Goal: Obtain resource: Download file/media

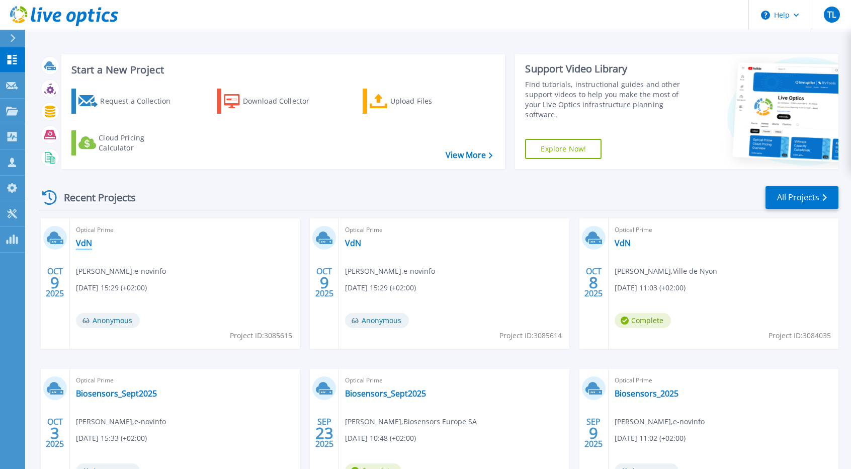
click at [87, 242] on link "VdN" at bounding box center [84, 243] width 16 height 10
click at [621, 245] on link "VdN" at bounding box center [623, 243] width 16 height 10
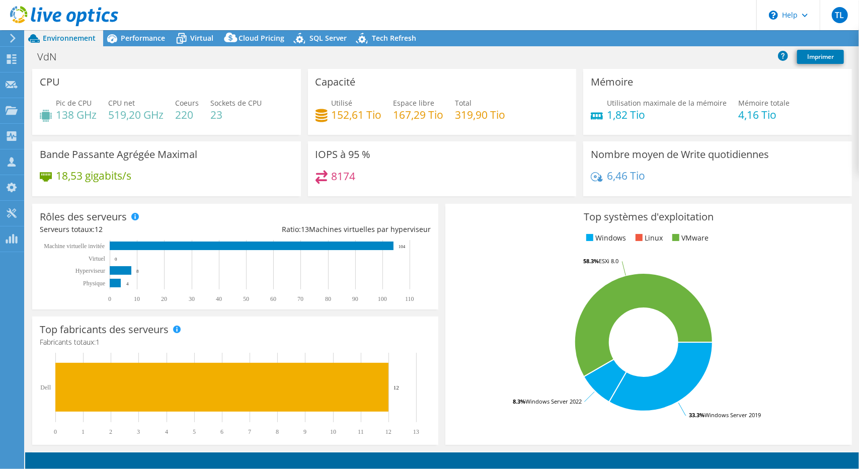
select select "USD"
click at [133, 39] on span "Performance" at bounding box center [143, 38] width 44 height 10
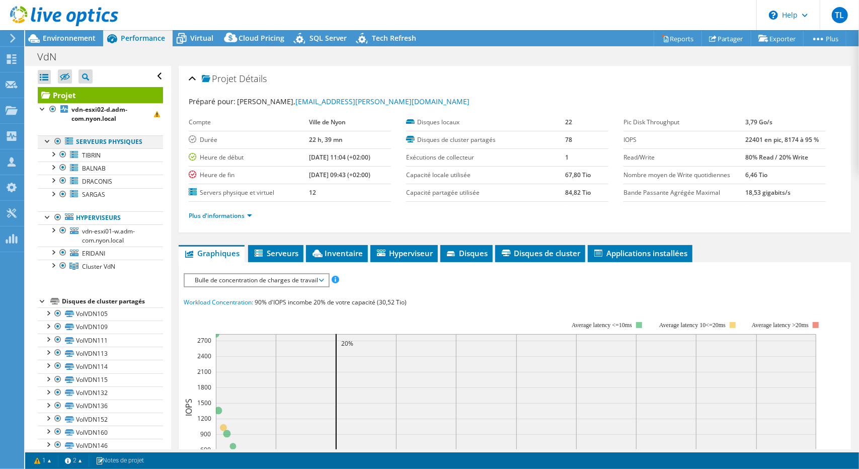
click at [45, 142] on div at bounding box center [48, 140] width 10 height 10
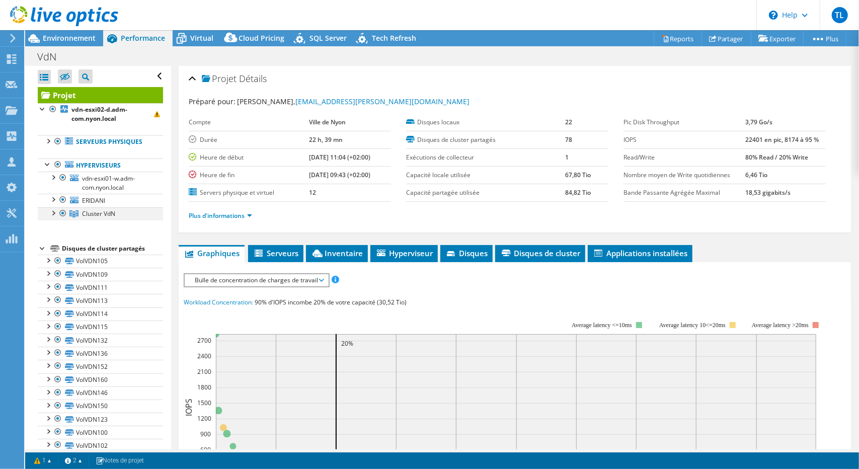
click at [51, 211] on div at bounding box center [53, 212] width 10 height 10
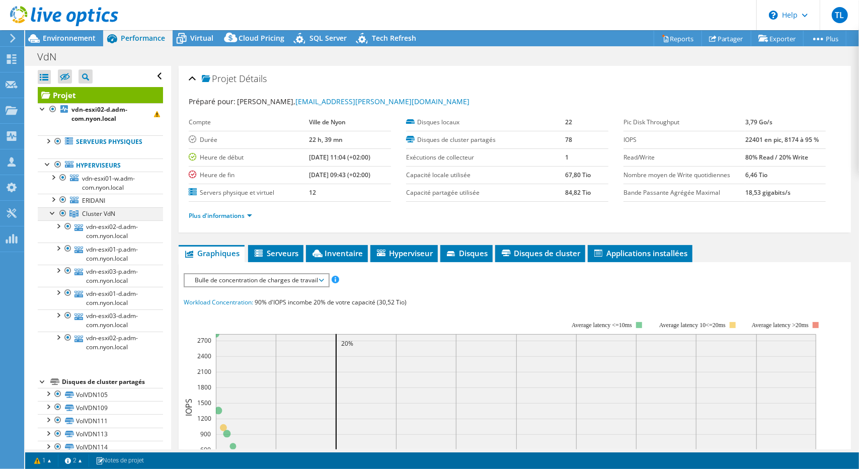
click at [51, 211] on div at bounding box center [53, 212] width 10 height 10
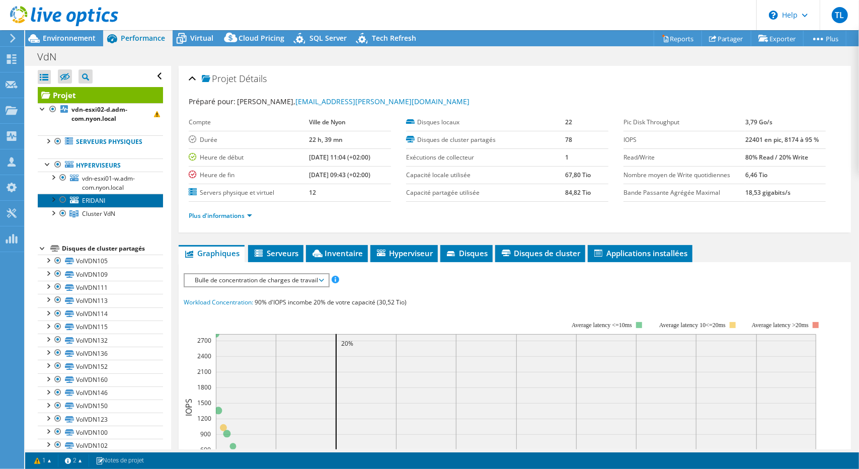
click at [94, 195] on link "ERIDANI" at bounding box center [100, 200] width 125 height 13
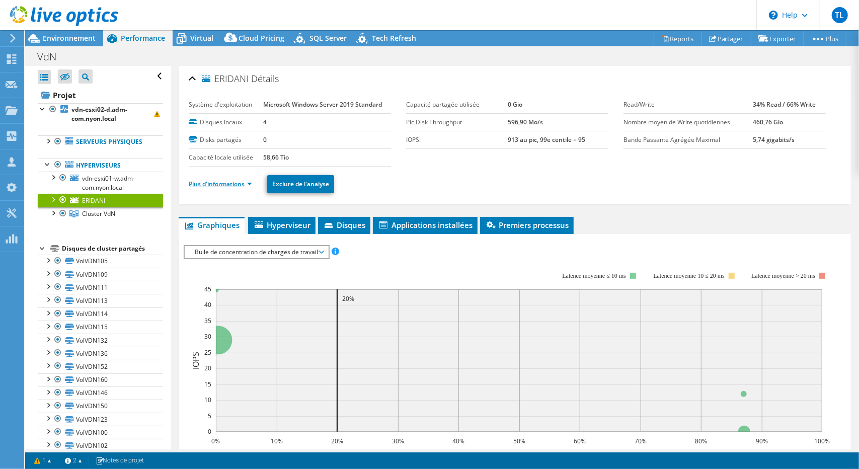
click at [224, 183] on link "Plus d'informations" at bounding box center [220, 184] width 63 height 9
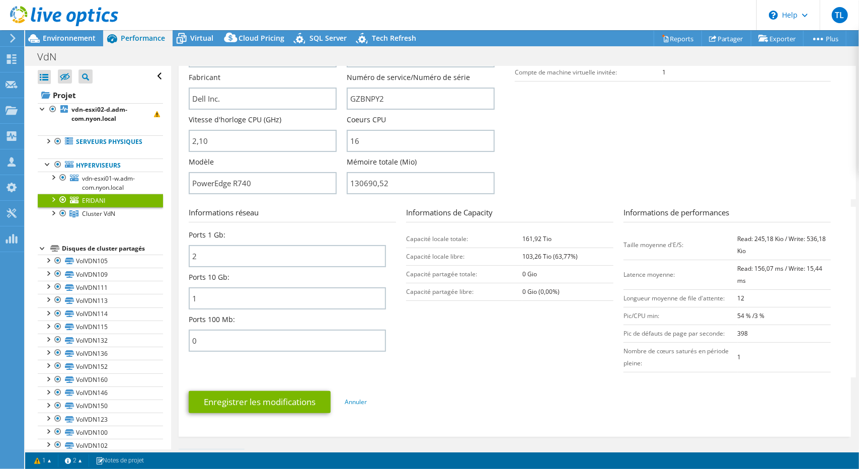
scroll to position [302, 0]
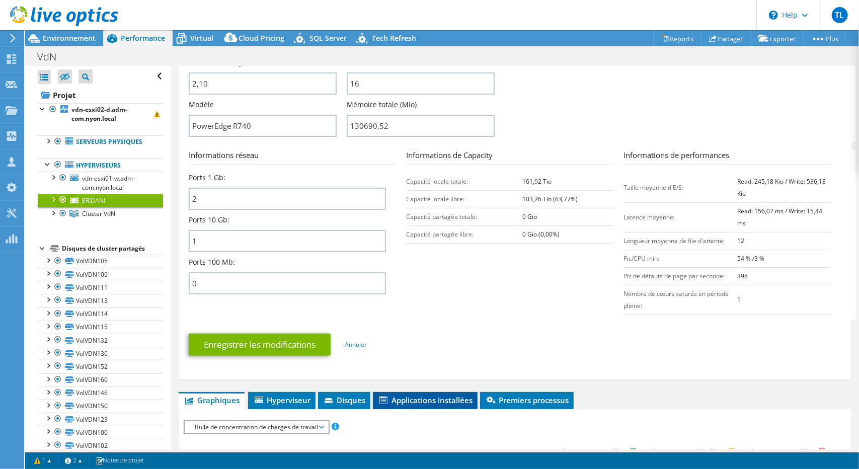
click at [441, 399] on span "Applications installées" at bounding box center [425, 400] width 95 height 10
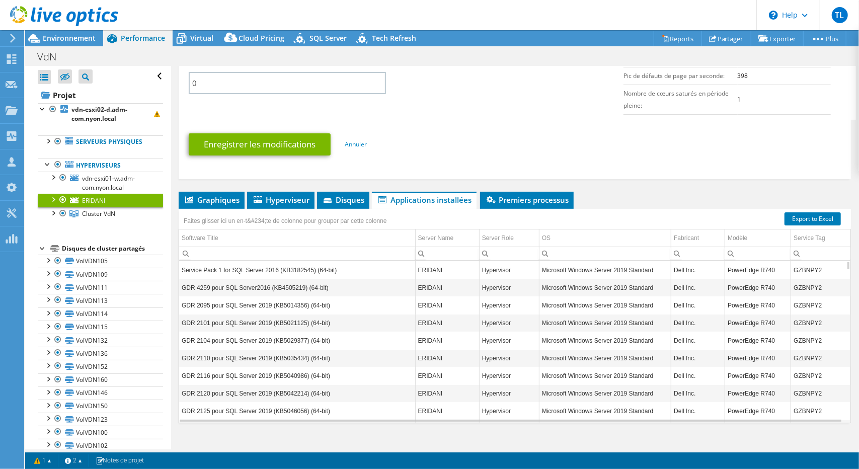
scroll to position [513, 0]
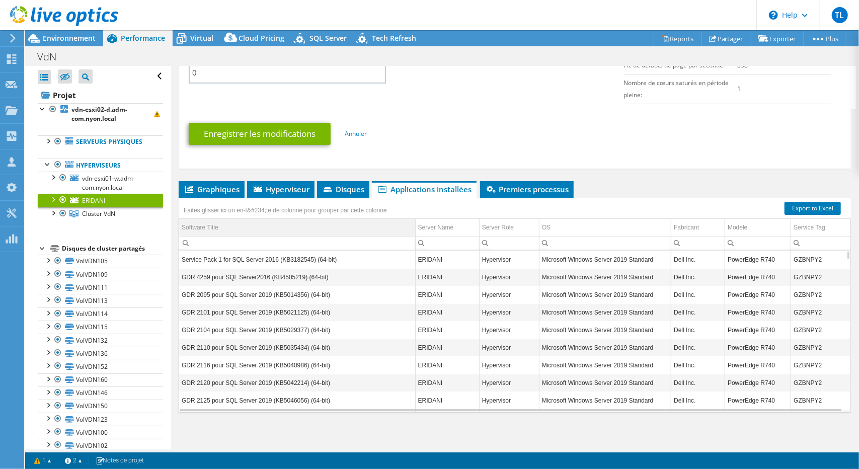
click at [236, 226] on td "Software Title" at bounding box center [297, 228] width 236 height 18
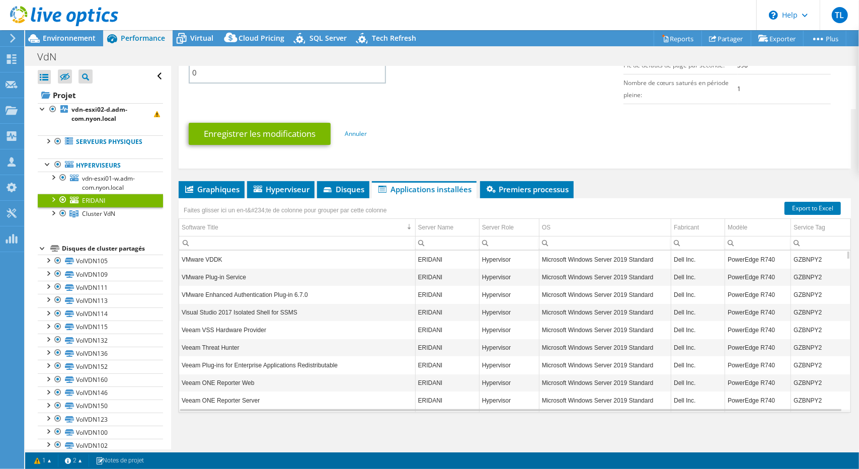
click at [227, 241] on input "Column Software Title, Filter cell" at bounding box center [297, 242] width 236 height 13
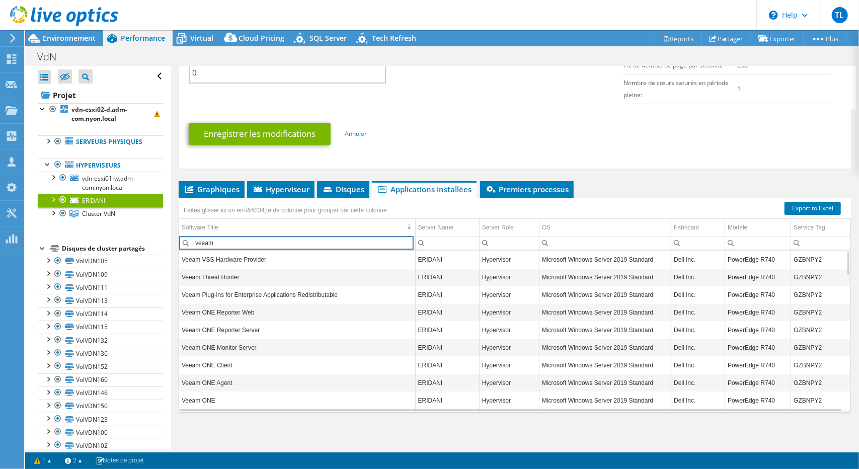
type input "veeam"
click at [218, 185] on span "Graphiques" at bounding box center [212, 189] width 56 height 10
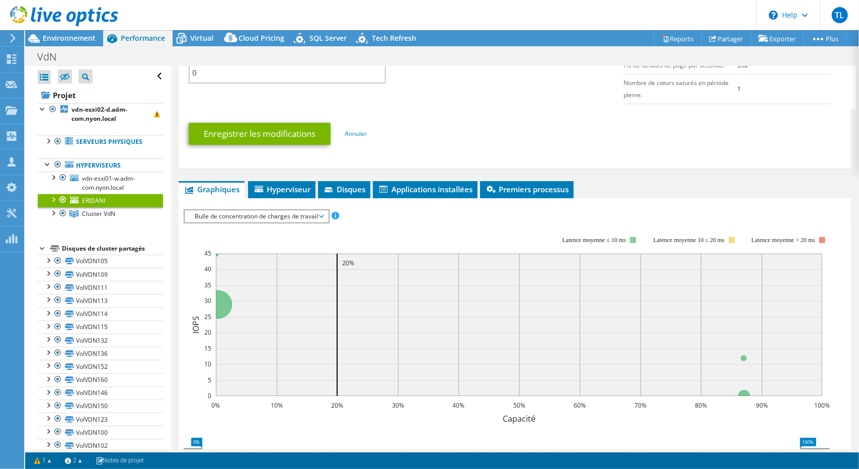
click at [239, 210] on span "Bulle de concentration de charges de travail" at bounding box center [256, 216] width 133 height 12
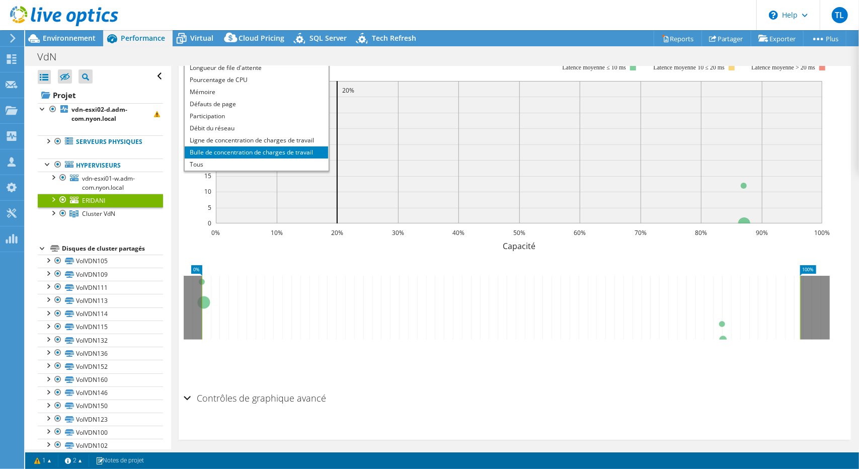
scroll to position [691, 0]
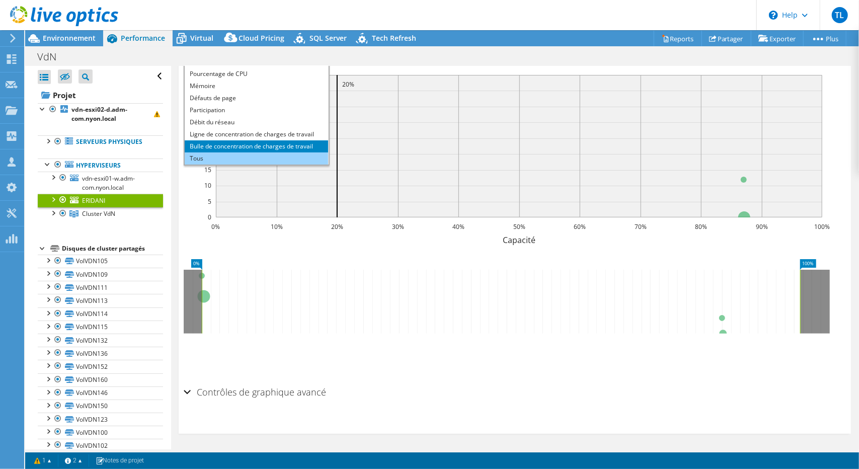
click at [242, 154] on li "Tous" at bounding box center [256, 158] width 143 height 12
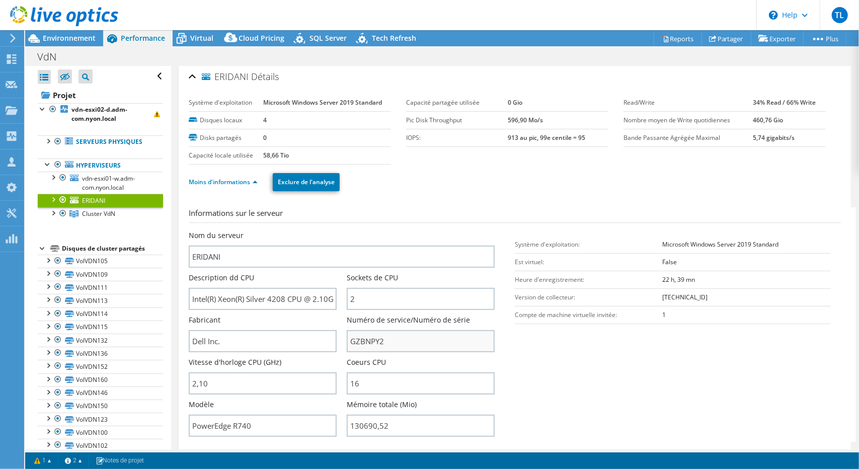
scroll to position [0, 0]
click at [53, 198] on div at bounding box center [53, 199] width 10 height 10
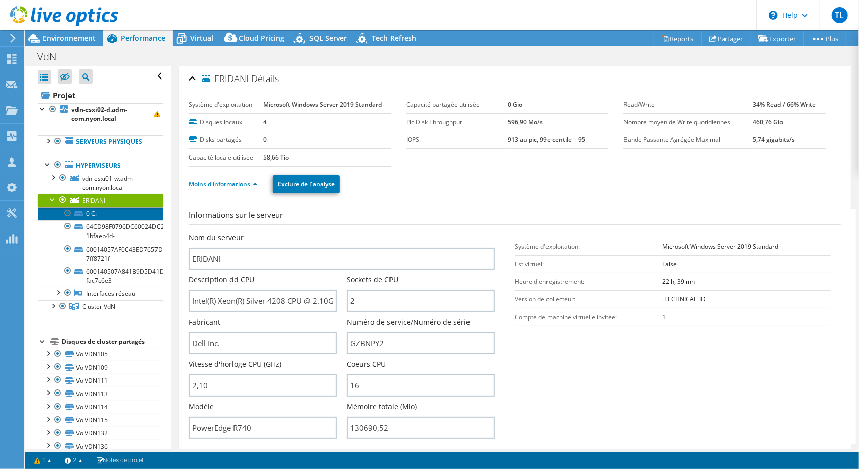
click at [97, 214] on link "0 C:" at bounding box center [100, 213] width 125 height 13
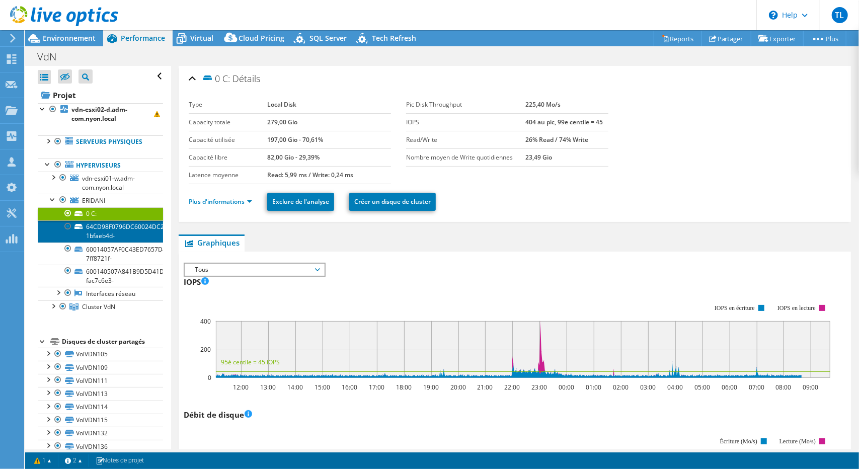
click at [112, 226] on link "64CD98F0796DC60024DC22EC4E178647-1bfaeb4d-" at bounding box center [100, 231] width 125 height 22
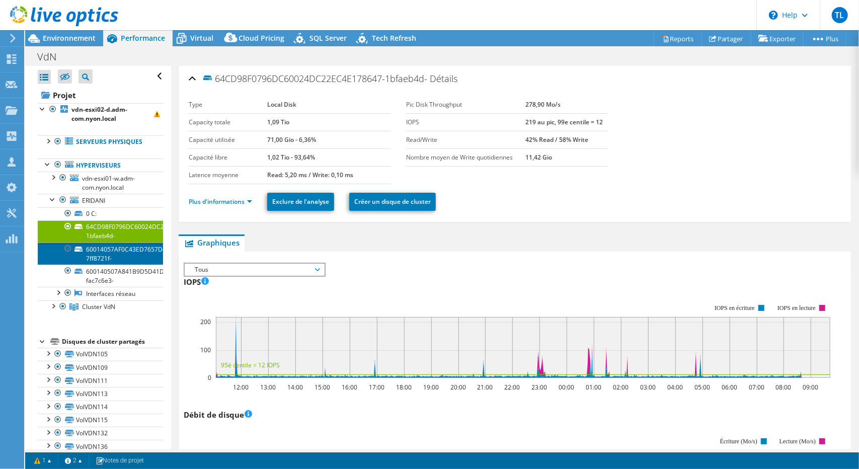
click at [123, 252] on link "60014057AF0C43ED7657D4167D856DDB-7ff8721f-" at bounding box center [100, 254] width 125 height 22
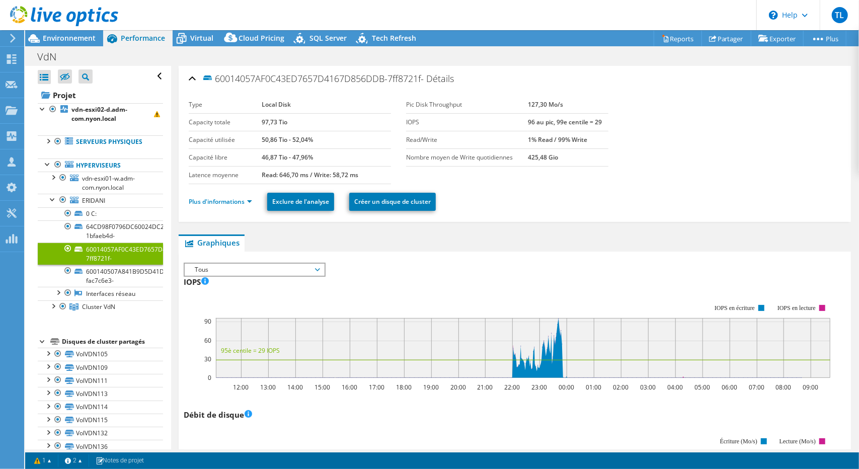
click at [91, 249] on link "60014057AF0C43ED7657D4167D856DDB-7ff8721f-" at bounding box center [100, 254] width 125 height 22
click at [94, 200] on span "ERIDANI" at bounding box center [93, 200] width 23 height 9
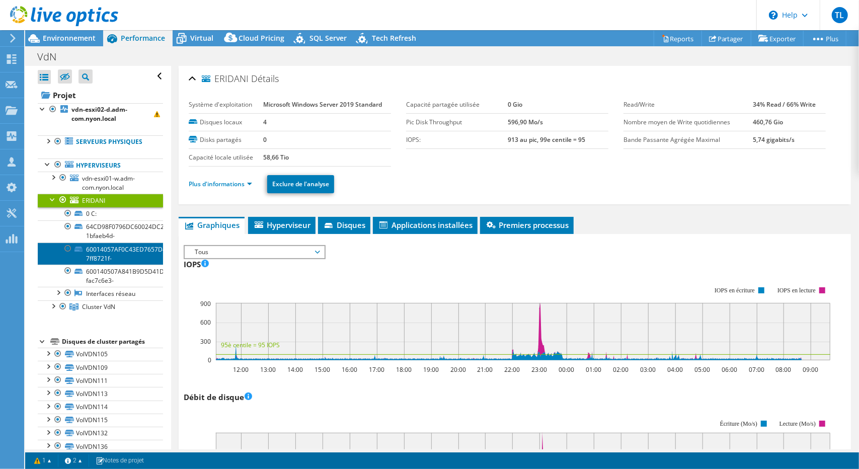
click at [116, 257] on link "60014057AF0C43ED7657D4167D856DDB-7ff8721f-" at bounding box center [100, 254] width 125 height 22
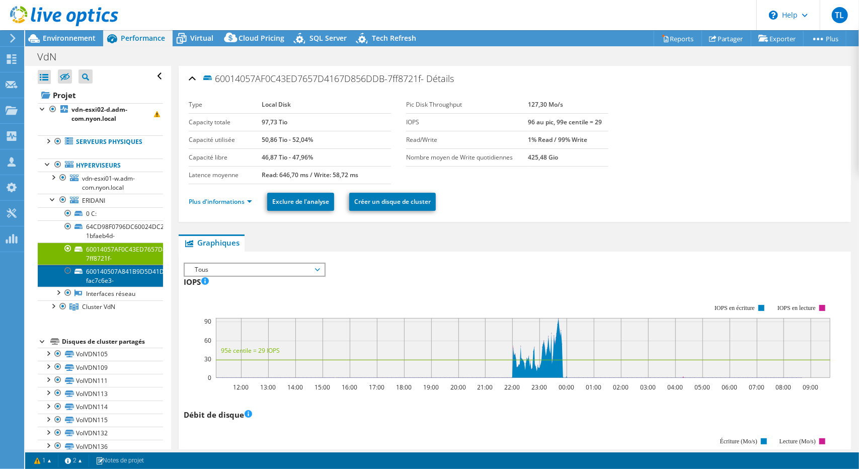
click at [88, 271] on link "600140507A841B9D5D41D4668DA5D8D5-fac7c6e3-" at bounding box center [100, 276] width 125 height 22
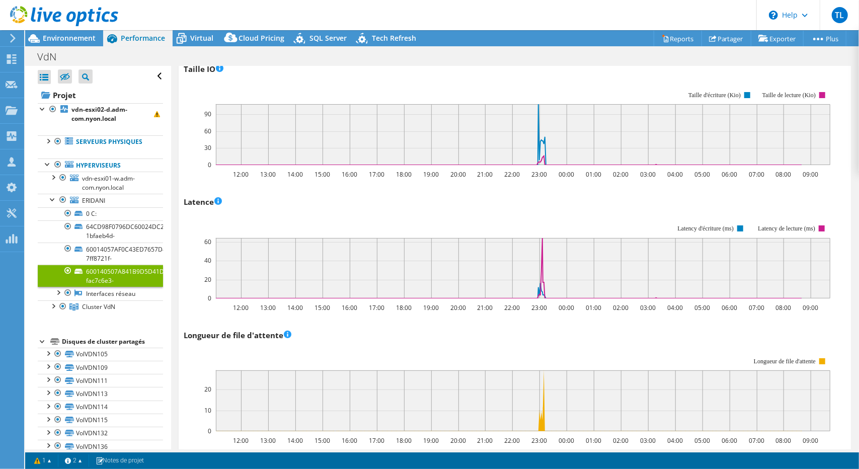
scroll to position [604, 0]
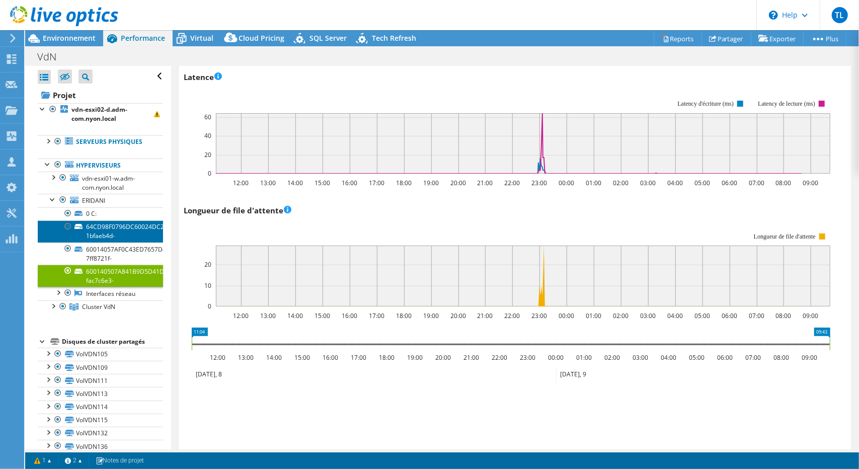
click at [101, 234] on link "64CD98F0796DC60024DC22EC4E178647-1bfaeb4d-" at bounding box center [100, 231] width 125 height 22
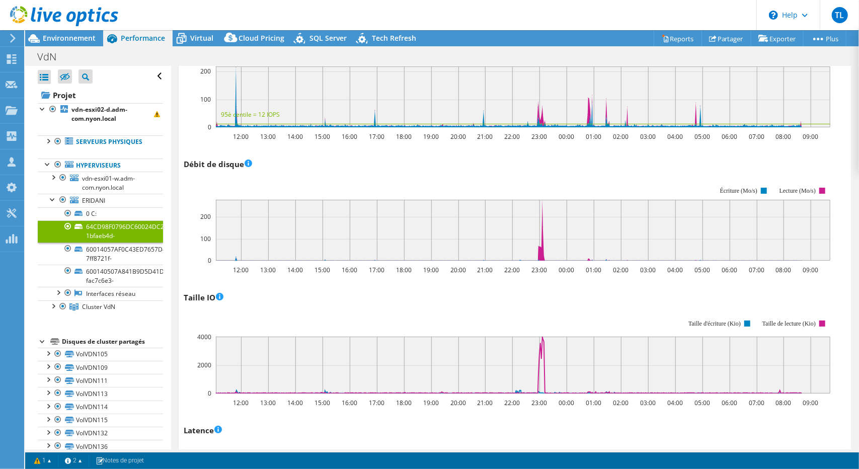
scroll to position [252, 0]
click at [116, 255] on link "60014057AF0C43ED7657D4167D856DDB-7ff8721f-" at bounding box center [100, 254] width 125 height 22
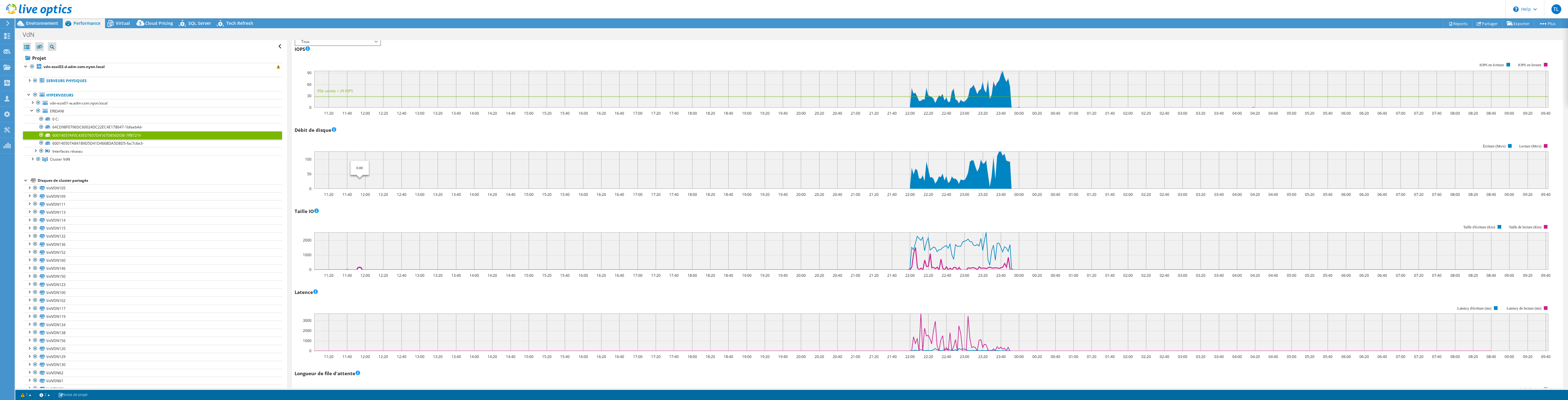
scroll to position [0, 0]
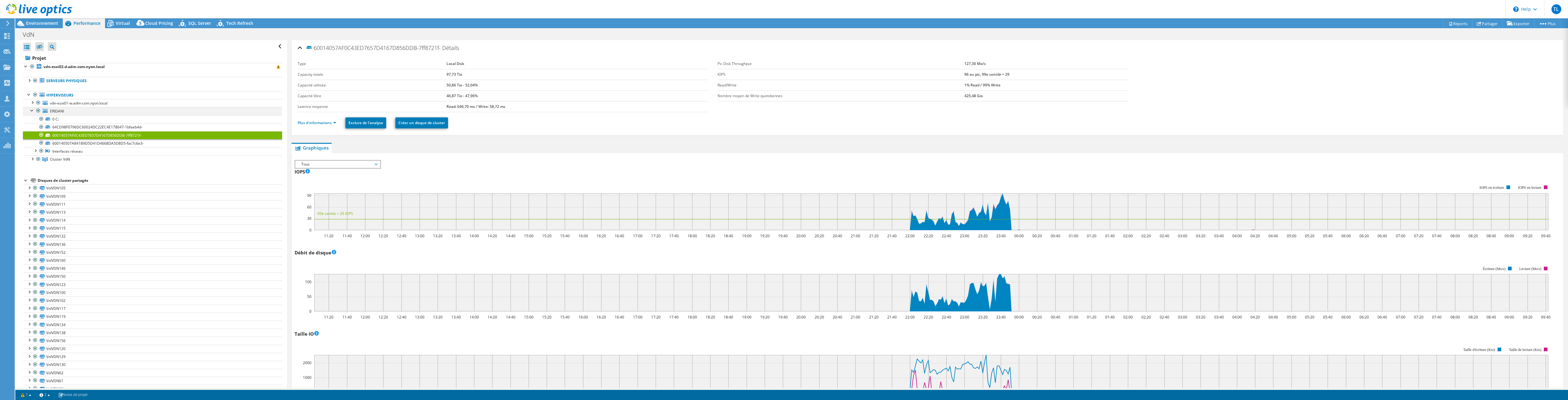
click at [31, 111] on div at bounding box center [32, 110] width 6 height 6
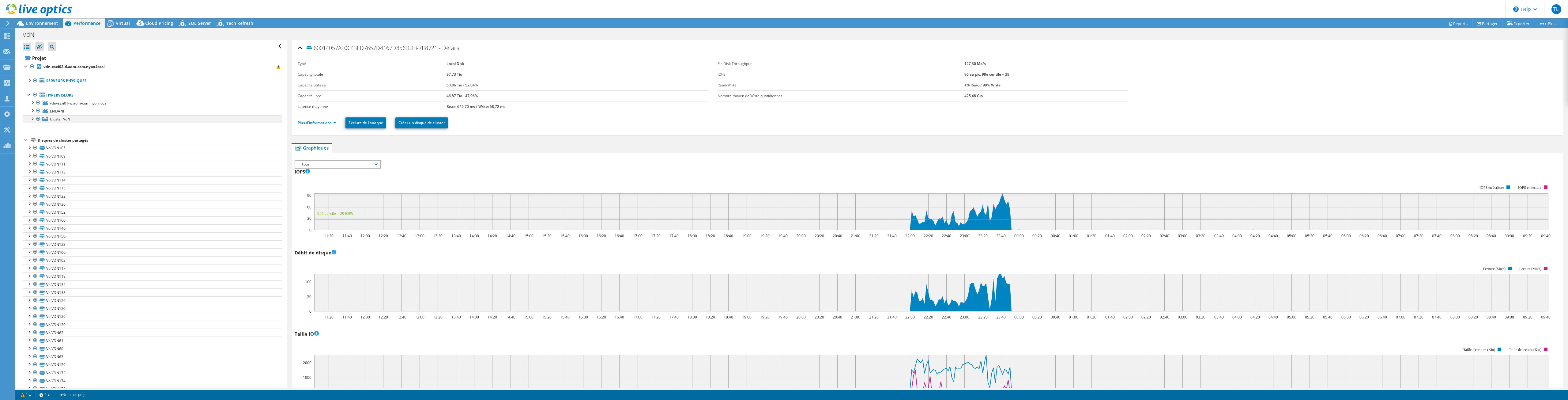
click at [33, 119] on div at bounding box center [32, 118] width 6 height 6
click at [60, 104] on span "vdn-esxi01-w.adm-com.nyon.local" at bounding box center [79, 103] width 58 height 5
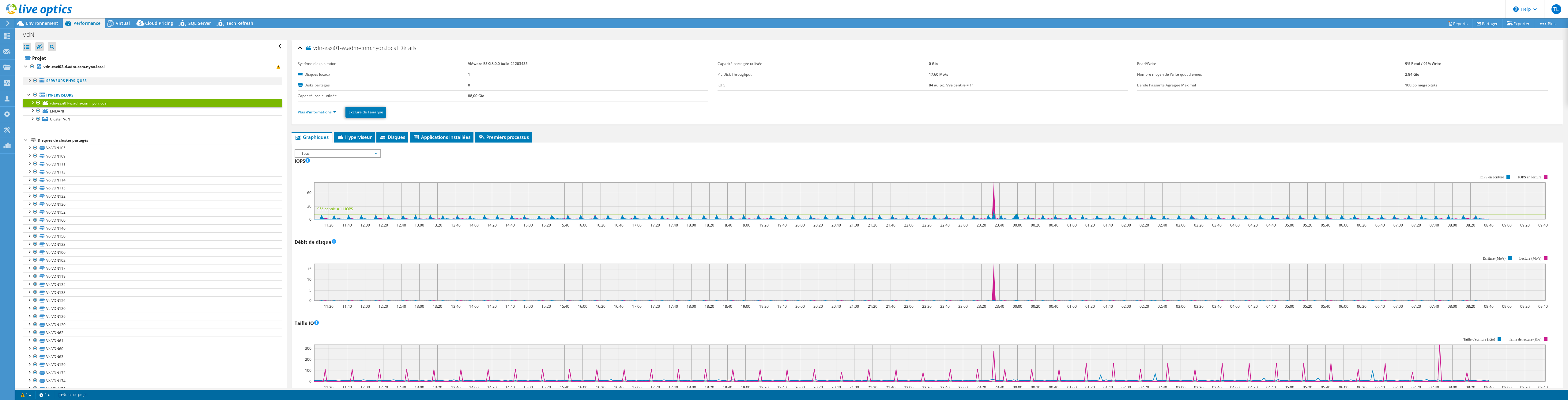
click at [29, 81] on div at bounding box center [29, 80] width 6 height 6
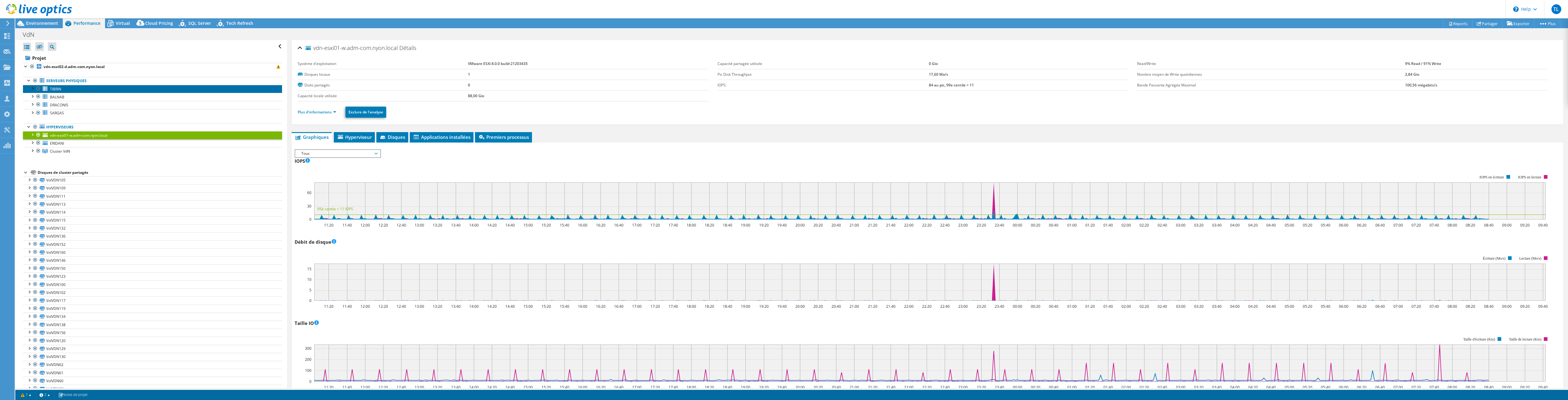
click at [53, 88] on span "TIBRIN" at bounding box center [55, 89] width 12 height 5
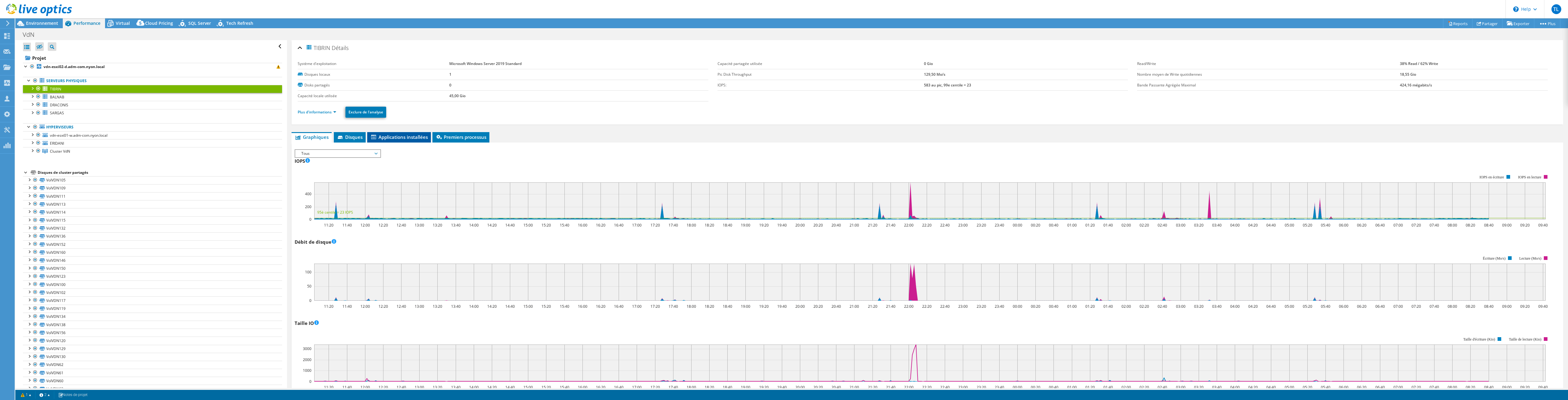
click at [408, 139] on span "Applications installées" at bounding box center [399, 137] width 58 height 6
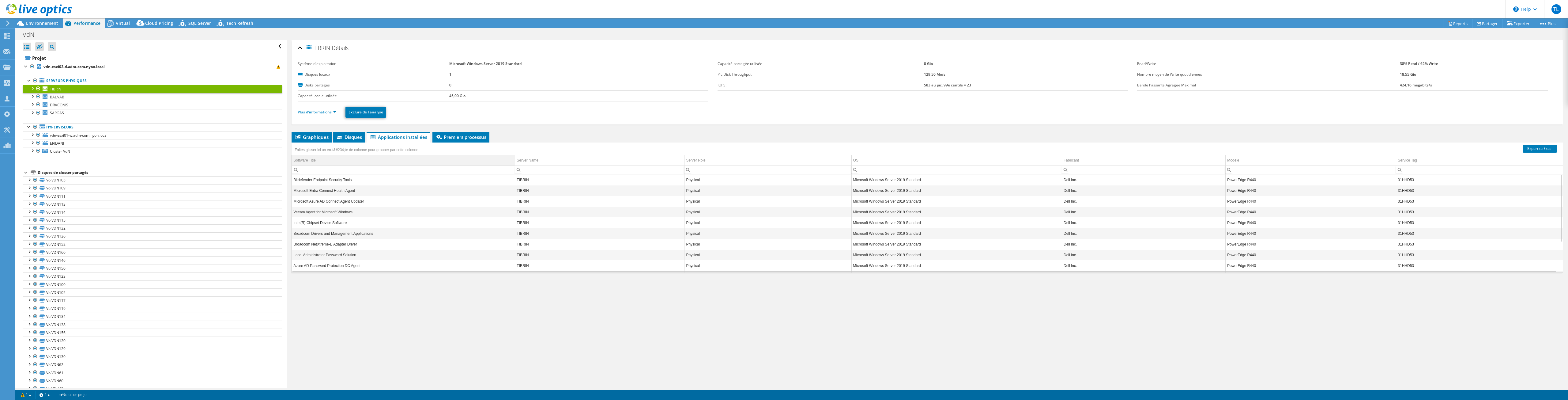
click at [327, 159] on td "Software Title" at bounding box center [403, 161] width 223 height 11
click at [330, 158] on td "Software Title" at bounding box center [403, 161] width 223 height 11
click at [315, 168] on input "Column Software Title, Filter cell" at bounding box center [403, 169] width 223 height 8
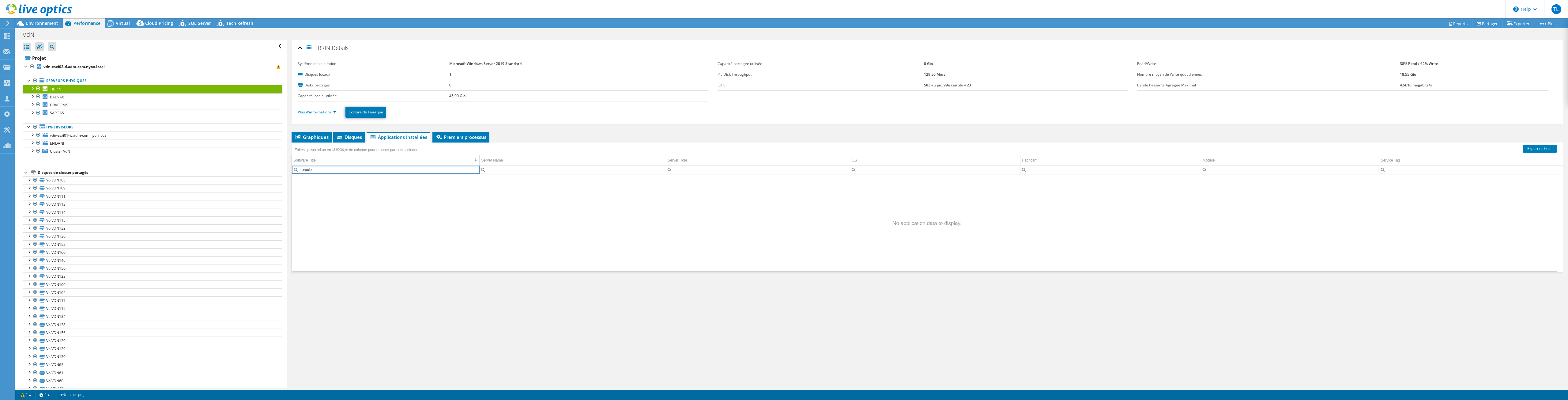
type input "oracle"
click at [308, 170] on input "oracle" at bounding box center [385, 169] width 187 height 8
click at [68, 97] on link "BALNAB" at bounding box center [153, 96] width 259 height 8
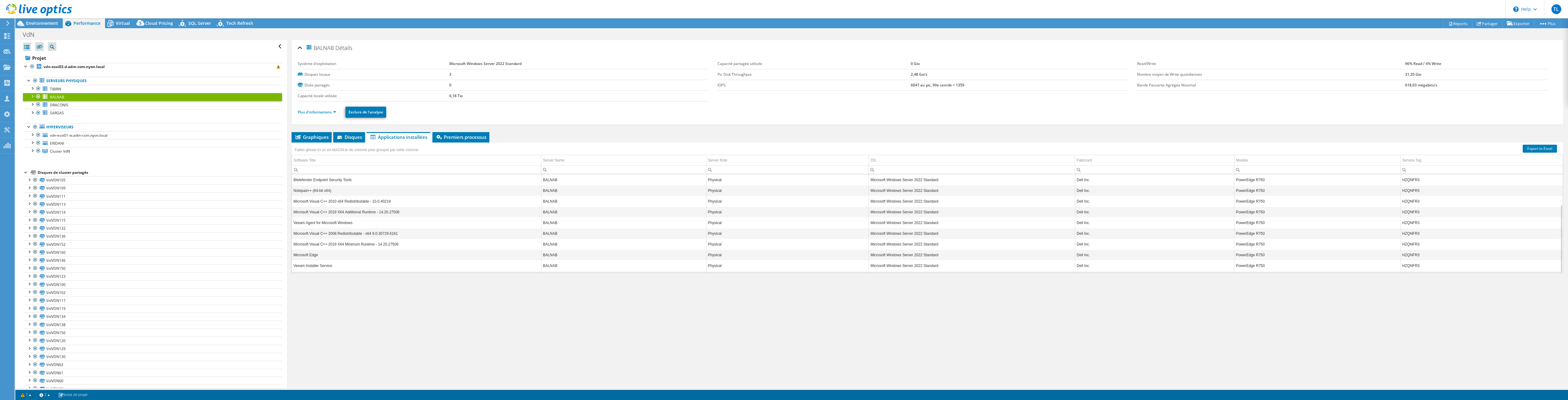
select select "USD"
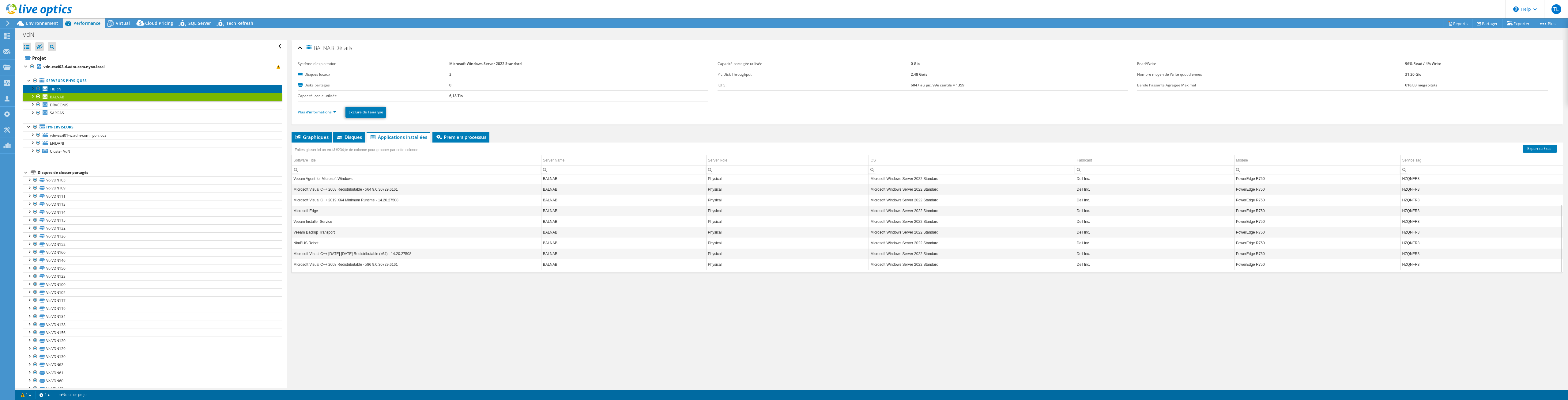
click at [59, 90] on span "TIBRIN" at bounding box center [55, 89] width 12 height 5
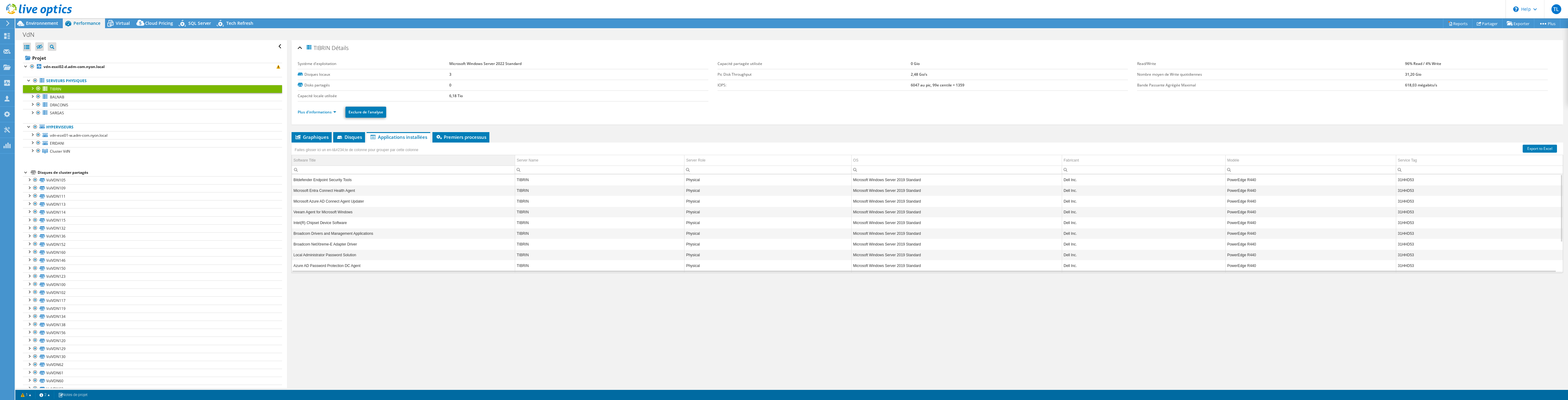
click at [329, 159] on td "Software Title" at bounding box center [403, 161] width 223 height 11
click at [322, 166] on input "Column Software Title, Filter cell" at bounding box center [403, 169] width 223 height 8
click at [321, 114] on link "Plus d'informations" at bounding box center [317, 112] width 38 height 5
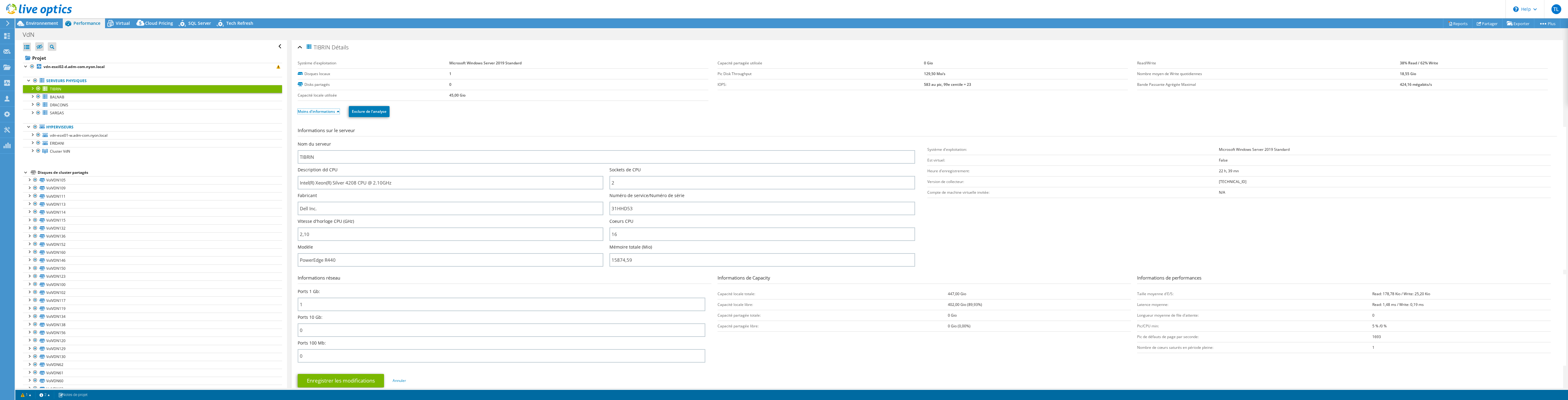
scroll to position [0, 0]
click at [83, 97] on link "BALNAB" at bounding box center [153, 96] width 259 height 8
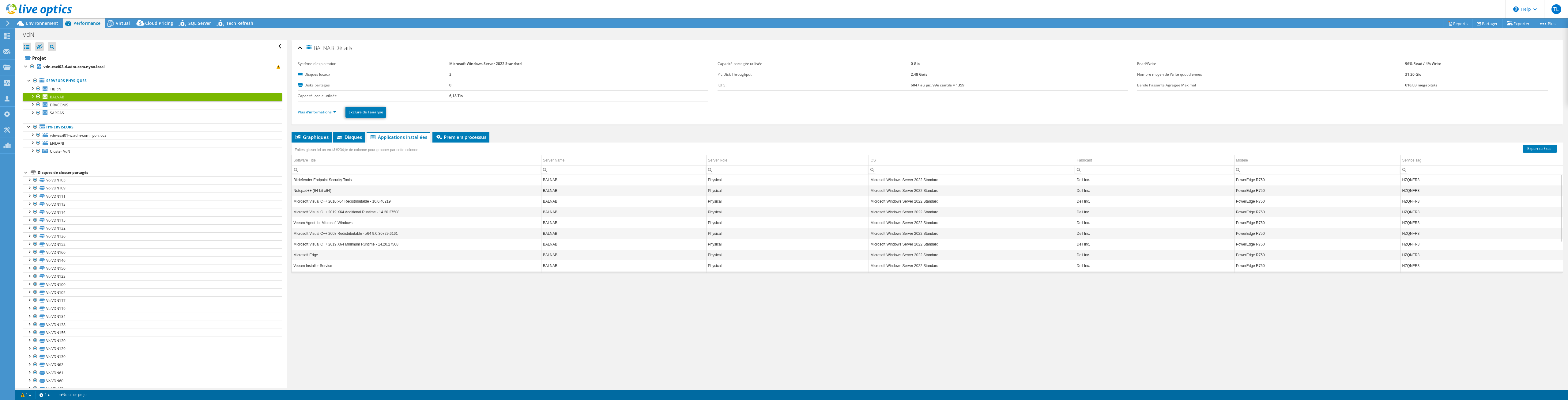
click at [310, 117] on ul "Plus d'informations Exclure de l'analyse" at bounding box center [927, 111] width 1259 height 13
click at [313, 110] on link "Plus d'informations" at bounding box center [317, 112] width 38 height 5
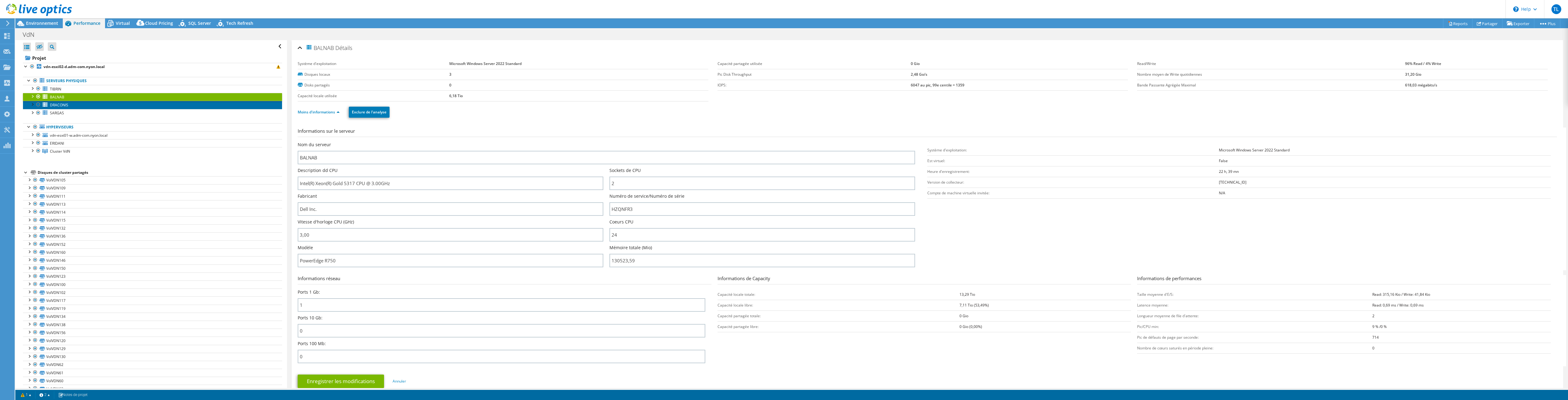
click at [54, 105] on span "DRACONIS" at bounding box center [59, 105] width 18 height 5
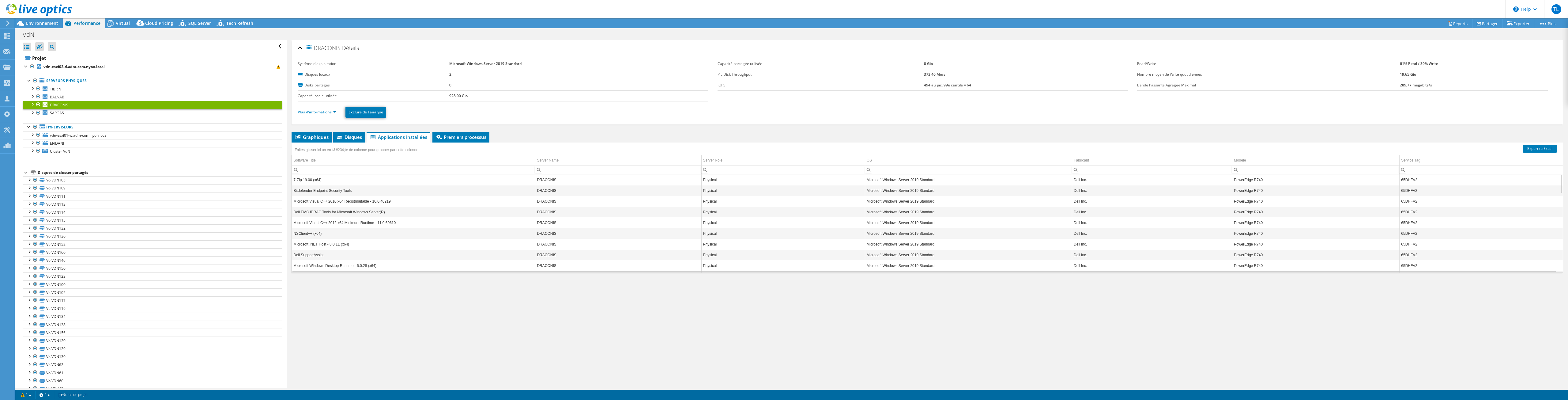
click at [324, 114] on link "Plus d'informations" at bounding box center [317, 112] width 38 height 5
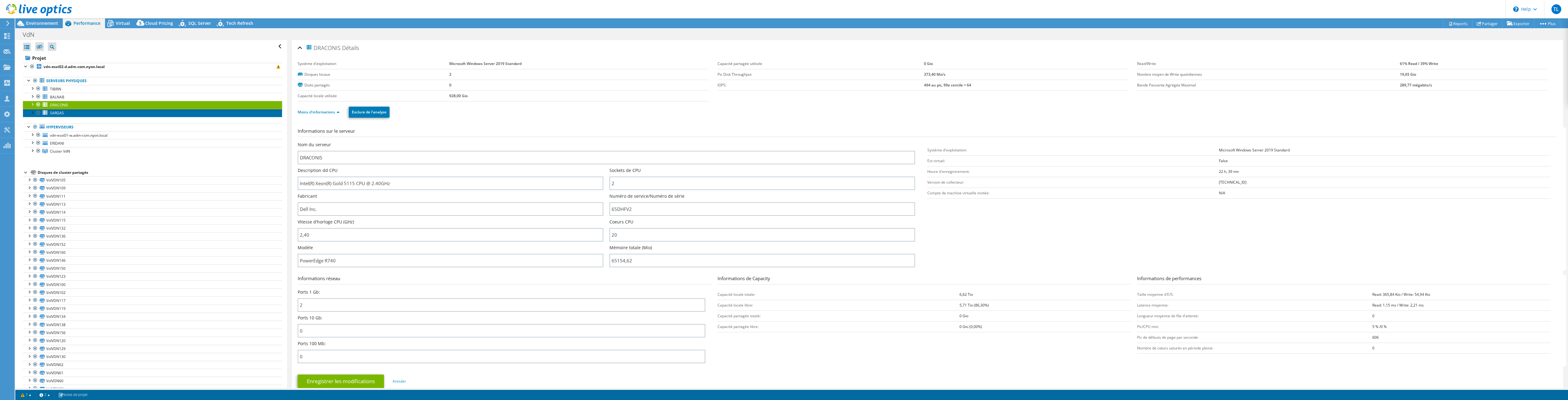
click at [63, 113] on span "SARGAS" at bounding box center [57, 113] width 14 height 5
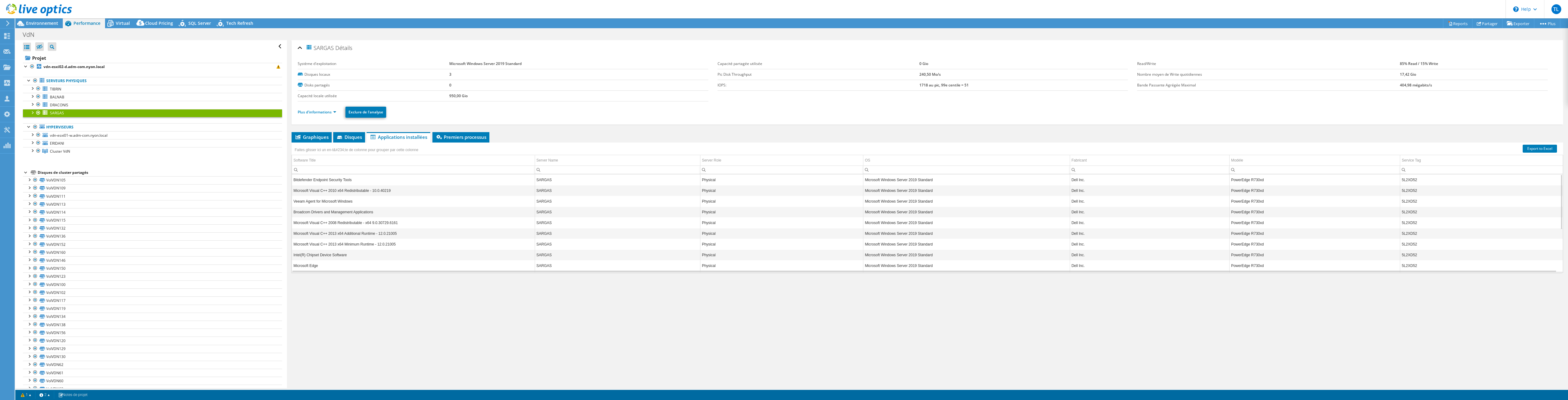
click at [322, 114] on li "Plus d'informations" at bounding box center [318, 112] width 42 height 7
click at [322, 113] on link "Plus d'informations" at bounding box center [317, 112] width 38 height 5
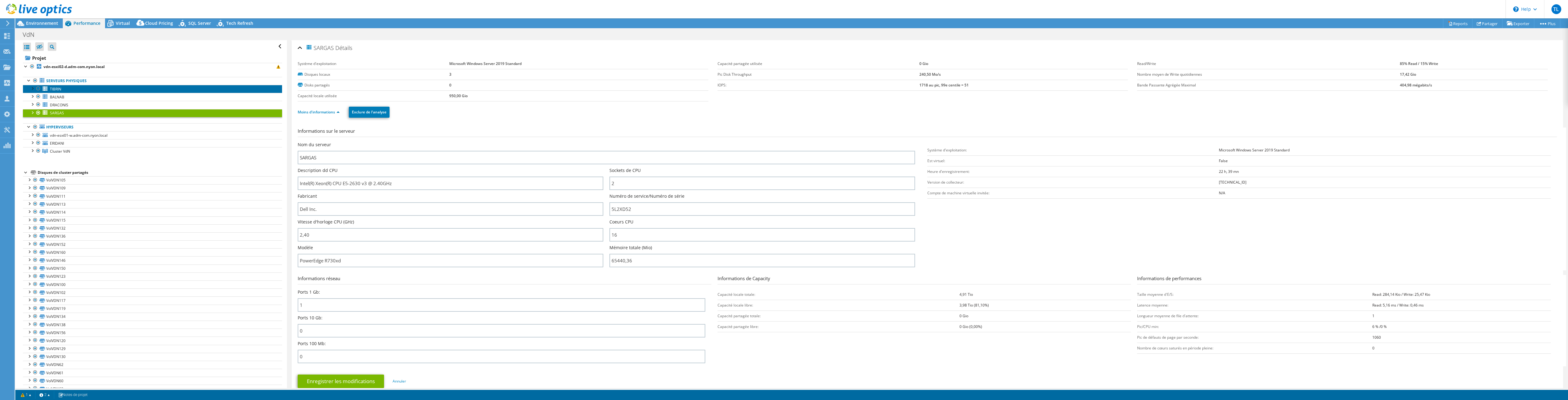
click at [72, 91] on link "TIBRIN" at bounding box center [153, 88] width 259 height 8
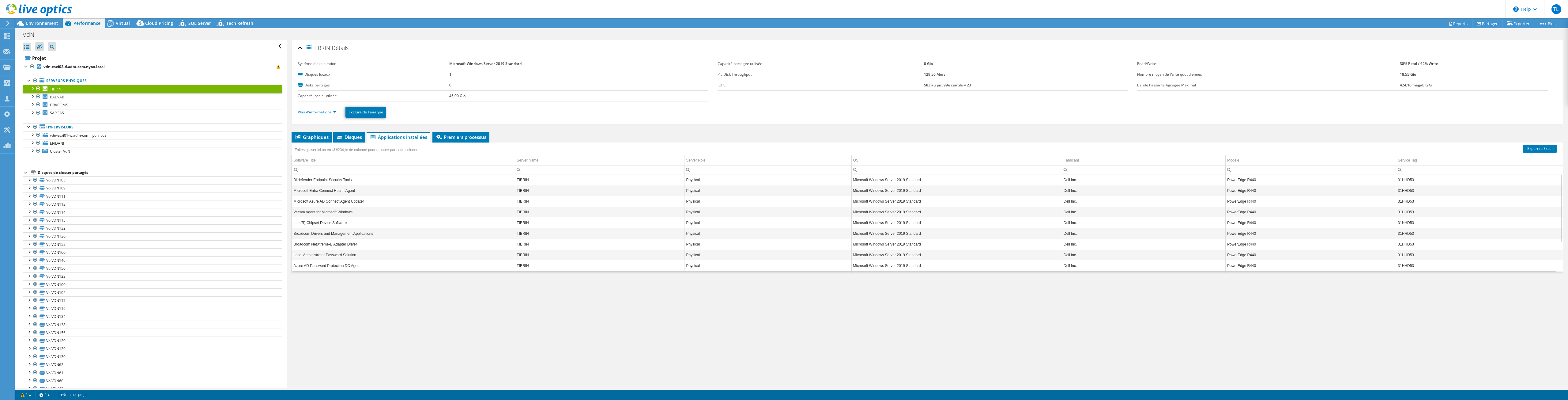
click at [317, 114] on link "Plus d'informations" at bounding box center [317, 112] width 38 height 5
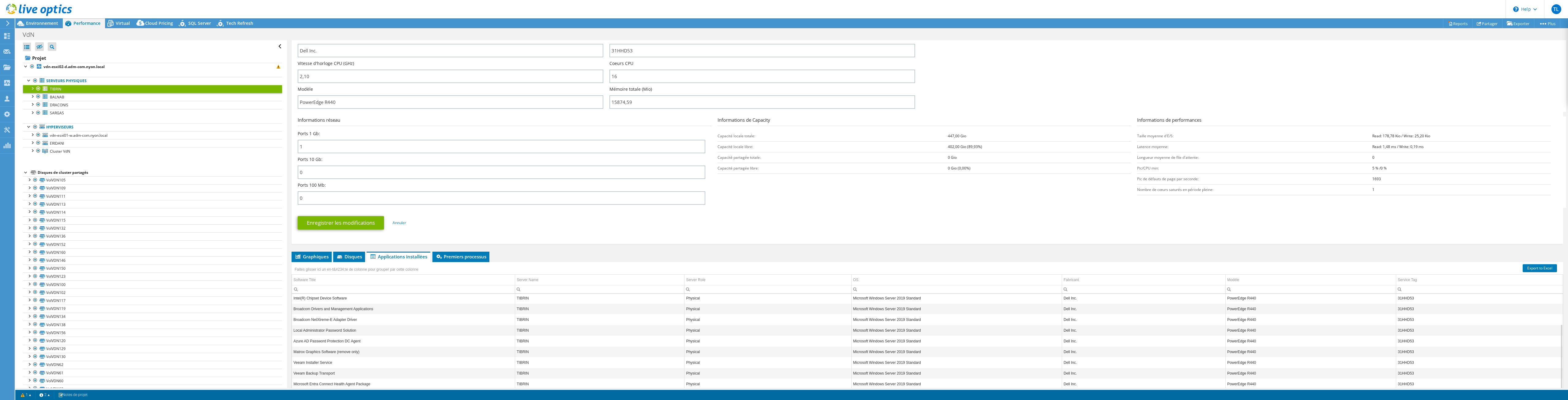
scroll to position [186, 0]
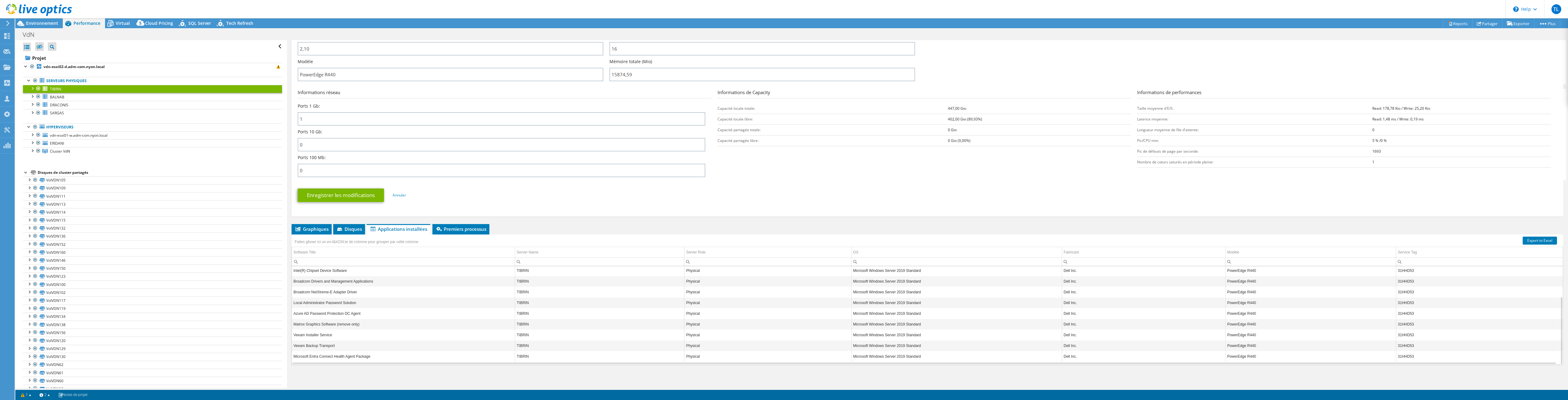
click at [322, 276] on td "Broadcom Drivers and Management Applications" at bounding box center [403, 281] width 223 height 11
click at [461, 222] on div "TIBRIN Détails Système d'exploitation Microsoft Windows Server 2019 Standard Di…" at bounding box center [927, 121] width 1281 height 533
click at [456, 226] on span "Premiers processus" at bounding box center [461, 229] width 51 height 6
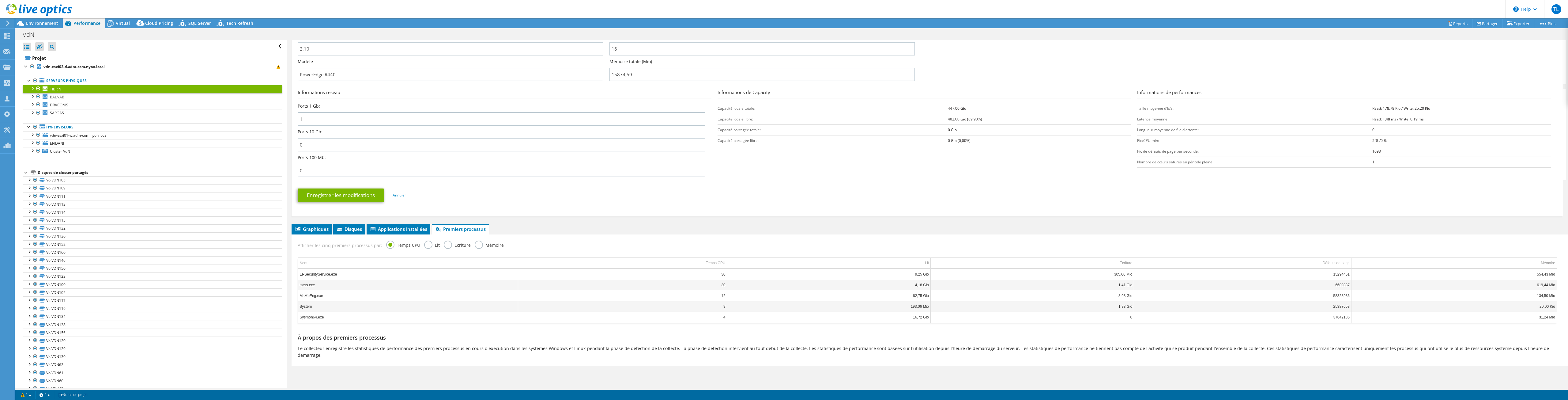
click at [475, 247] on label "Mémoire" at bounding box center [489, 244] width 29 height 8
click at [0, 0] on input "Mémoire" at bounding box center [0, 0] width 0 height 0
click at [1326, 263] on td "Défauts de page" at bounding box center [1253, 263] width 211 height 11
click at [1130, 262] on td "Écriture" at bounding box center [1049, 263] width 197 height 11
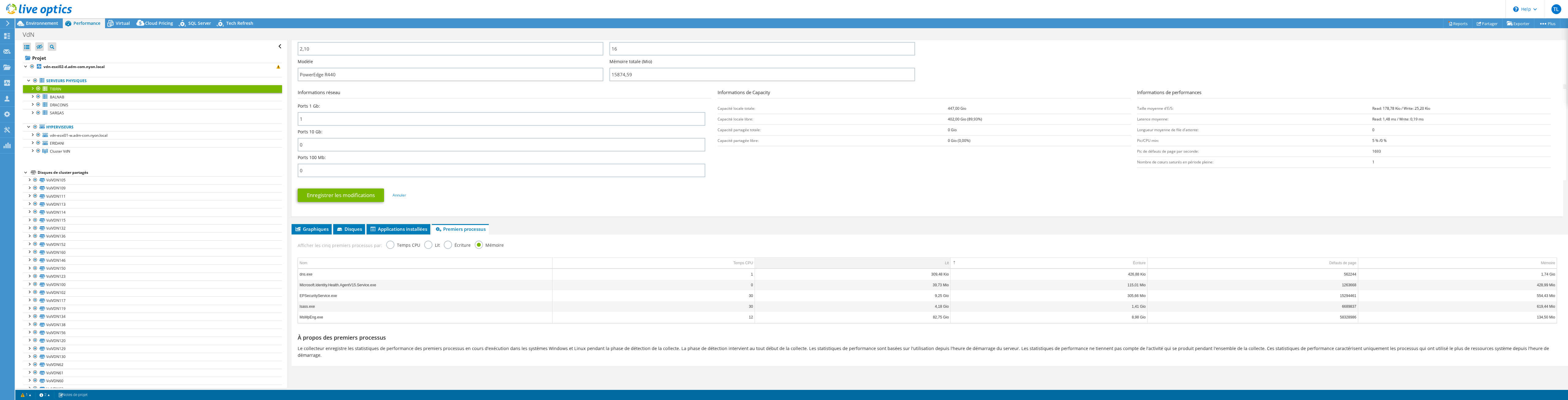
click at [924, 262] on td "Lit" at bounding box center [853, 263] width 196 height 11
click at [1097, 259] on td "Écriture" at bounding box center [1049, 263] width 197 height 11
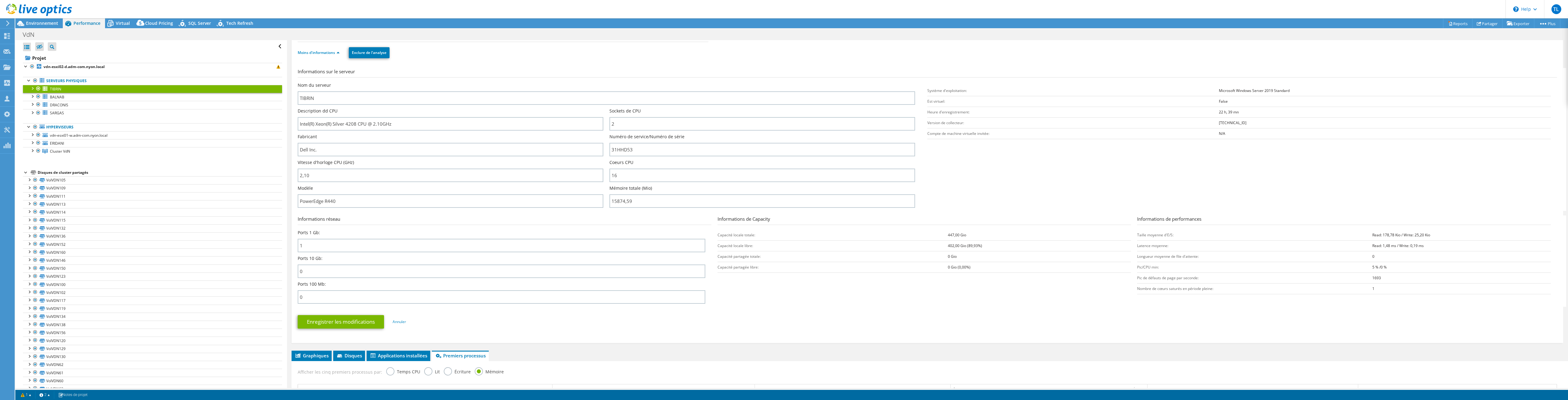
scroll to position [2, 0]
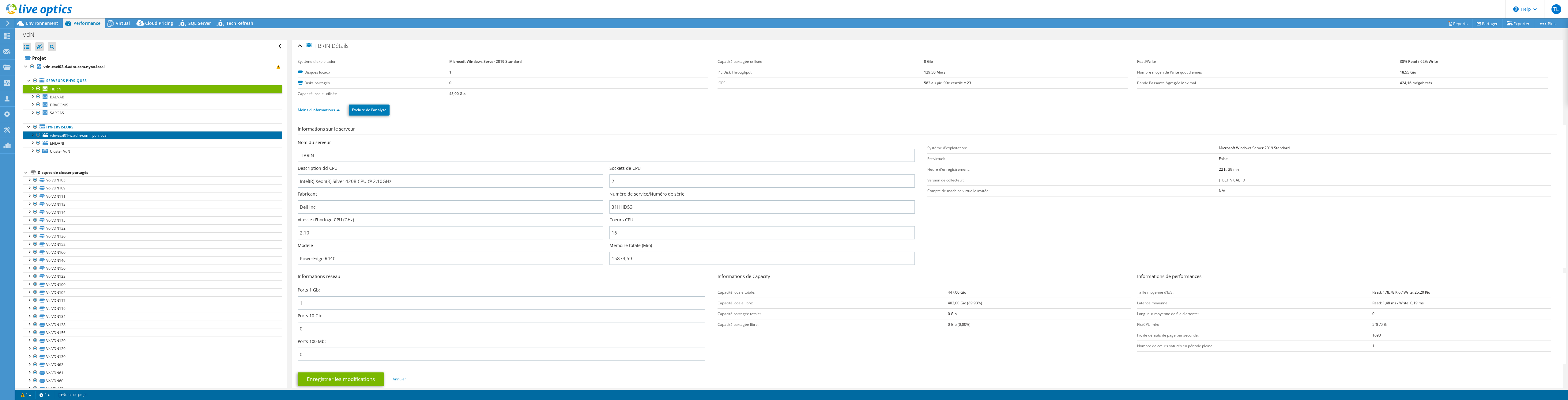
click at [55, 135] on span "vdn-esxi01-w.adm-com.nyon.local" at bounding box center [79, 135] width 58 height 5
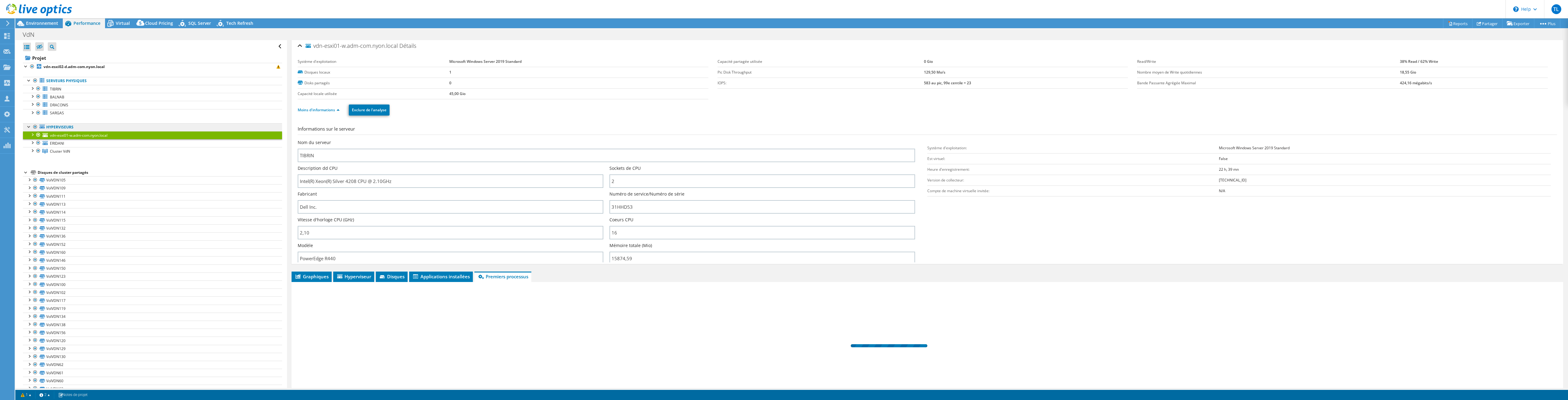
scroll to position [0, 0]
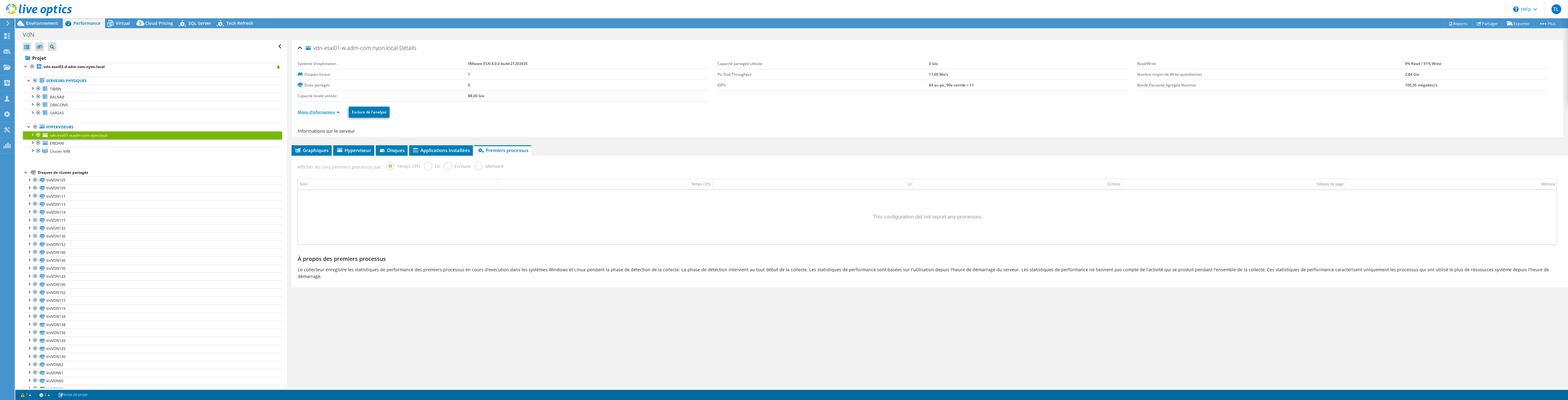
click at [323, 111] on link "Moins d'informations" at bounding box center [318, 112] width 42 height 5
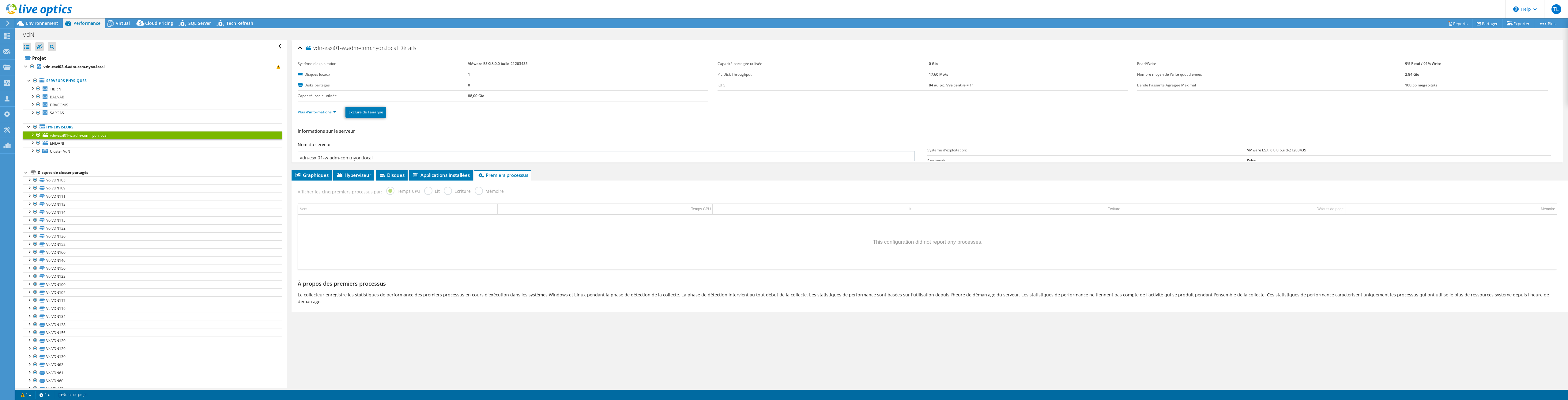
click at [323, 111] on link "Plus d'informations" at bounding box center [317, 112] width 38 height 5
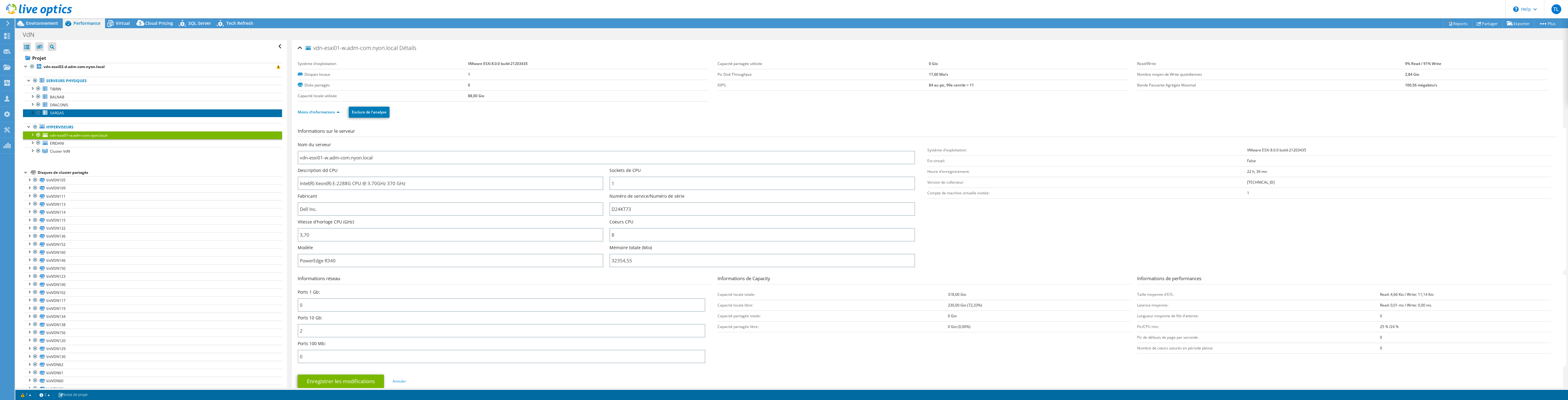
click at [57, 112] on span "SARGAS" at bounding box center [57, 113] width 14 height 5
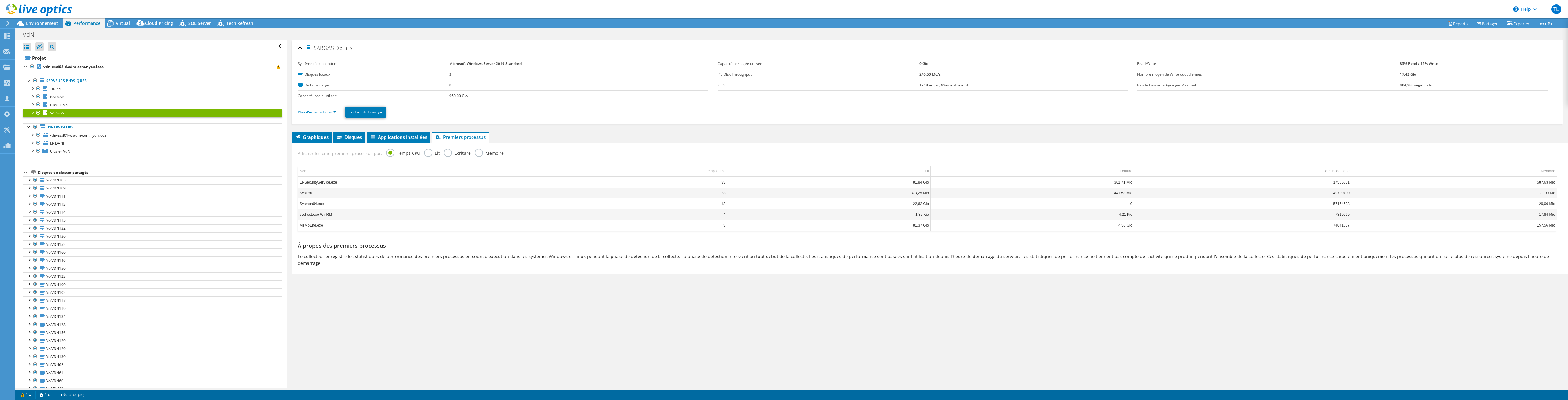
click at [317, 112] on link "Plus d'informations" at bounding box center [317, 112] width 38 height 5
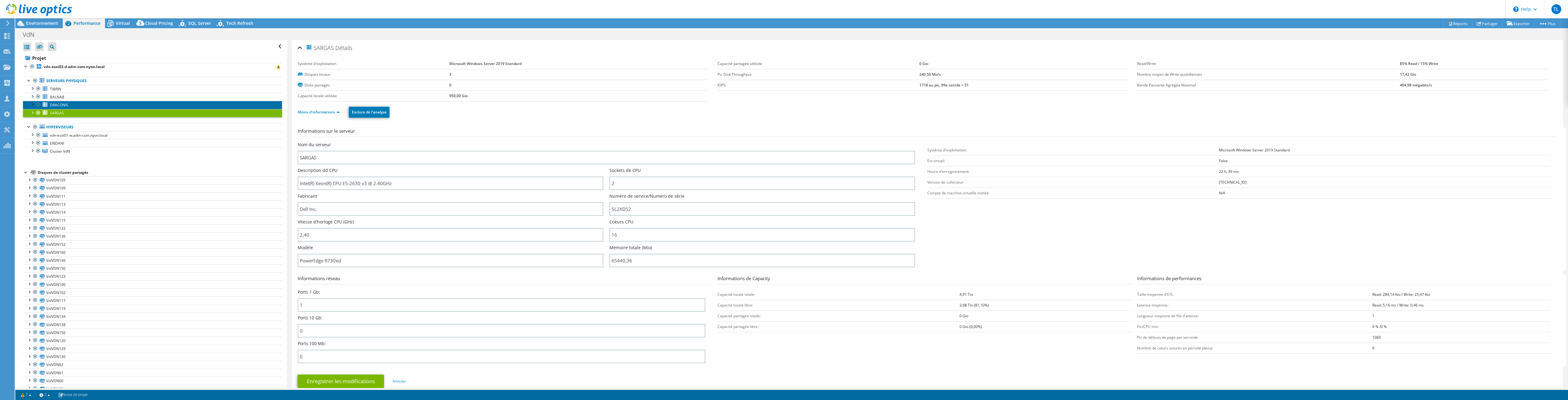
click at [55, 104] on span "DRACONIS" at bounding box center [59, 105] width 18 height 5
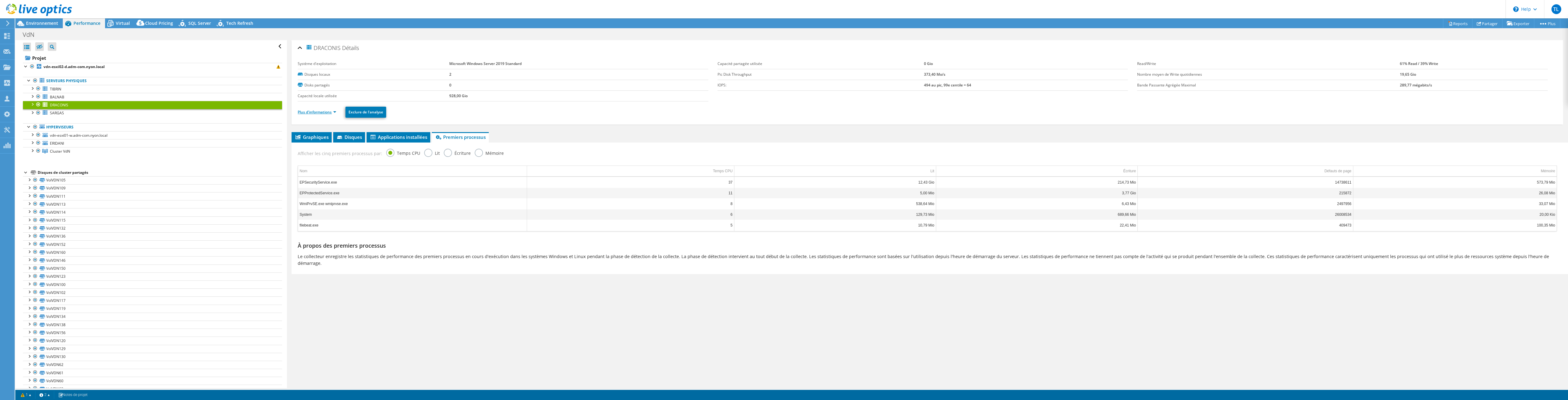
click at [323, 111] on link "Plus d'informations" at bounding box center [317, 112] width 38 height 5
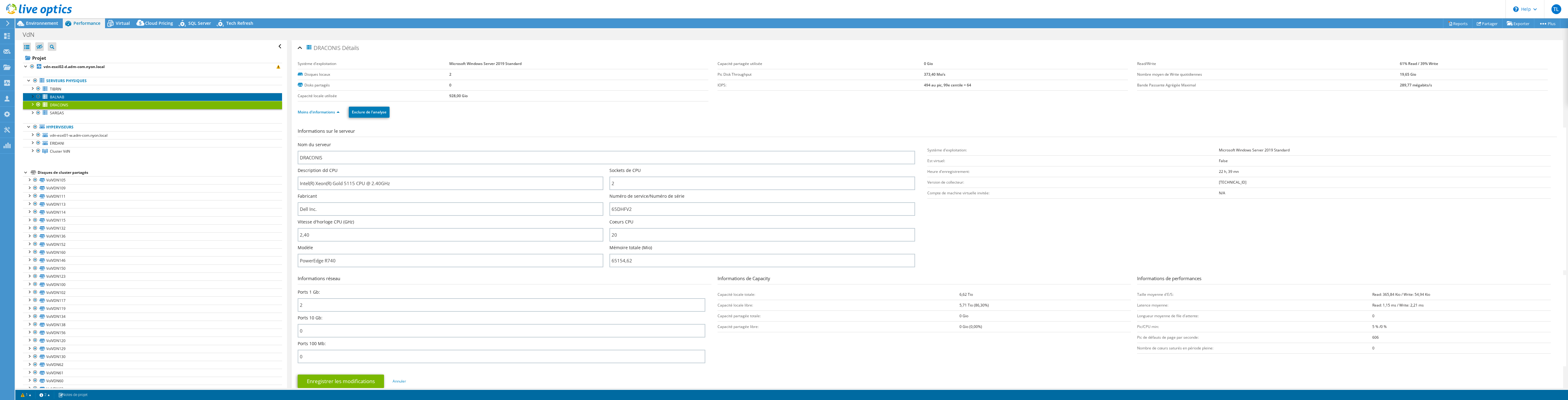
click at [51, 96] on span "BALNAB" at bounding box center [57, 97] width 15 height 5
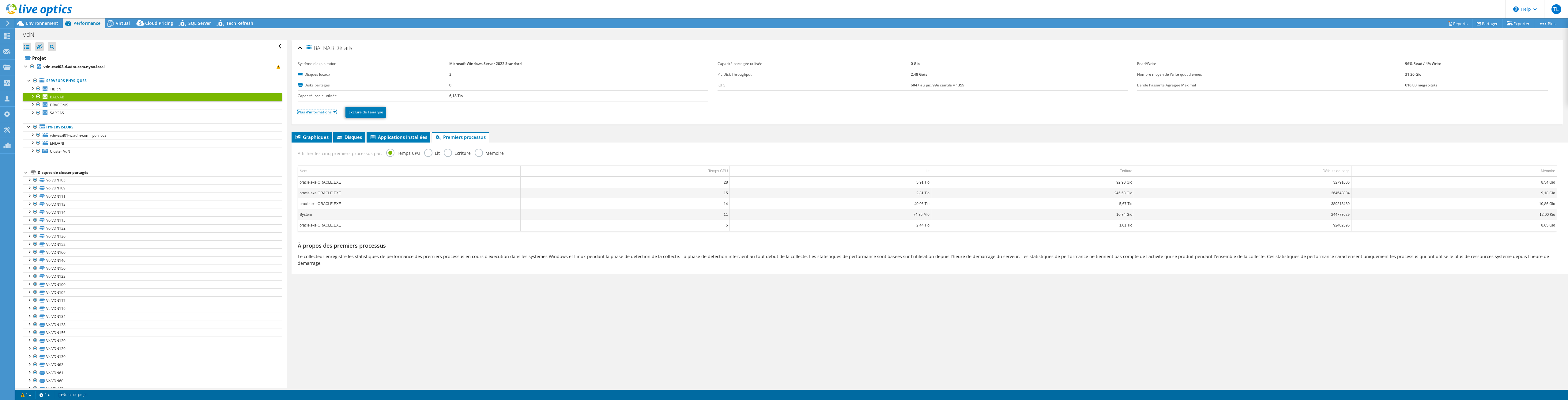
click at [322, 111] on link "Plus d'informations" at bounding box center [317, 112] width 38 height 5
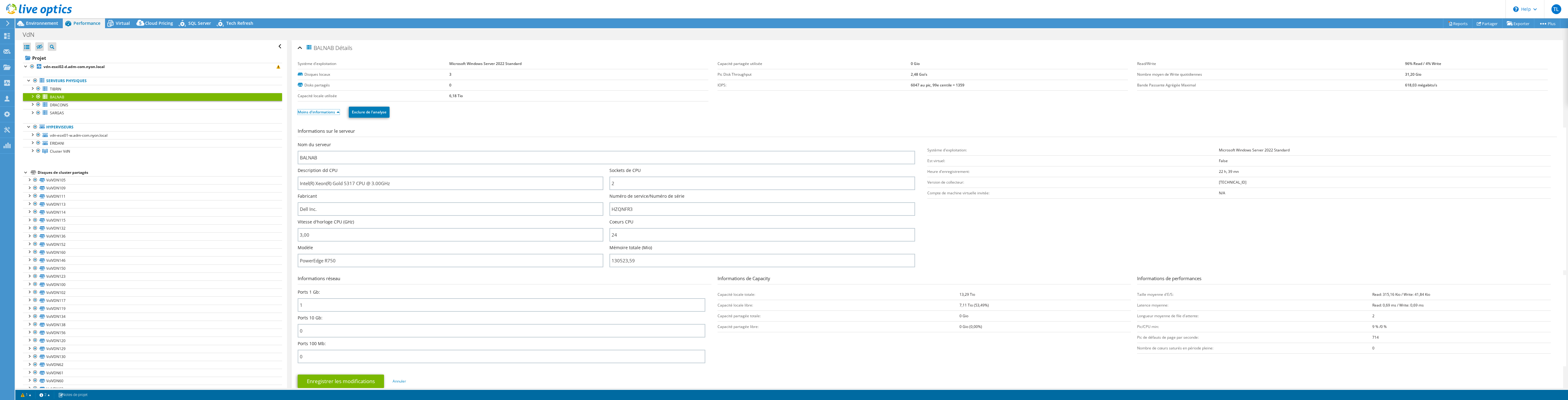
click at [322, 111] on link "Moins d'informations" at bounding box center [318, 112] width 42 height 5
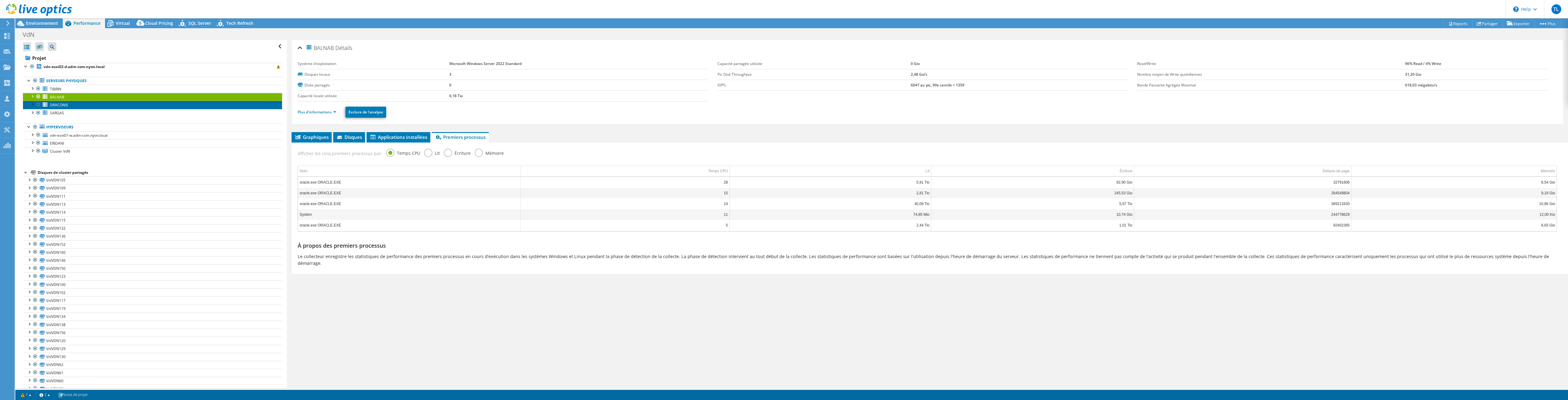
click at [56, 105] on span "DRACONIS" at bounding box center [59, 105] width 18 height 5
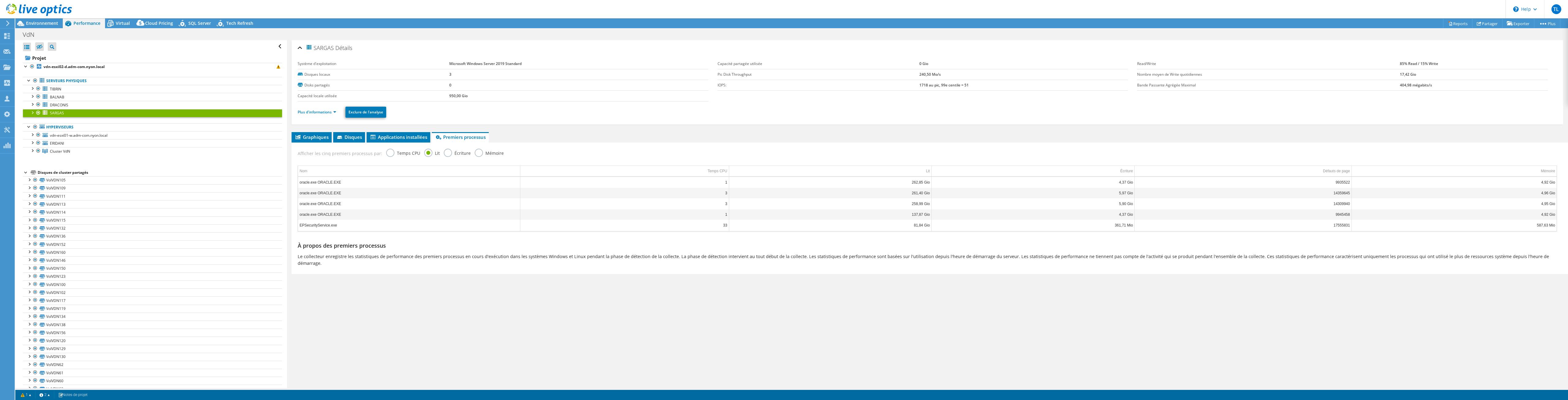
select select "USD"
click at [58, 98] on span "BALNAB" at bounding box center [57, 97] width 15 height 5
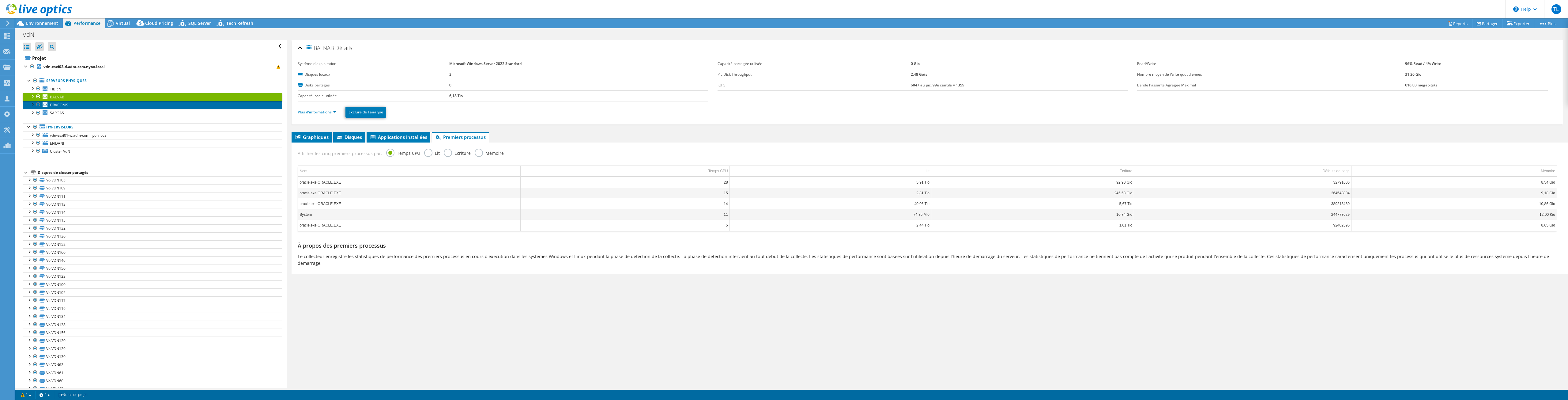
click at [60, 105] on span "DRACONIS" at bounding box center [59, 105] width 18 height 5
click at [426, 153] on label "Lit" at bounding box center [432, 152] width 16 height 8
click at [0, 0] on input "Lit" at bounding box center [0, 0] width 0 height 0
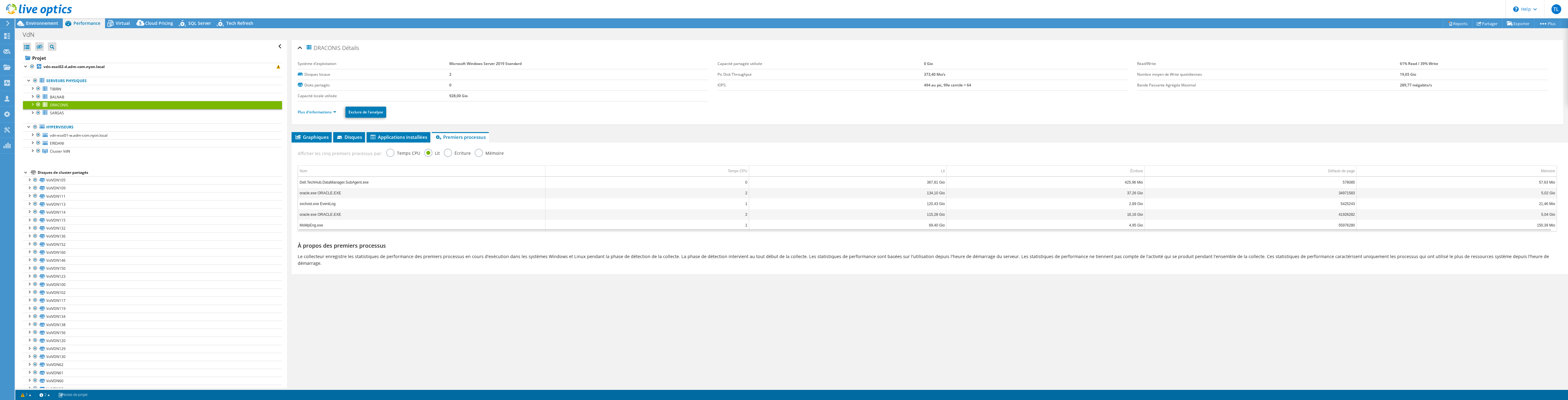
click at [338, 194] on td "oracle.exe ORACLE.EXE" at bounding box center [422, 193] width 247 height 11
click at [54, 89] on span "TIBRIN" at bounding box center [55, 89] width 12 height 5
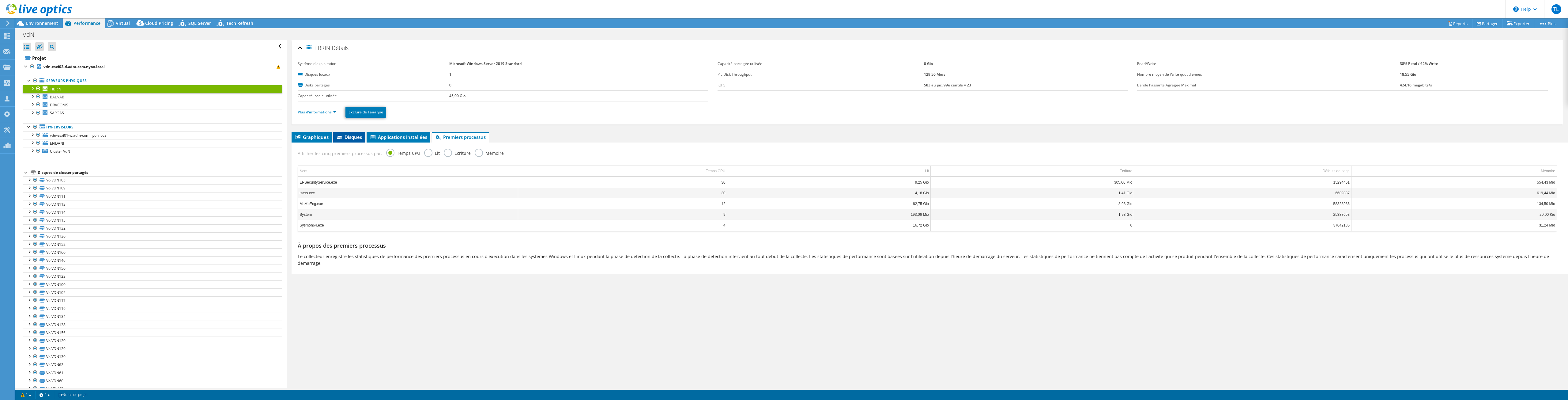
click at [424, 152] on label "Lit" at bounding box center [432, 152] width 16 height 8
click at [0, 0] on input "Lit" at bounding box center [0, 0] width 0 height 0
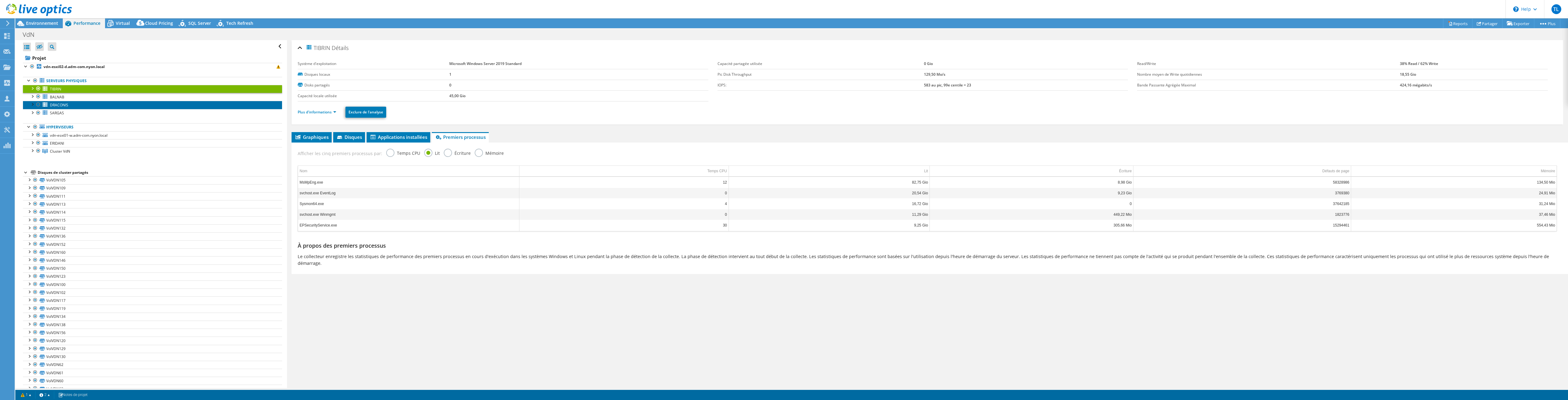
click at [75, 104] on link "DRACONIS" at bounding box center [153, 105] width 259 height 8
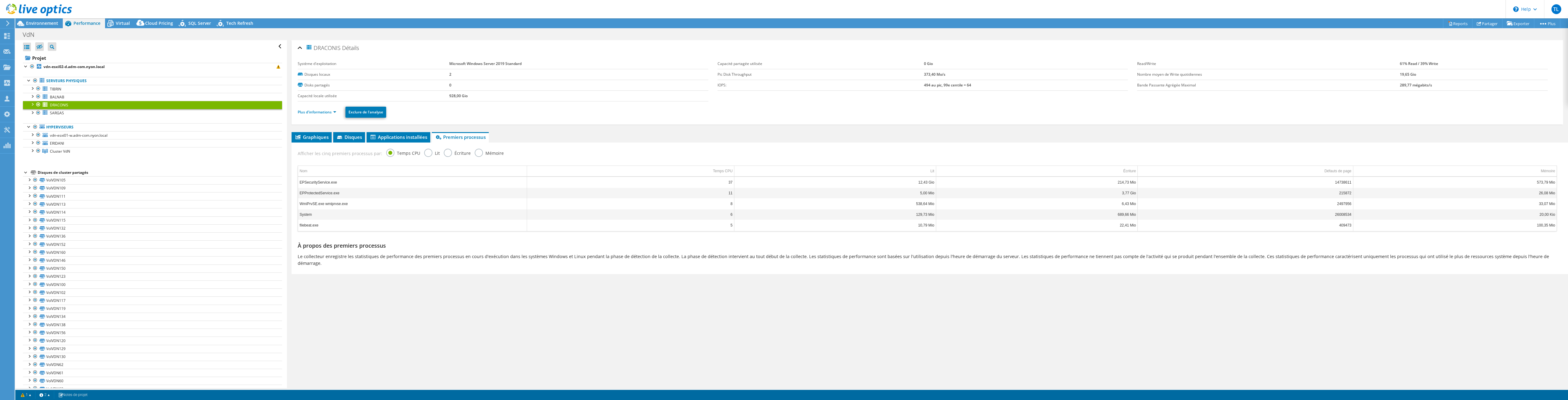
click at [429, 153] on label "Lit" at bounding box center [432, 152] width 16 height 8
click at [0, 0] on input "Lit" at bounding box center [0, 0] width 0 height 0
click at [313, 194] on td "oracle.exe ORACLE.EXE" at bounding box center [422, 193] width 247 height 11
click at [66, 114] on link "SARGAS" at bounding box center [153, 113] width 259 height 8
click at [428, 155] on label "Lit" at bounding box center [432, 152] width 16 height 8
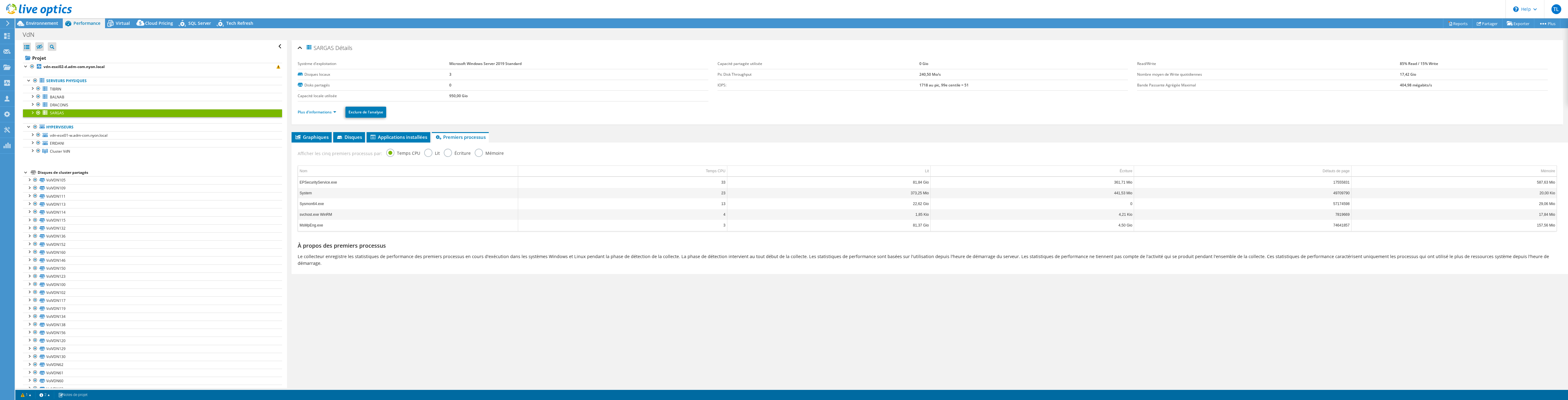
click at [0, 0] on input "Lit" at bounding box center [0, 0] width 0 height 0
click at [1460, 23] on link "Reports" at bounding box center [1458, 24] width 29 height 10
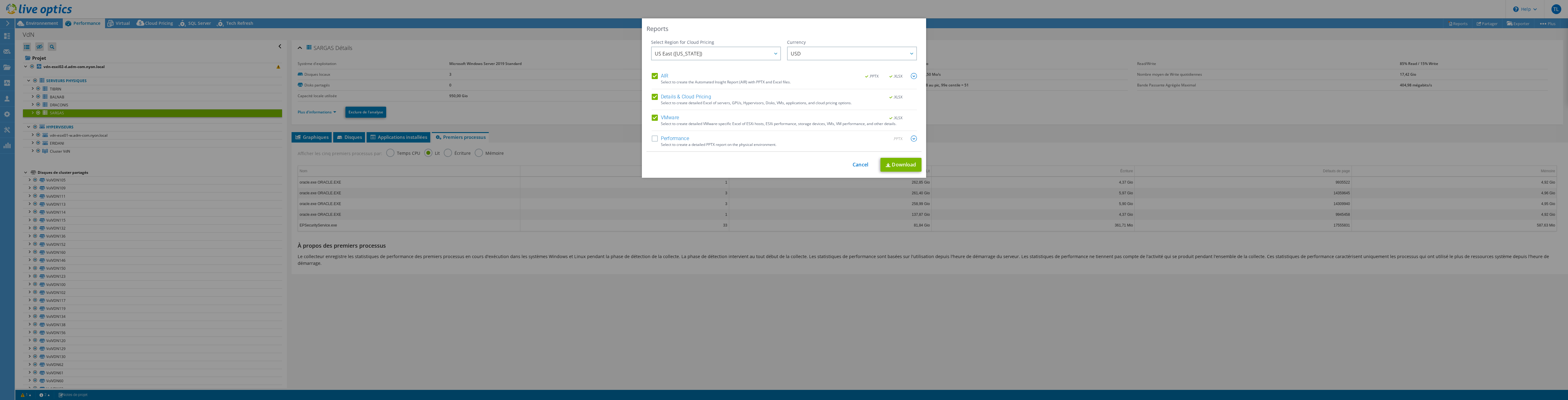
click at [654, 139] on label "Performance" at bounding box center [670, 138] width 37 height 6
click at [0, 0] on input "Performance" at bounding box center [0, 0] width 0 height 0
click at [771, 55] on div at bounding box center [775, 53] width 10 height 13
click at [771, 54] on div at bounding box center [775, 53] width 10 height 13
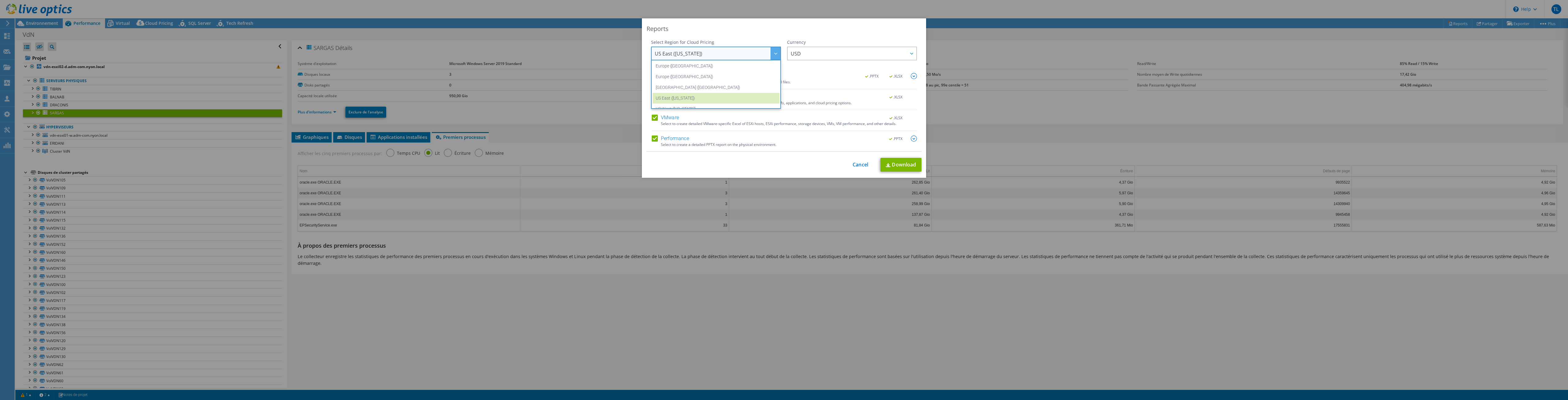
scroll to position [83, 0]
click at [674, 69] on li "Europe ([GEOGRAPHIC_DATA])" at bounding box center [716, 70] width 127 height 11
click at [821, 61] on div "USD ARS AUD BRL CAD CHF CLP CNY DKK EUR GBP HKD HUF INR JPY MXN MYR NOK NZD PEN…" at bounding box center [852, 54] width 130 height 15
click at [766, 57] on span "Europe ([GEOGRAPHIC_DATA])" at bounding box center [718, 53] width 125 height 13
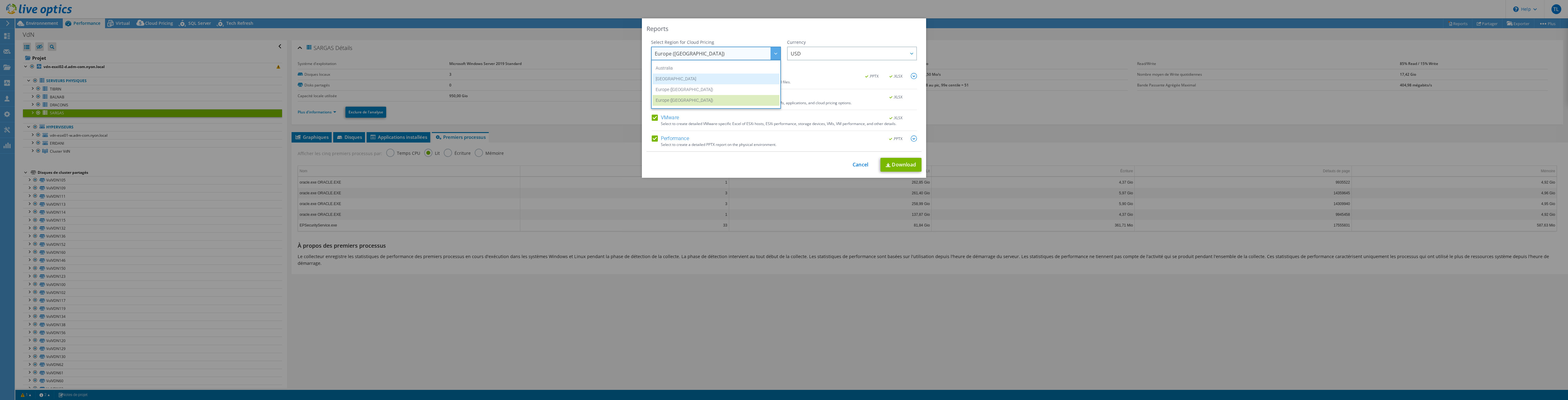
click at [689, 84] on li "[GEOGRAPHIC_DATA]" at bounding box center [716, 79] width 127 height 11
click at [680, 55] on span "[GEOGRAPHIC_DATA]" at bounding box center [718, 53] width 125 height 13
click at [676, 89] on li "Europe ([GEOGRAPHIC_DATA])" at bounding box center [716, 89] width 127 height 11
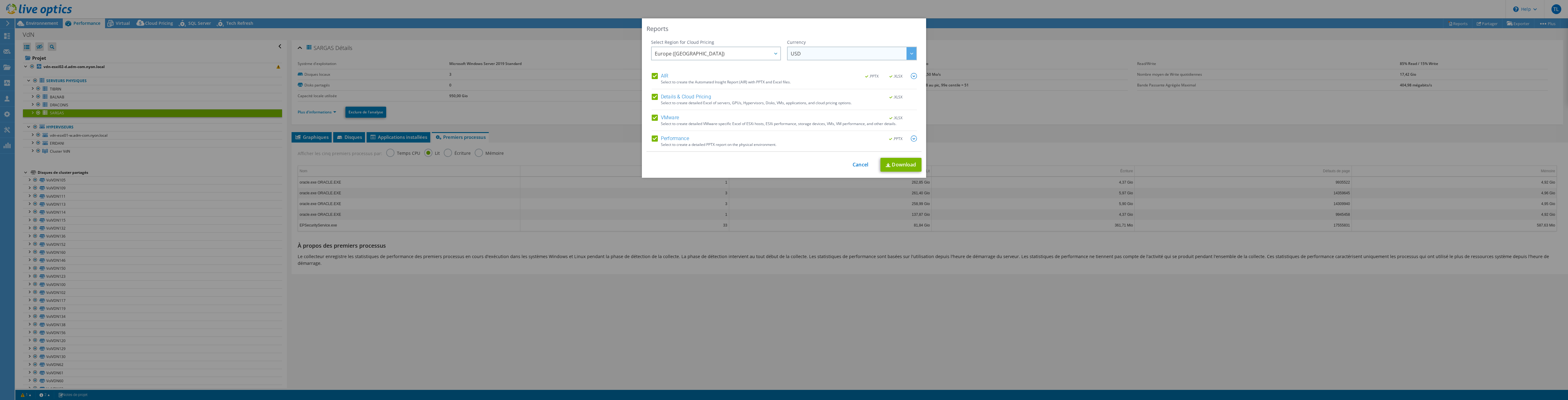
click at [817, 50] on span "USD" at bounding box center [853, 53] width 125 height 13
click at [799, 79] on li "CHF" at bounding box center [852, 79] width 127 height 11
click at [899, 159] on link "Download" at bounding box center [900, 164] width 41 height 14
click at [913, 140] on img at bounding box center [914, 138] width 6 height 6
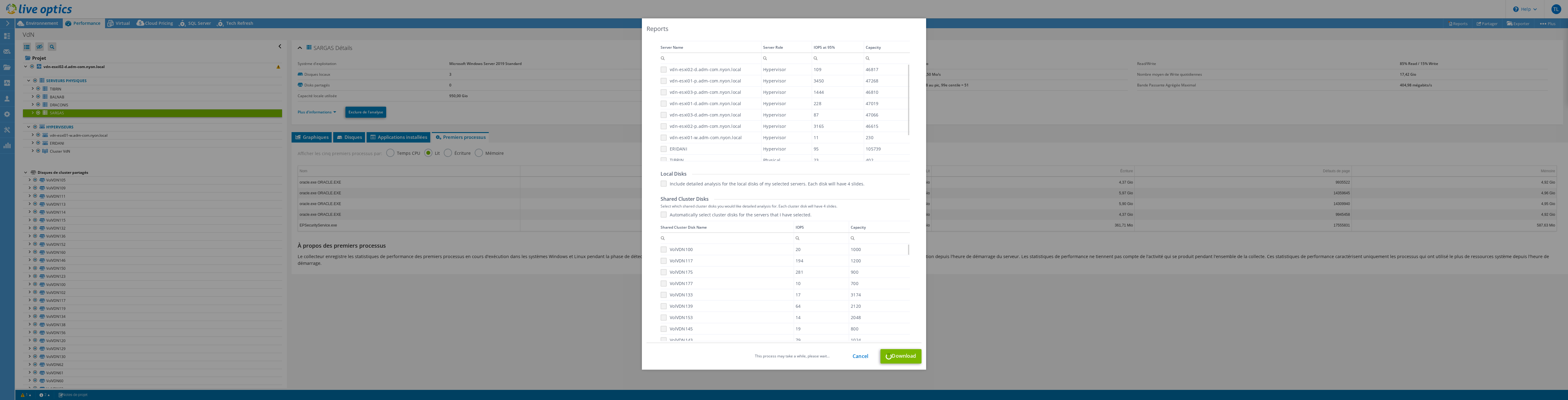
scroll to position [276, 0]
click at [858, 357] on link "Cancel" at bounding box center [861, 356] width 16 height 6
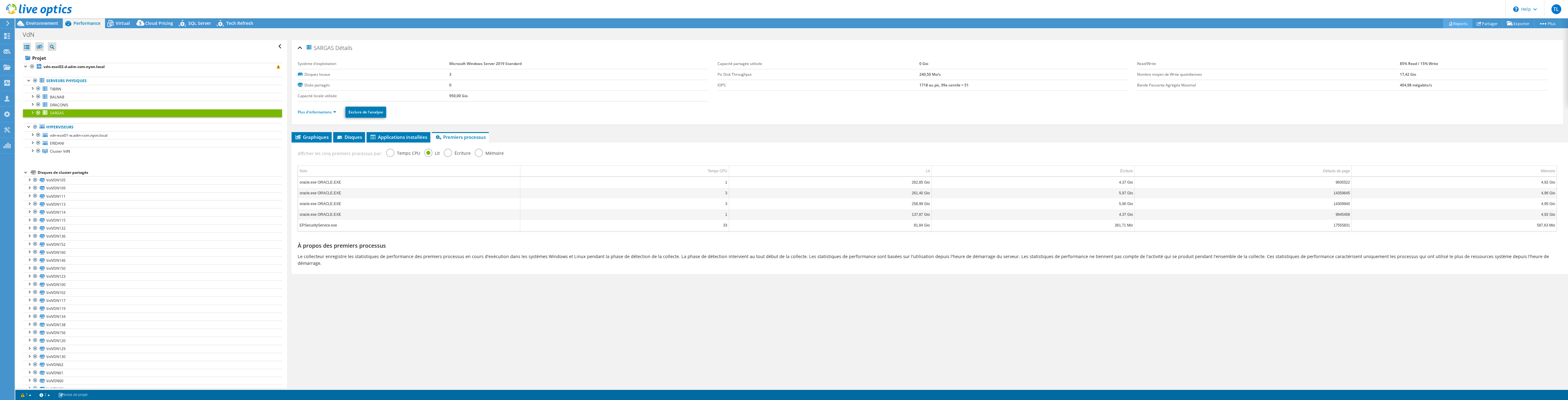
click at [1450, 21] on link "Reports" at bounding box center [1458, 24] width 29 height 10
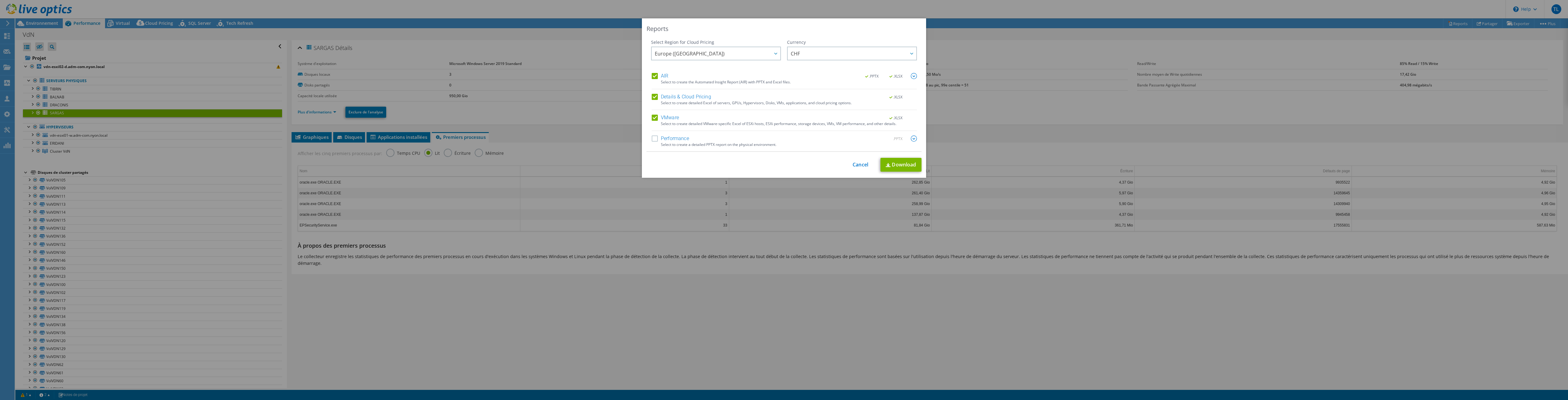
click at [890, 77] on span ".XLSX" at bounding box center [897, 76] width 23 height 4
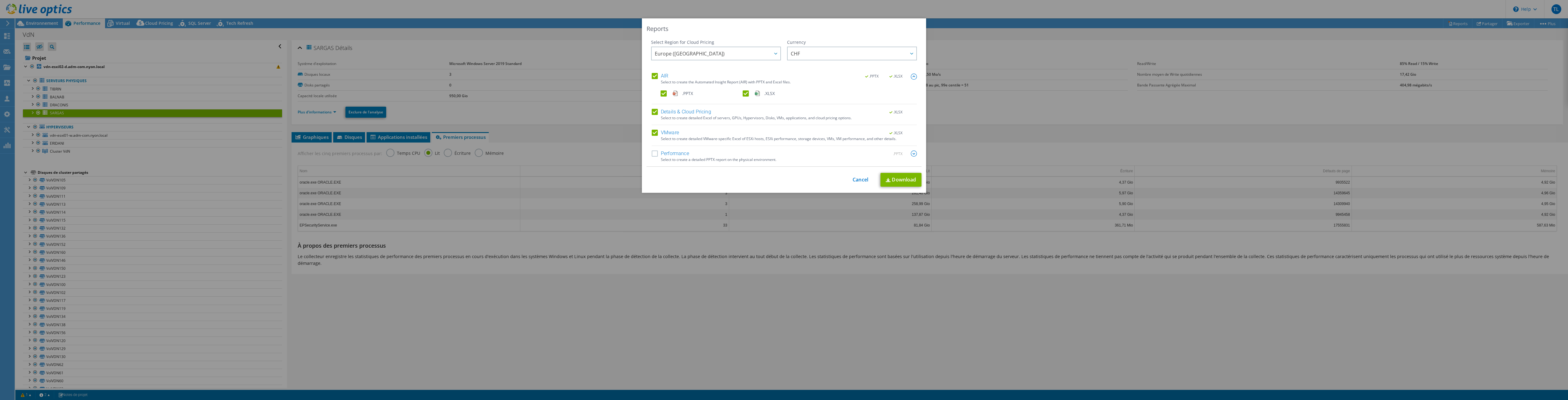
click at [911, 156] on img at bounding box center [914, 153] width 6 height 6
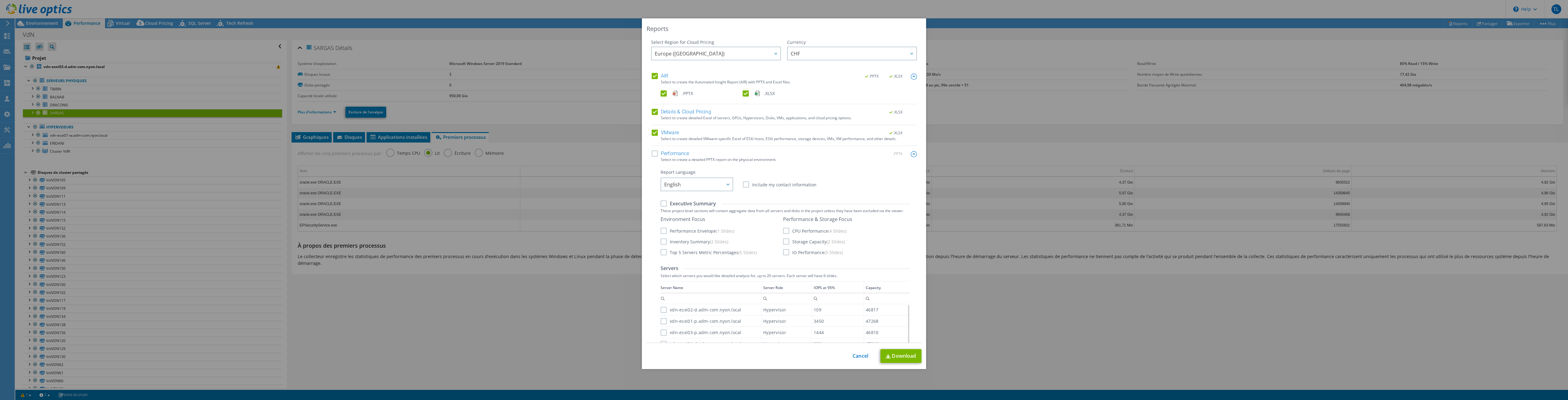
click at [654, 156] on label "Performance" at bounding box center [670, 153] width 37 height 6
click at [0, 0] on input "Performance" at bounding box center [0, 0] width 0 height 0
click at [780, 162] on div "Environment Focus Performance Envelope (1 Slides) Inventory Summary (2 Slides) …" at bounding box center [785, 144] width 250 height 40
click at [783, 158] on label "IO Performance (5 Slides)" at bounding box center [813, 160] width 60 height 6
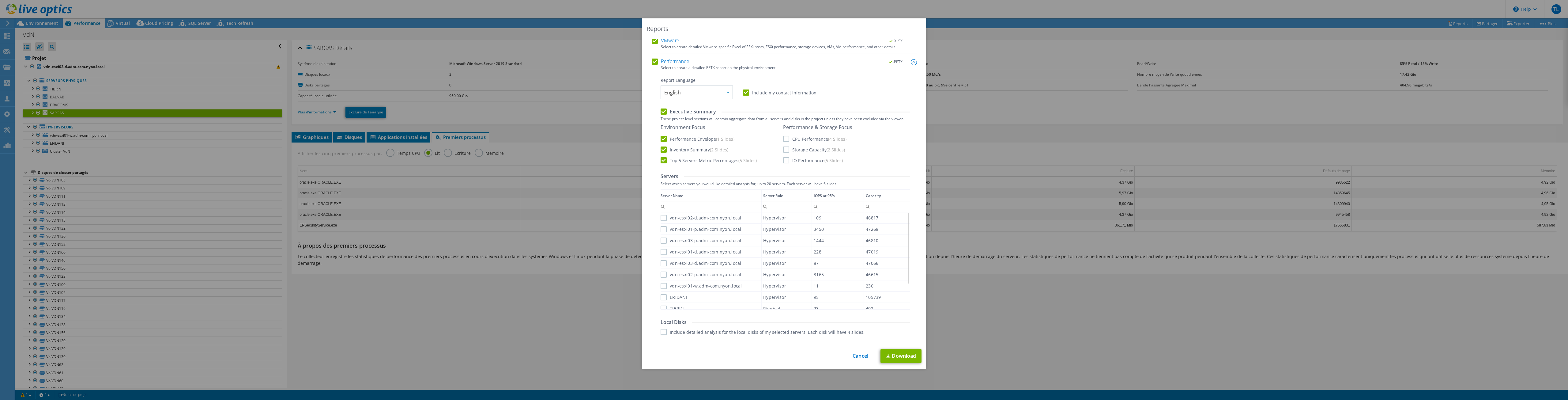
click at [0, 0] on input "IO Performance (5 Slides)" at bounding box center [0, 0] width 0 height 0
click at [783, 150] on label "Storage Capacity (2 Slides)" at bounding box center [814, 149] width 62 height 6
click at [0, 0] on input "Storage Capacity (2 Slides)" at bounding box center [0, 0] width 0 height 0
click at [783, 140] on label "CPU Performance (4 Slides)" at bounding box center [814, 139] width 63 height 6
click at [0, 0] on input "CPU Performance (4 Slides)" at bounding box center [0, 0] width 0 height 0
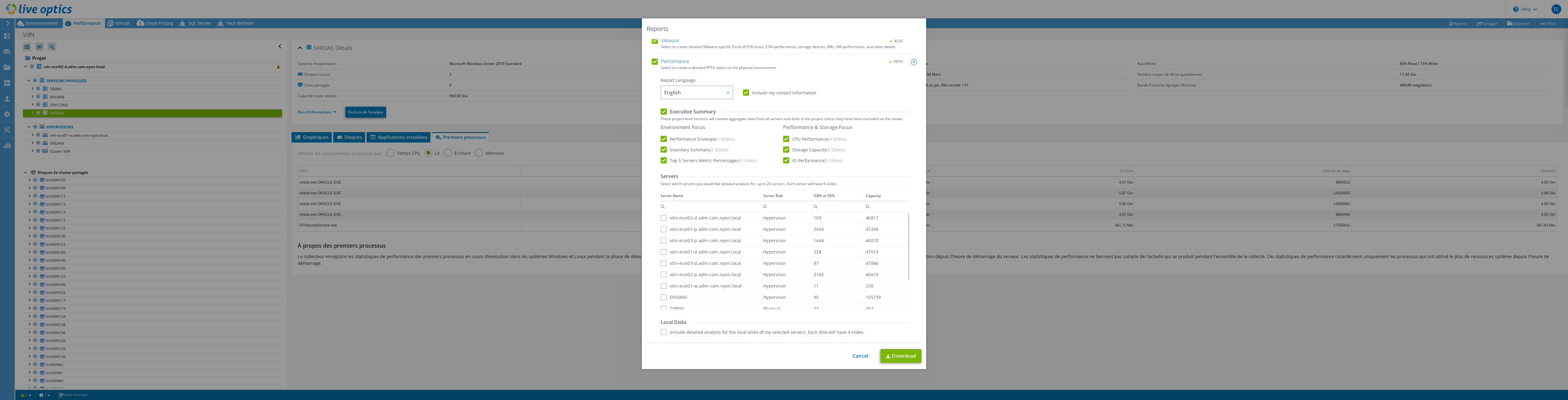
click at [661, 217] on label "vdn-esxi02-d.adm-com.nyon.local" at bounding box center [701, 218] width 81 height 6
click at [0, 0] on input "vdn-esxi02-d.adm-com.nyon.local" at bounding box center [0, 0] width 0 height 0
click at [664, 231] on label "vdn-esxi01-p.adm-com.nyon.local" at bounding box center [701, 229] width 81 height 6
click at [0, 0] on input "vdn-esxi01-p.adm-com.nyon.local" at bounding box center [0, 0] width 0 height 0
click at [661, 239] on label "vdn-esxi03-p.adm-com.nyon.local" at bounding box center [701, 240] width 81 height 6
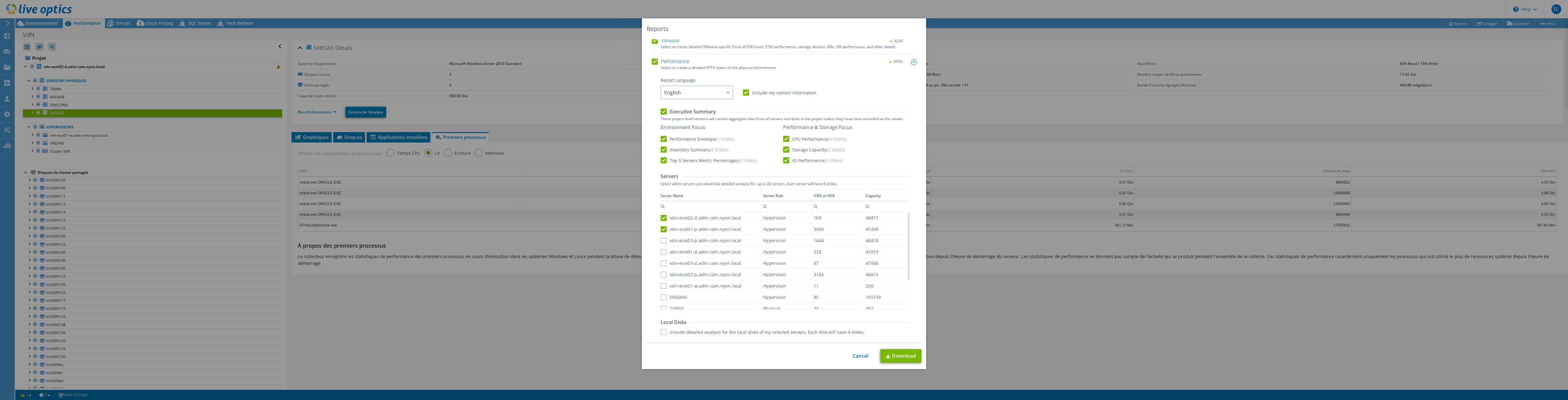
click at [0, 0] on input "vdn-esxi03-p.adm-com.nyon.local" at bounding box center [0, 0] width 0 height 0
click at [660, 252] on label "vdn-esxi01-d.adm-com.nyon.local" at bounding box center [701, 252] width 81 height 6
click at [0, 0] on input "vdn-esxi01-d.adm-com.nyon.local" at bounding box center [0, 0] width 0 height 0
click at [662, 266] on div "vdn-esxi03-d.adm-com.nyon.local" at bounding box center [710, 263] width 100 height 11
click at [662, 276] on label "vdn-esxi02-p.adm-com.nyon.local" at bounding box center [701, 275] width 81 height 6
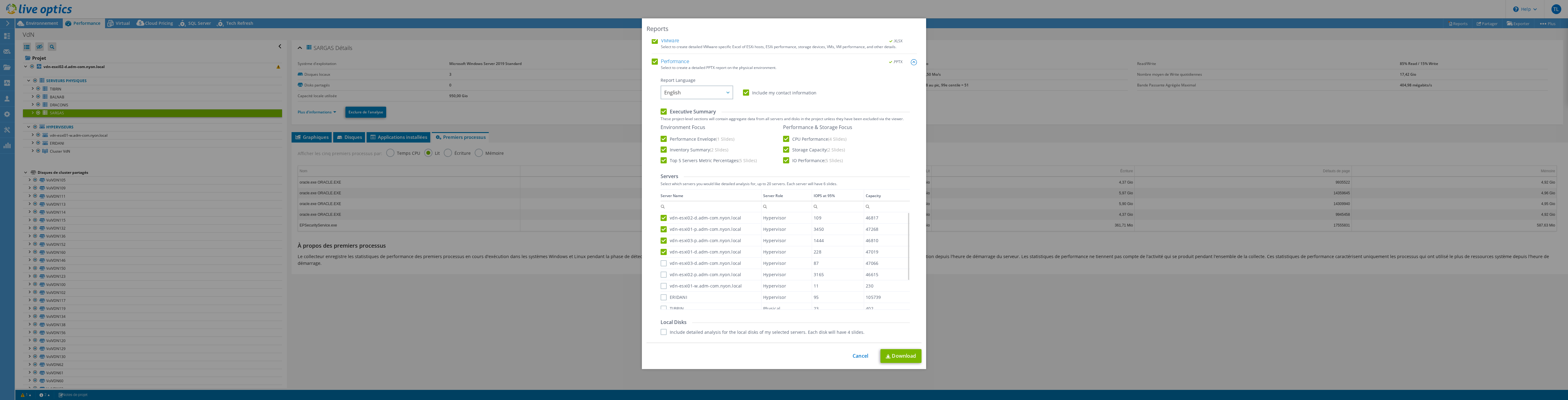
click at [0, 0] on input "vdn-esxi02-p.adm-com.nyon.local" at bounding box center [0, 0] width 0 height 0
click at [660, 261] on label "vdn-esxi03-d.adm-com.nyon.local" at bounding box center [701, 263] width 81 height 6
click at [0, 0] on input "vdn-esxi03-d.adm-com.nyon.local" at bounding box center [0, 0] width 0 height 0
click at [662, 289] on div "vdn-esxi01-w.adm-com.nyon.local" at bounding box center [710, 286] width 100 height 11
click at [662, 284] on label "vdn-esxi01-w.adm-com.nyon.local" at bounding box center [701, 286] width 82 height 6
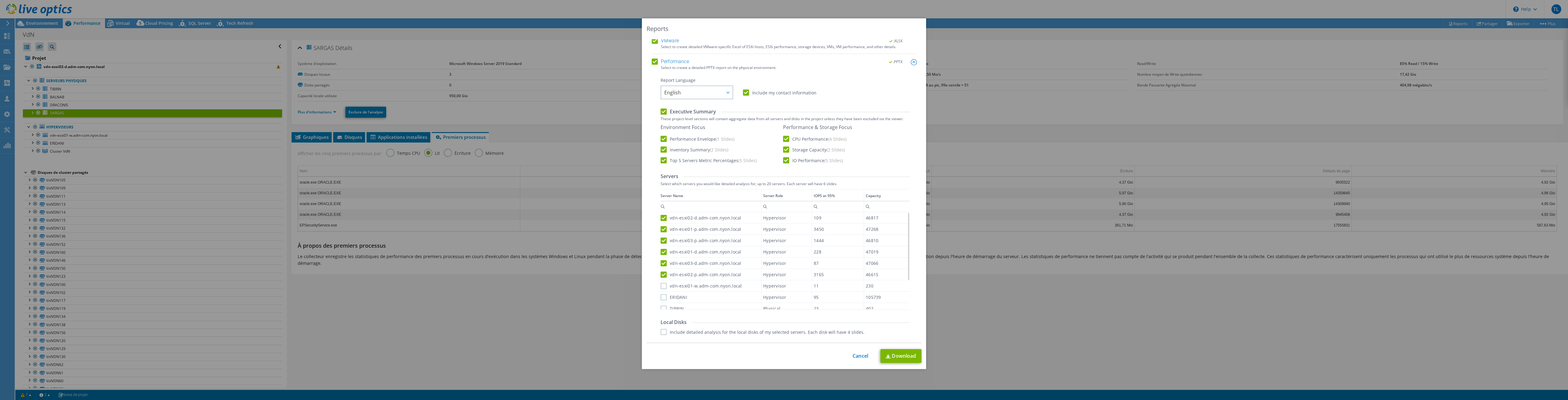
click at [0, 0] on input "vdn-esxi01-w.adm-com.nyon.local" at bounding box center [0, 0] width 0 height 0
click at [661, 302] on div "ERIDANI" at bounding box center [710, 297] width 100 height 11
click at [661, 296] on label "ERIDANI" at bounding box center [674, 297] width 27 height 6
click at [0, 0] on input "ERIDANI" at bounding box center [0, 0] width 0 height 0
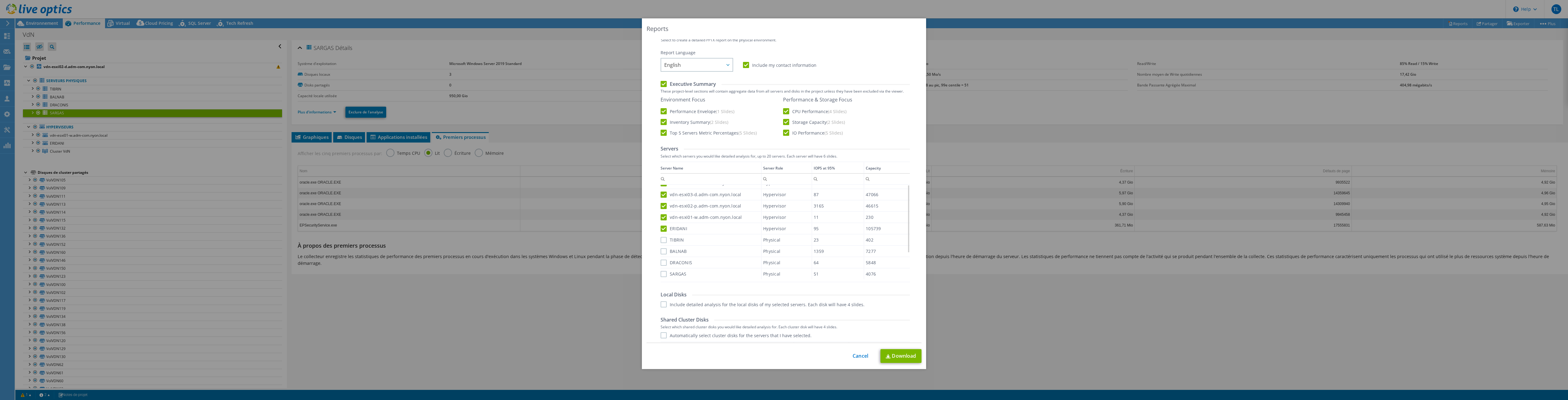
scroll to position [184, 0]
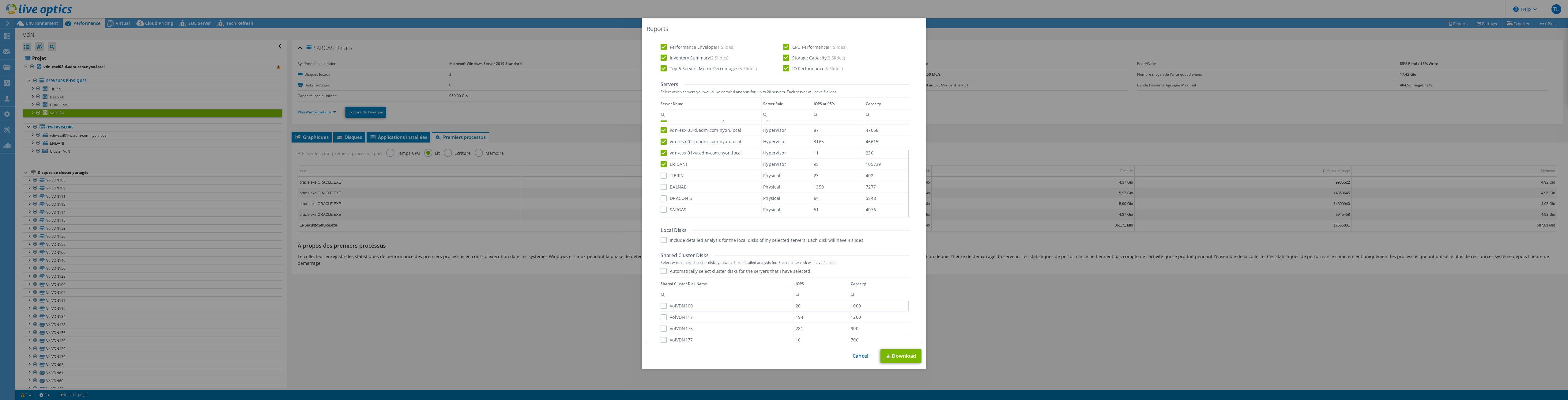
click at [662, 175] on label "TIBRIN" at bounding box center [672, 175] width 24 height 6
click at [0, 0] on input "TIBRIN" at bounding box center [0, 0] width 0 height 0
click at [663, 186] on label "BALNAB" at bounding box center [673, 187] width 26 height 6
click at [0, 0] on input "BALNAB" at bounding box center [0, 0] width 0 height 0
click at [662, 200] on label "DRACONIS" at bounding box center [676, 198] width 32 height 6
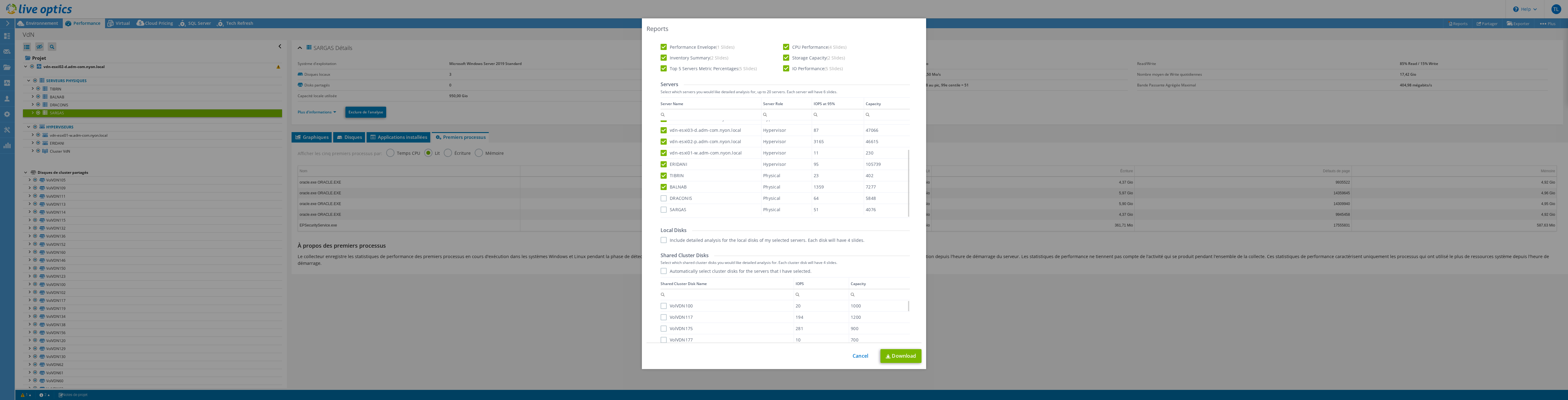
click at [0, 0] on input "DRACONIS" at bounding box center [0, 0] width 0 height 0
click at [660, 213] on div "SARGAS" at bounding box center [710, 209] width 100 height 11
click at [660, 211] on label "SARGAS" at bounding box center [673, 209] width 26 height 6
click at [0, 0] on input "SARGAS" at bounding box center [0, 0] width 0 height 0
click at [660, 239] on label "Include detailed analysis for the local disks of my selected servers. Each disk…" at bounding box center [762, 240] width 204 height 6
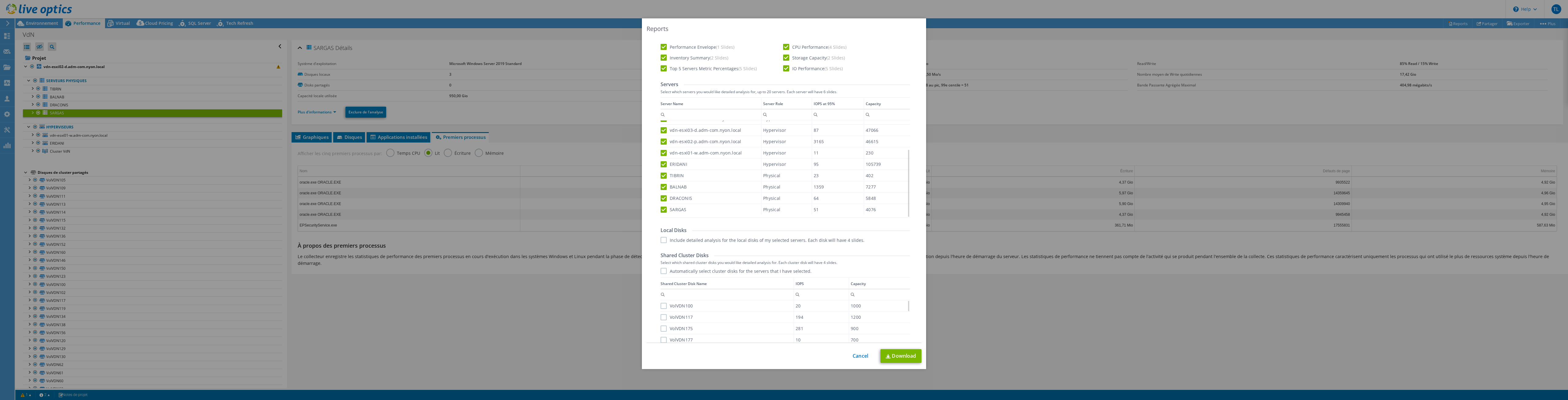
click at [0, 0] on input "Include detailed analysis for the local disks of my selected servers. Each disk…" at bounding box center [0, 0] width 0 height 0
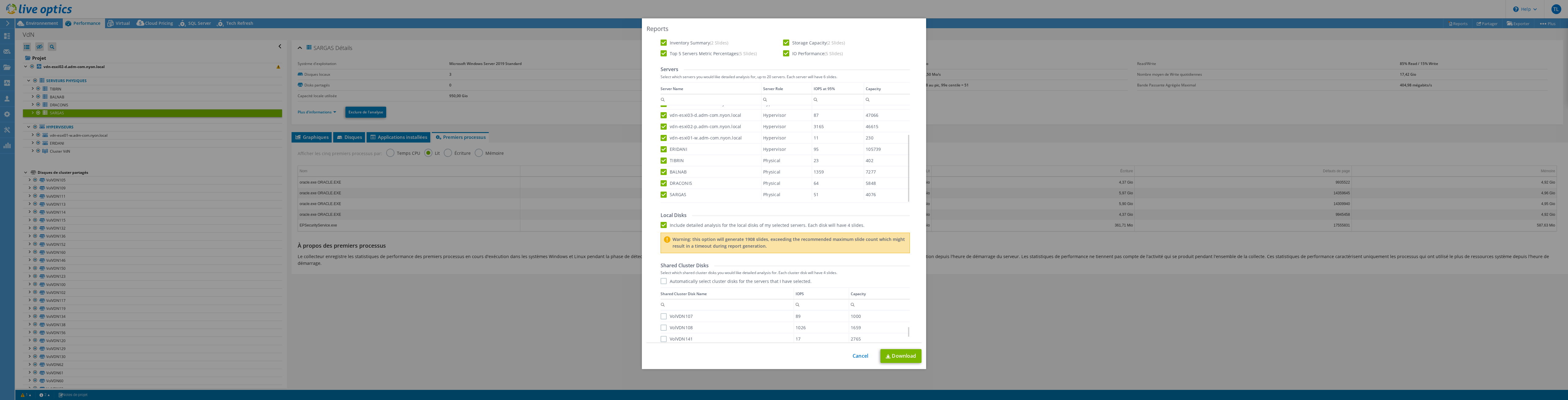
scroll to position [321, 0]
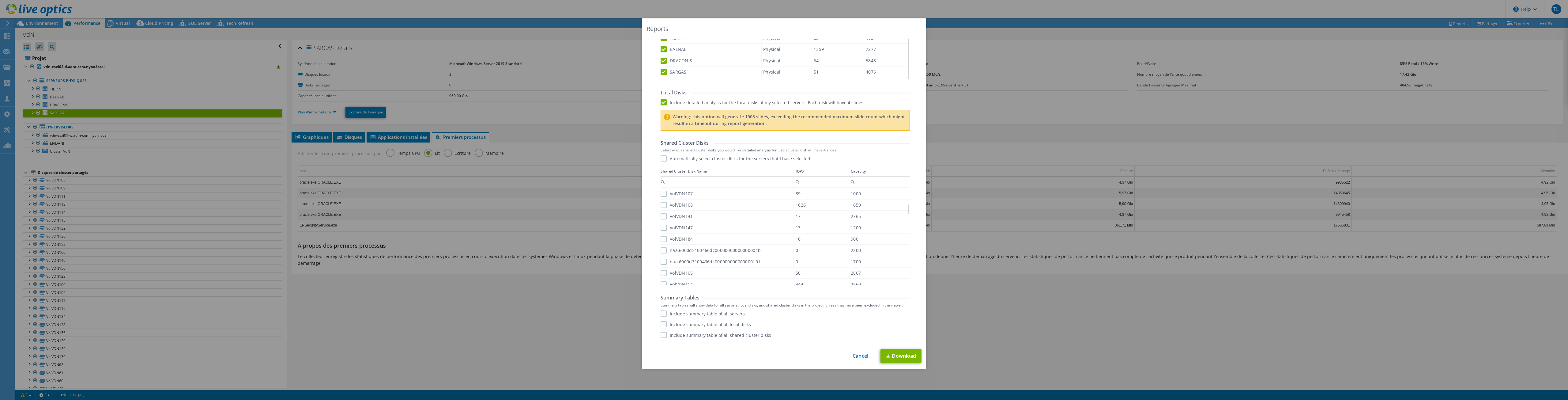
click at [681, 160] on label "Automatically select cluster disks for the servers that I have selected." at bounding box center [736, 158] width 151 height 6
click at [0, 0] on input "Automatically select cluster disks for the servers that I have selected." at bounding box center [0, 0] width 0 height 0
click at [664, 317] on div "Include summary table of all servers Include summary table of all local disks I…" at bounding box center [785, 324] width 250 height 27
click at [663, 314] on label "Include summary table of all servers" at bounding box center [702, 314] width 84 height 6
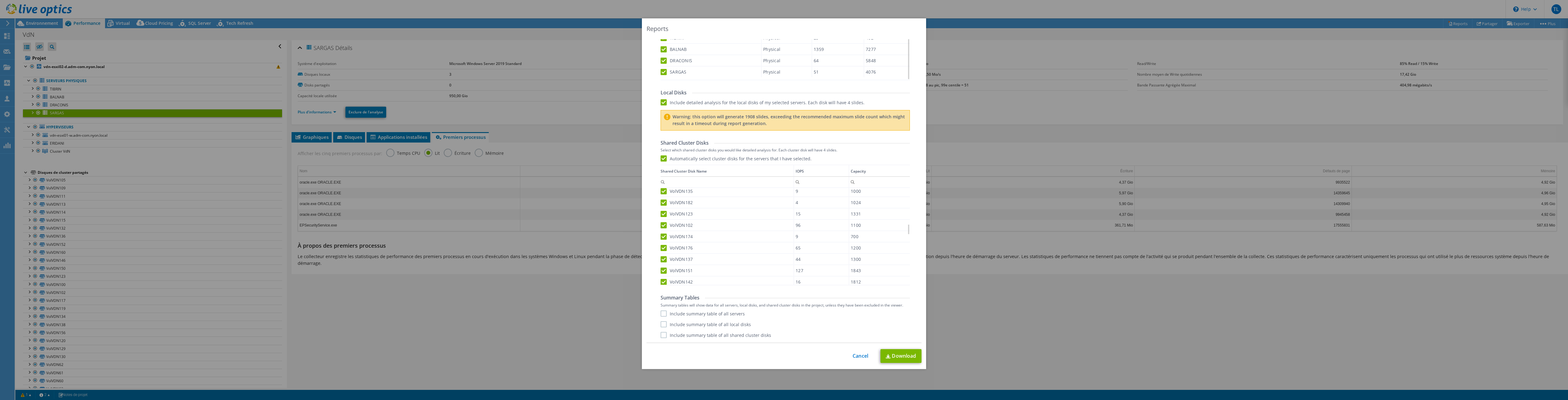
click at [0, 0] on input "Include summary table of all servers" at bounding box center [0, 0] width 0 height 0
click at [662, 321] on label "Include summary table of all local disks" at bounding box center [705, 324] width 90 height 6
click at [0, 0] on input "Include summary table of all local disks" at bounding box center [0, 0] width 0 height 0
click at [664, 333] on label "Include summary table of all shared cluster disks" at bounding box center [716, 335] width 111 height 6
click at [0, 0] on input "Include summary table of all shared cluster disks" at bounding box center [0, 0] width 0 height 0
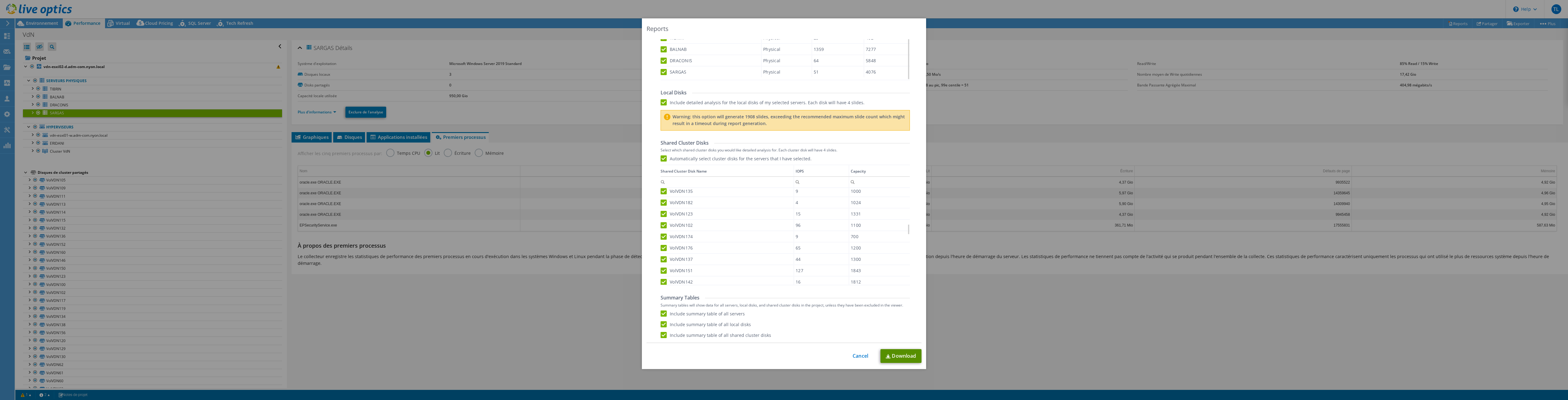
click at [894, 353] on link "Download" at bounding box center [900, 356] width 41 height 14
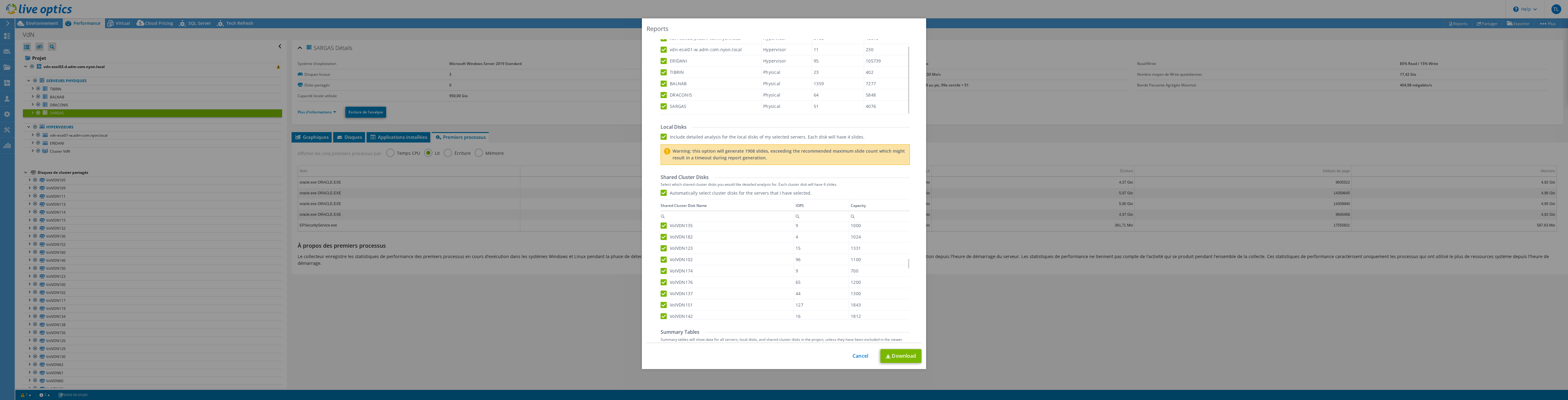
scroll to position [321, 0]
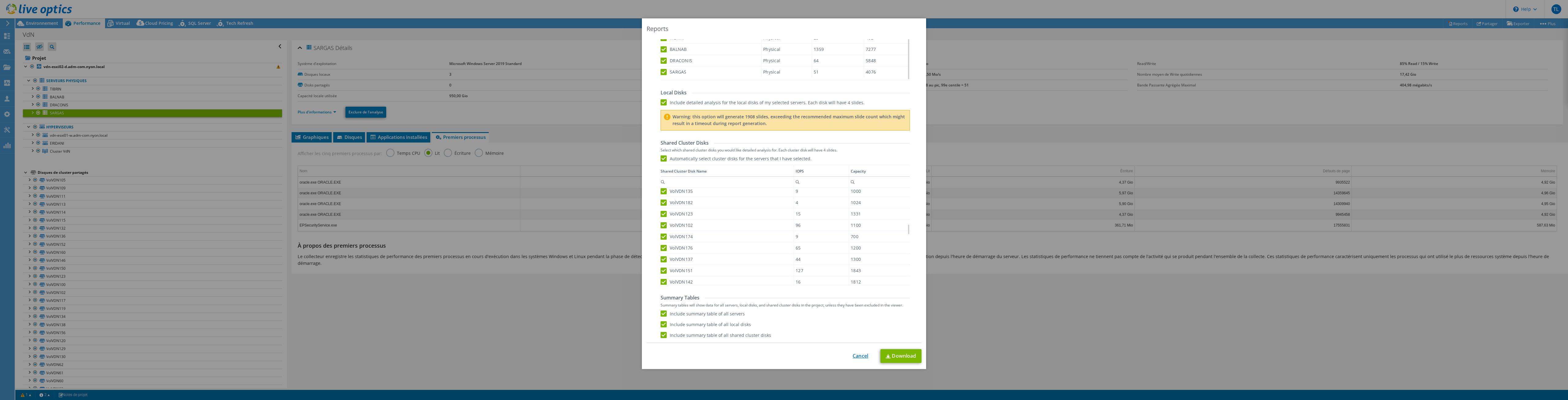
drag, startPoint x: 855, startPoint y: 351, endPoint x: 856, endPoint y: 357, distance: 6.1
click at [855, 351] on div "This process may take a while, please wait... Cancel Download" at bounding box center [784, 356] width 275 height 14
click at [856, 357] on link "Cancel" at bounding box center [861, 356] width 16 height 6
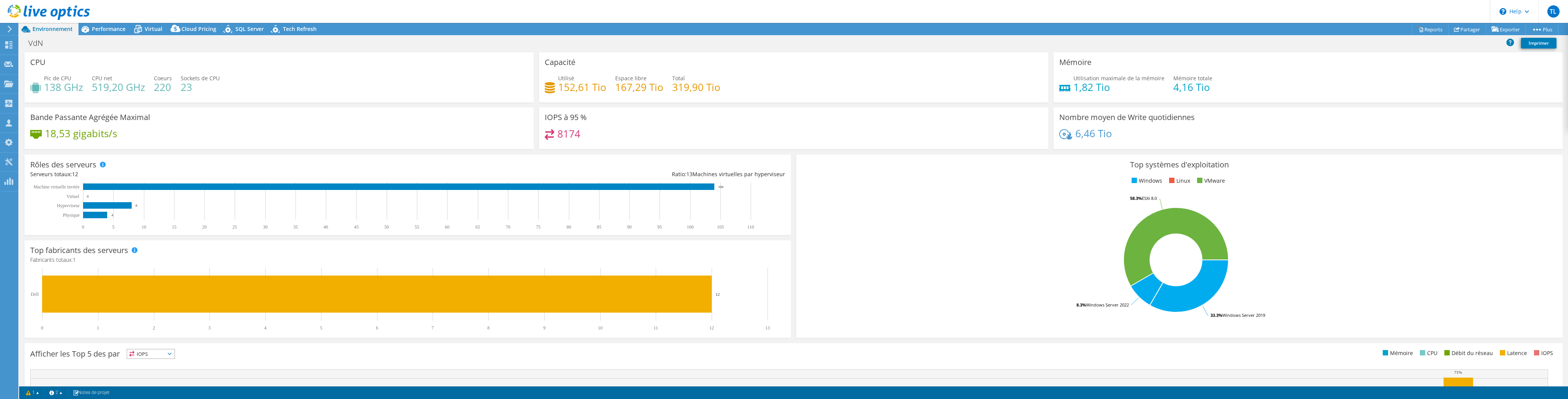
select select "EUFrankfurt"
select select "CHF"
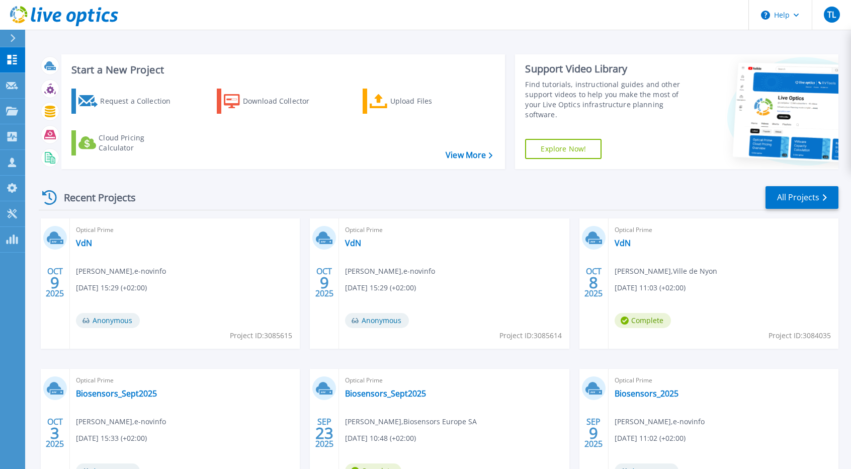
click at [631, 243] on div "Optical Prime VdN [PERSON_NAME] , Ville de Nyon [DATE] 11:03 (+02:00) Complete …" at bounding box center [724, 283] width 230 height 130
click at [626, 245] on link "VdN" at bounding box center [623, 243] width 16 height 10
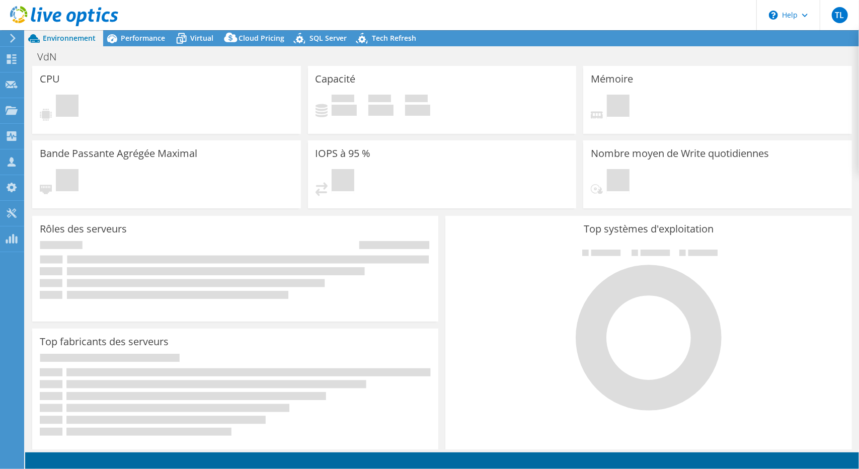
select select "EUFrankfurt"
select select "CHF"
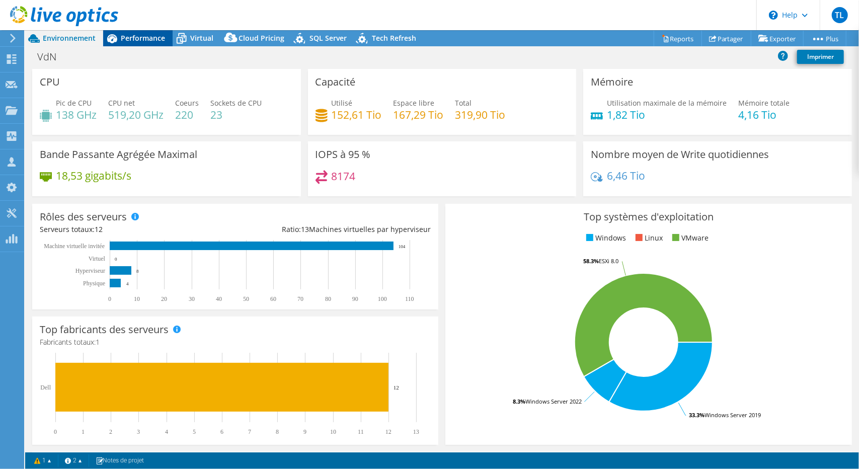
click at [148, 39] on span "Performance" at bounding box center [143, 38] width 44 height 10
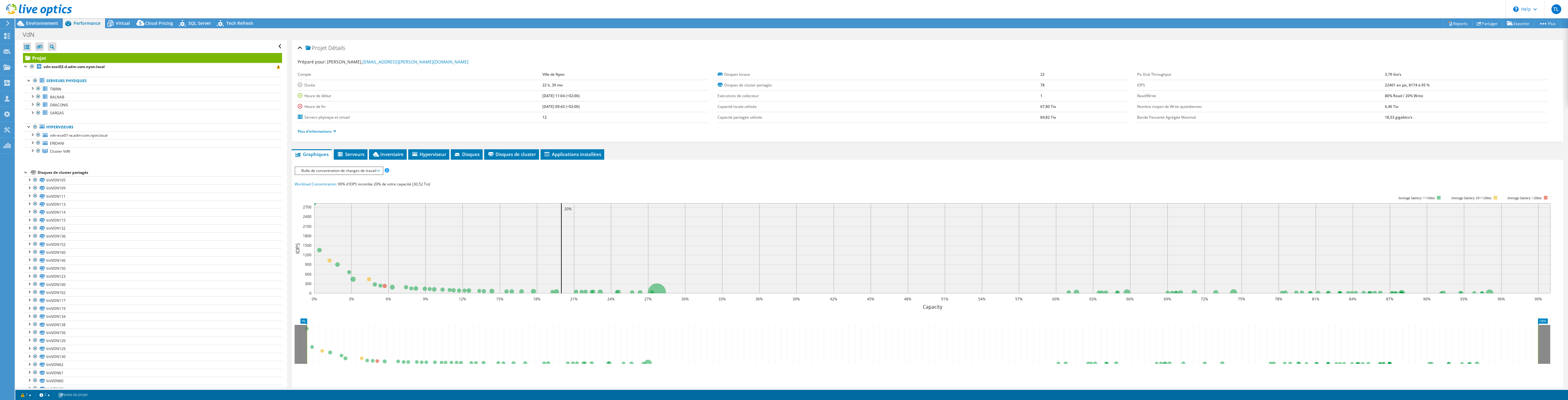
click at [24, 172] on div at bounding box center [26, 172] width 6 height 6
click at [32, 96] on div at bounding box center [32, 96] width 6 height 6
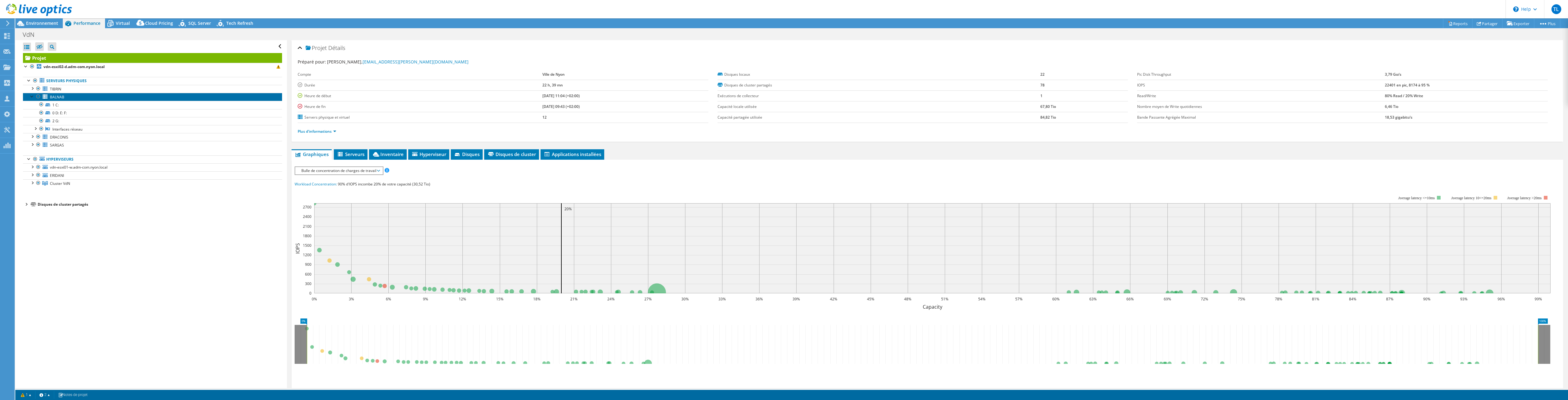
click at [55, 97] on span "BALNAB" at bounding box center [57, 97] width 15 height 5
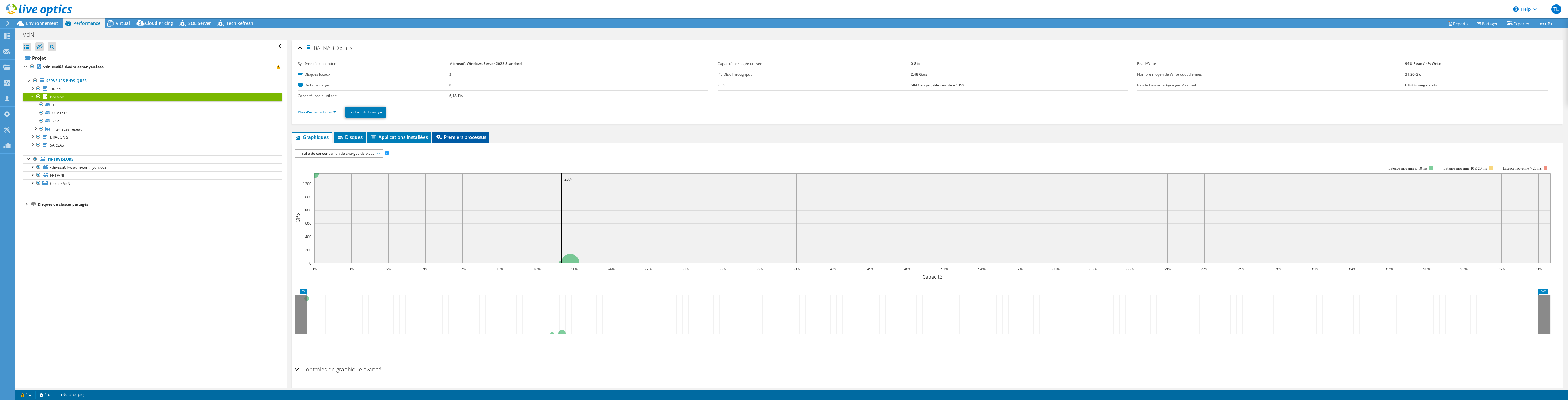
click at [455, 139] on span "Premiers processus" at bounding box center [461, 137] width 51 height 6
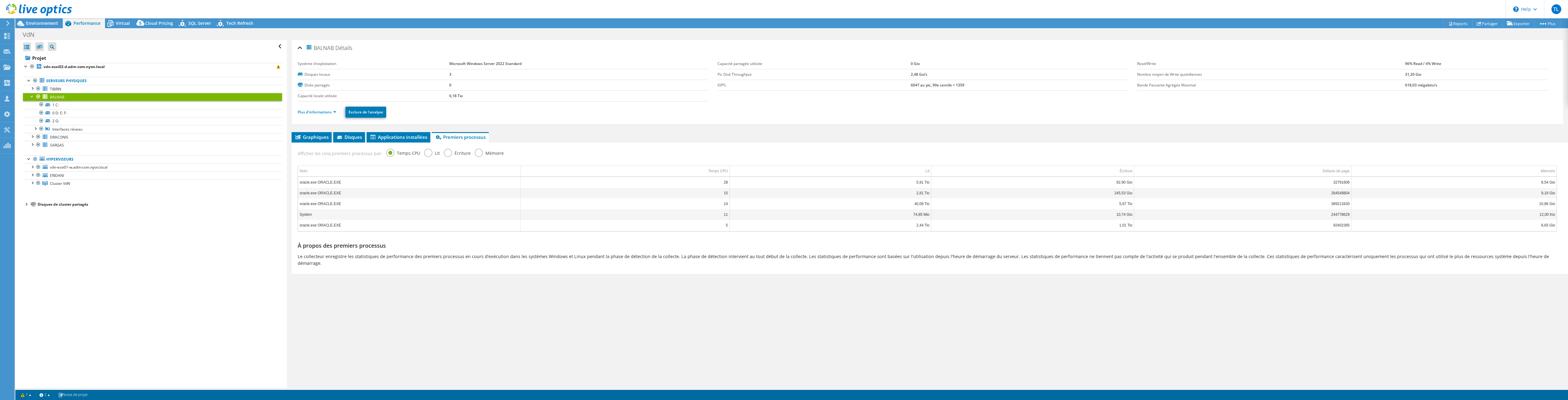
click at [427, 153] on label "Lit" at bounding box center [432, 152] width 16 height 8
click at [0, 0] on input "Lit" at bounding box center [0, 0] width 0 height 0
click at [436, 153] on div "Afficher les cinq premiers processus par: Temps CPU Lit Écriture Mémoire" at bounding box center [927, 152] width 1265 height 20
click at [444, 153] on label "Écriture" at bounding box center [457, 152] width 27 height 8
click at [0, 0] on input "Écriture" at bounding box center [0, 0] width 0 height 0
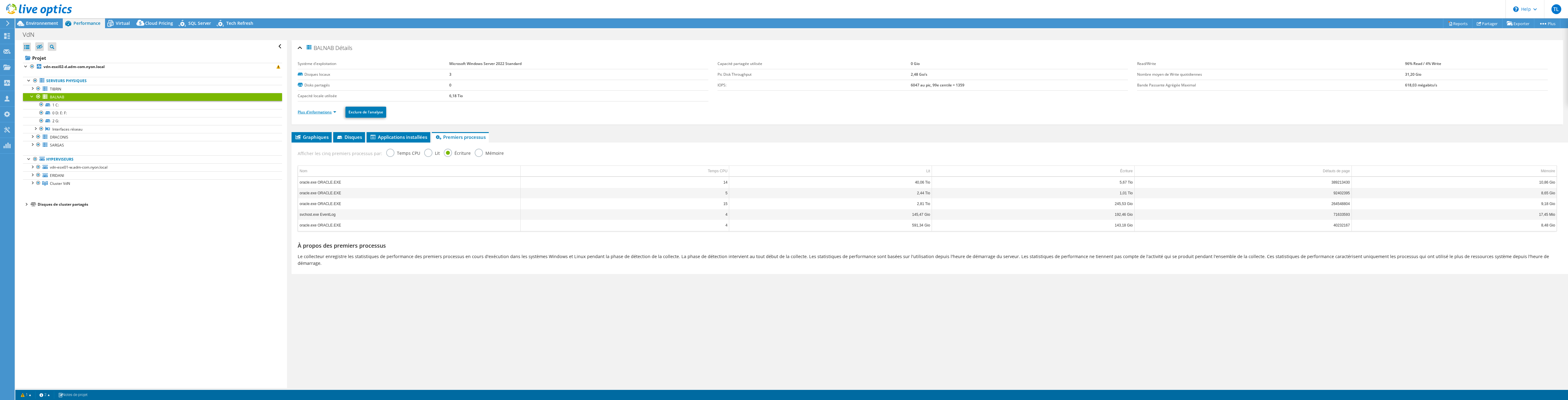
click at [318, 112] on link "Plus d'informations" at bounding box center [317, 112] width 38 height 5
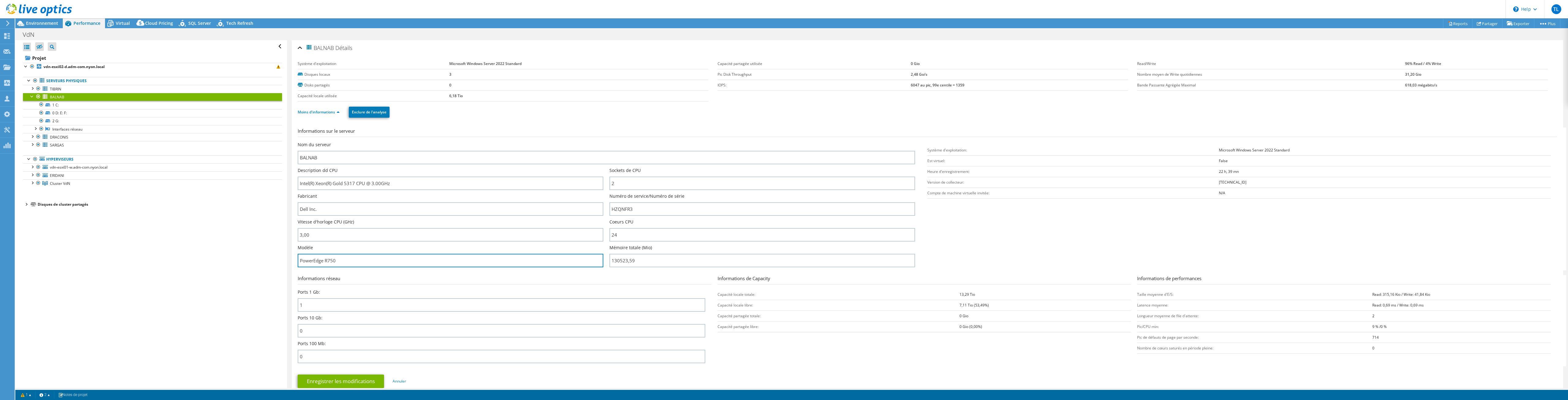
drag, startPoint x: 344, startPoint y: 260, endPoint x: 277, endPoint y: 250, distance: 67.7
click at [277, 250] on div "Ouvrir tout Fermer tout Masquer les nœuds exclus Filtre de l'arborescence des p…" at bounding box center [791, 214] width 1553 height 348
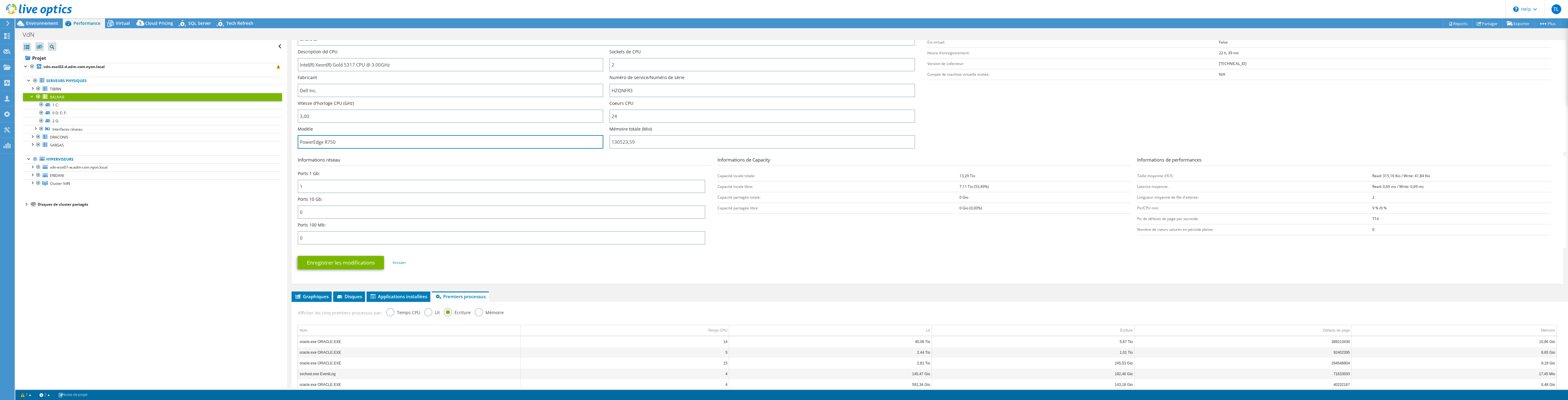
scroll to position [61, 0]
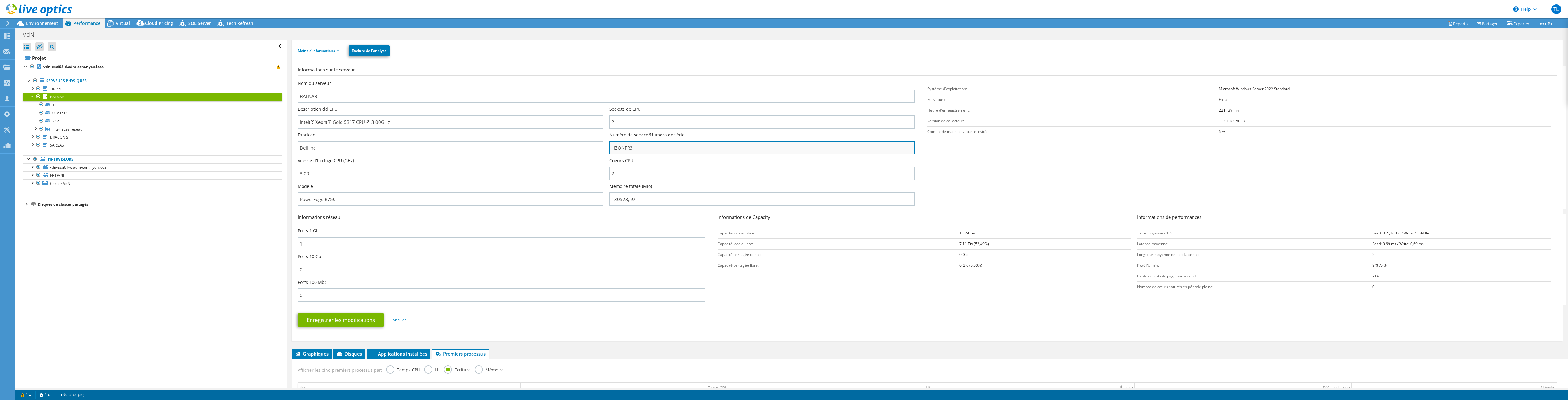
click at [522, 146] on input "HZQNFR3" at bounding box center [762, 147] width 306 height 13
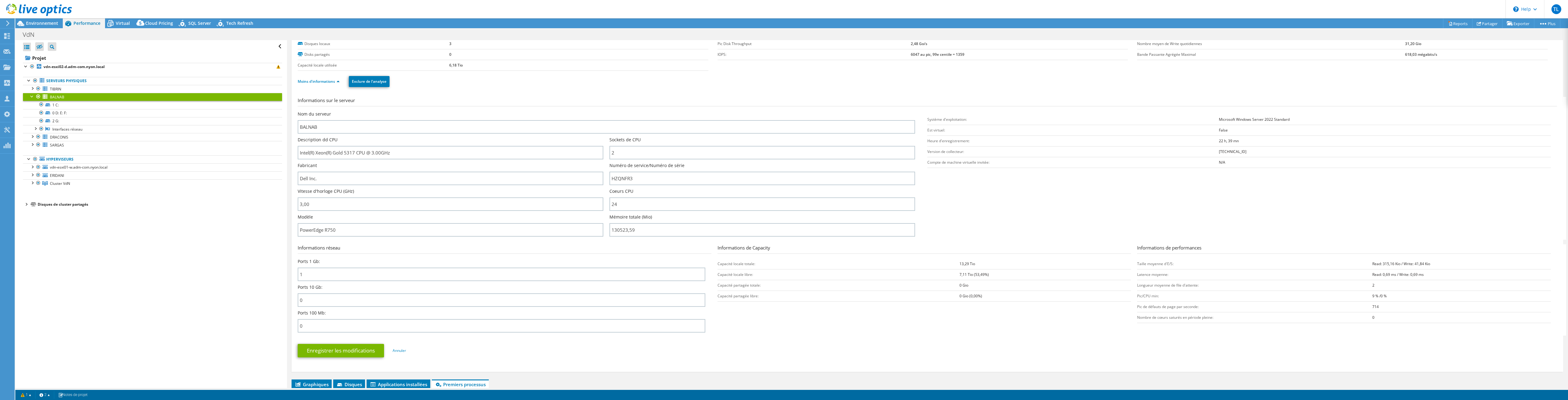
scroll to position [186, 0]
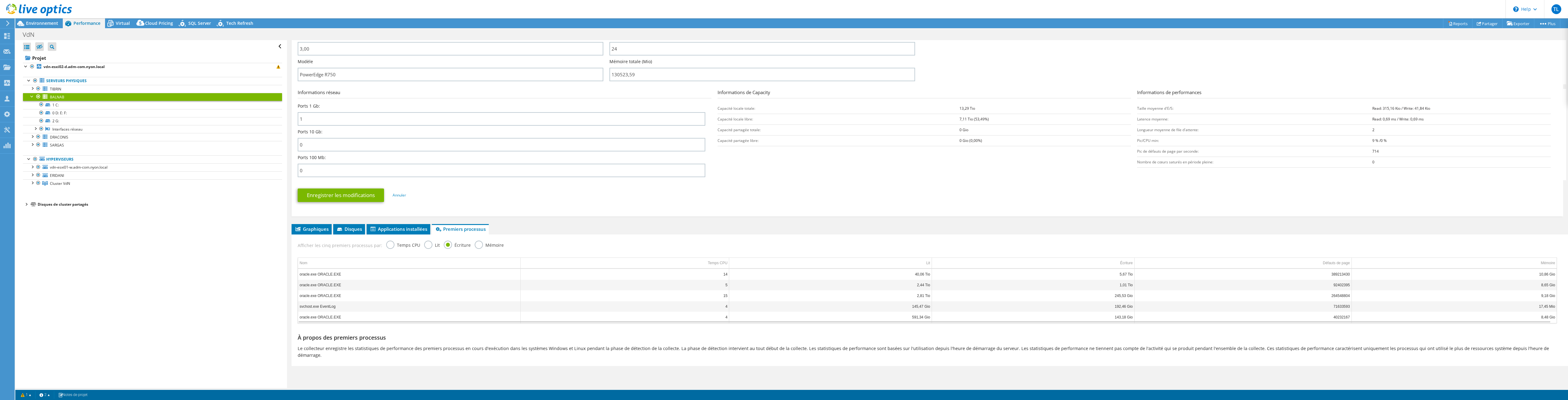
click at [428, 285] on td "oracle.exe ORACLE.EXE" at bounding box center [409, 317] width 222 height 11
click at [346, 263] on td "Nom" at bounding box center [409, 263] width 222 height 11
click at [429, 245] on label "Lit" at bounding box center [432, 244] width 16 height 8
click at [0, 0] on input "Lit" at bounding box center [0, 0] width 0 height 0
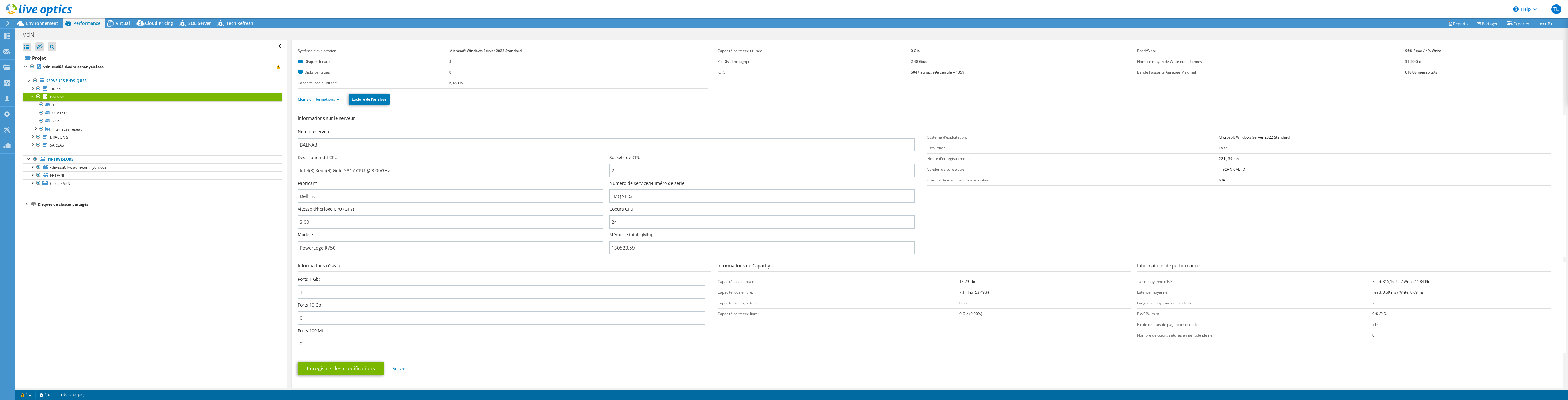
scroll to position [0, 0]
click at [193, 99] on link "BALNAB" at bounding box center [153, 96] width 259 height 8
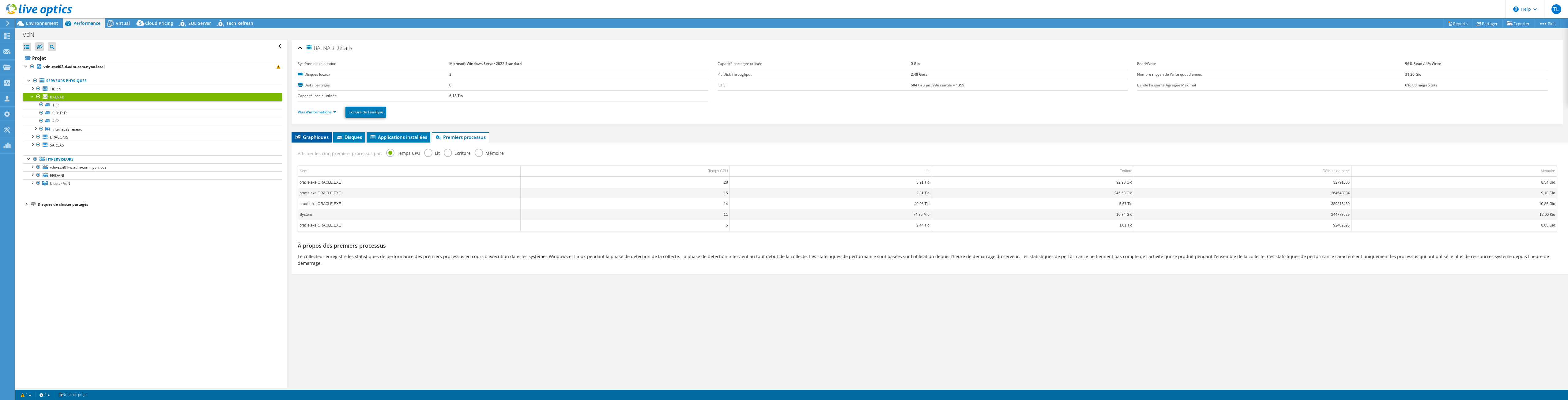
click at [317, 139] on span "Graphiques" at bounding box center [312, 137] width 34 height 6
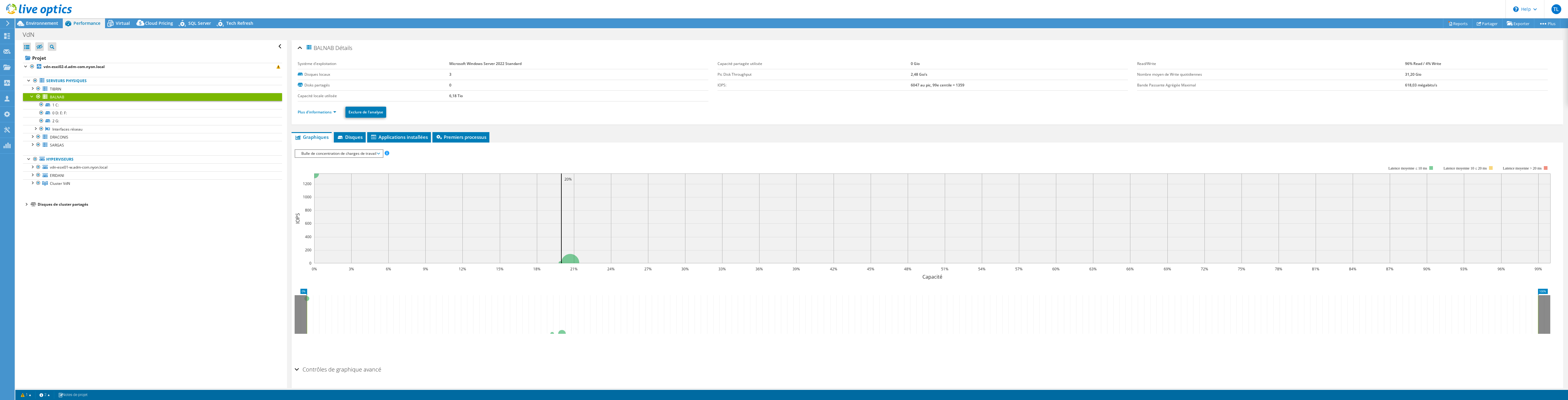
click at [366, 153] on span "Bulle de concentration de charges de travail" at bounding box center [338, 153] width 81 height 7
click at [299, 226] on li "Tous" at bounding box center [338, 227] width 87 height 7
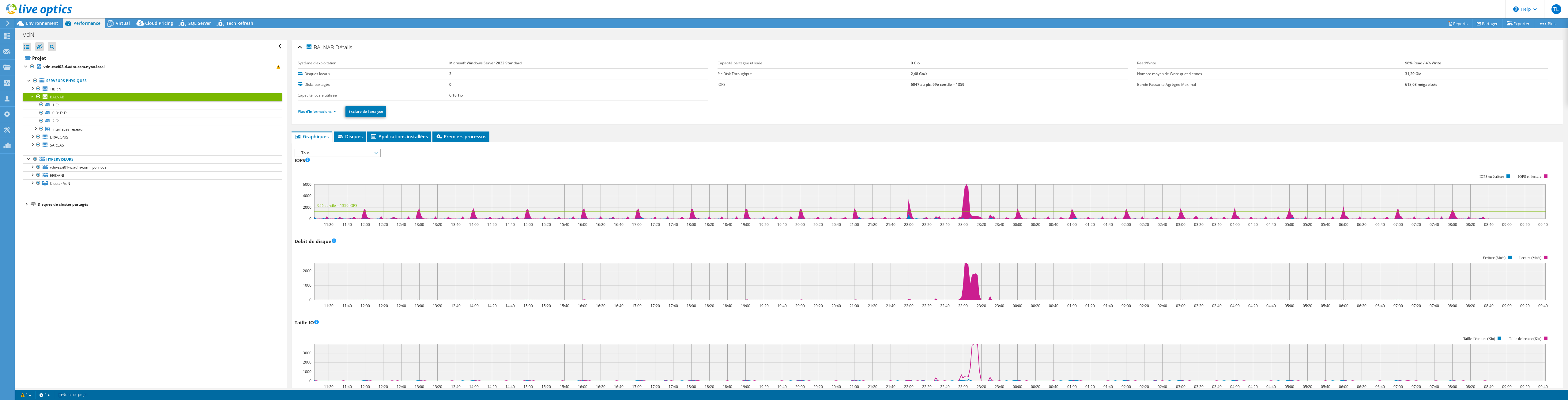
scroll to position [0, 0]
click at [319, 113] on link "Plus d'informations" at bounding box center [317, 112] width 38 height 5
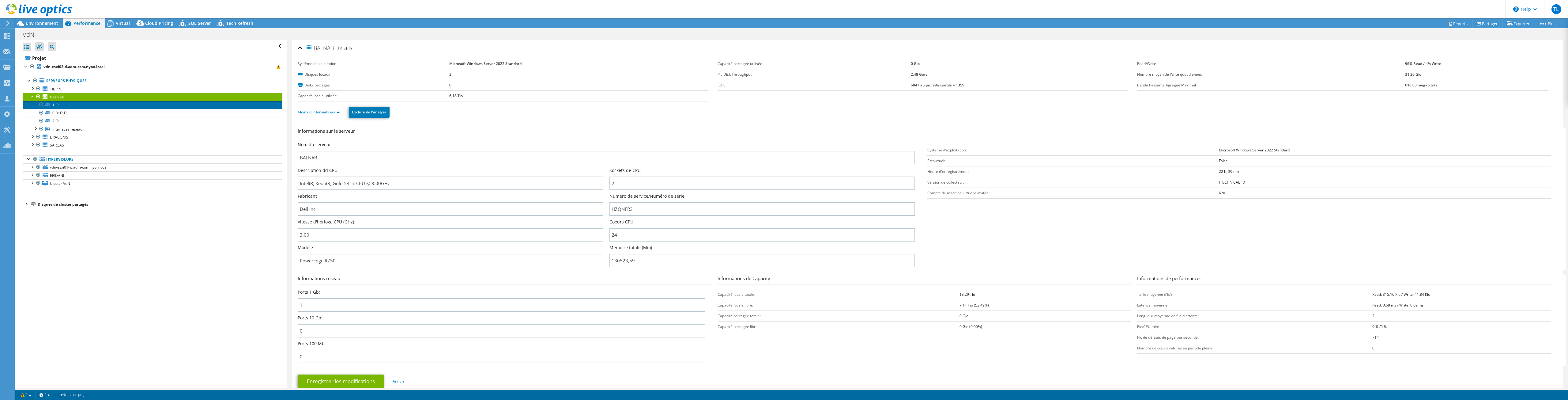
click at [74, 104] on link "1 C:" at bounding box center [153, 105] width 259 height 8
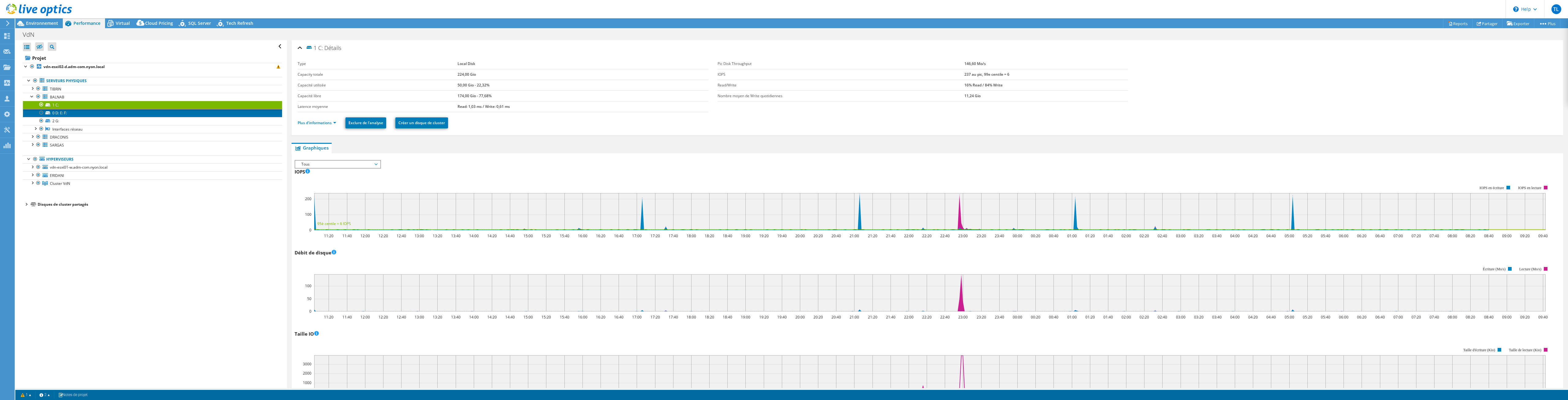
click at [71, 114] on link "0 D: E: F:" at bounding box center [153, 113] width 259 height 8
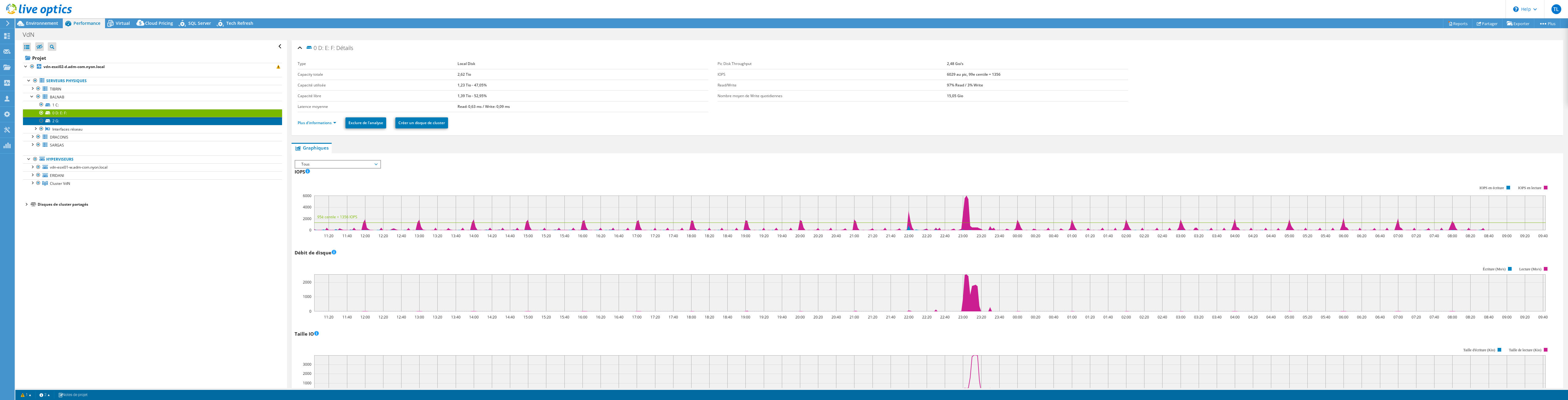
click at [111, 120] on link "2 G:" at bounding box center [153, 121] width 259 height 8
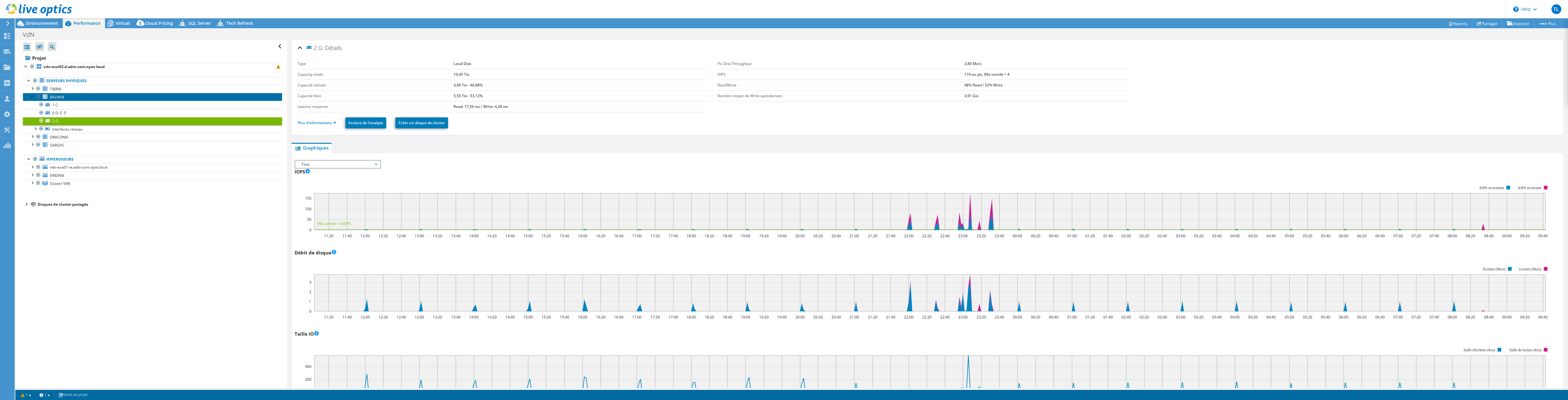
click at [73, 98] on link "BALNAB" at bounding box center [153, 96] width 259 height 8
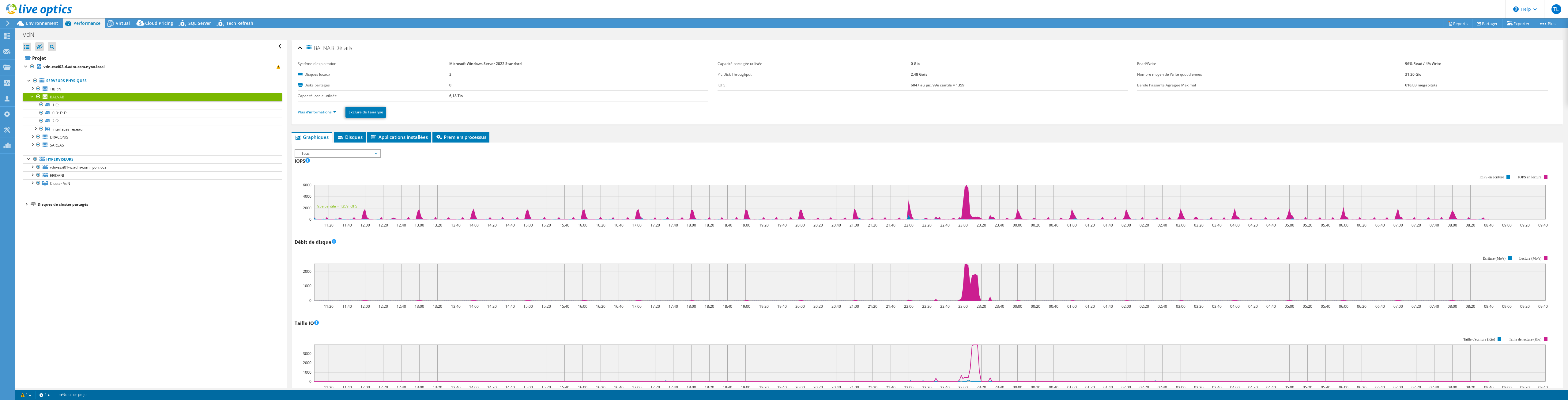
click at [29, 97] on div at bounding box center [32, 96] width 6 height 6
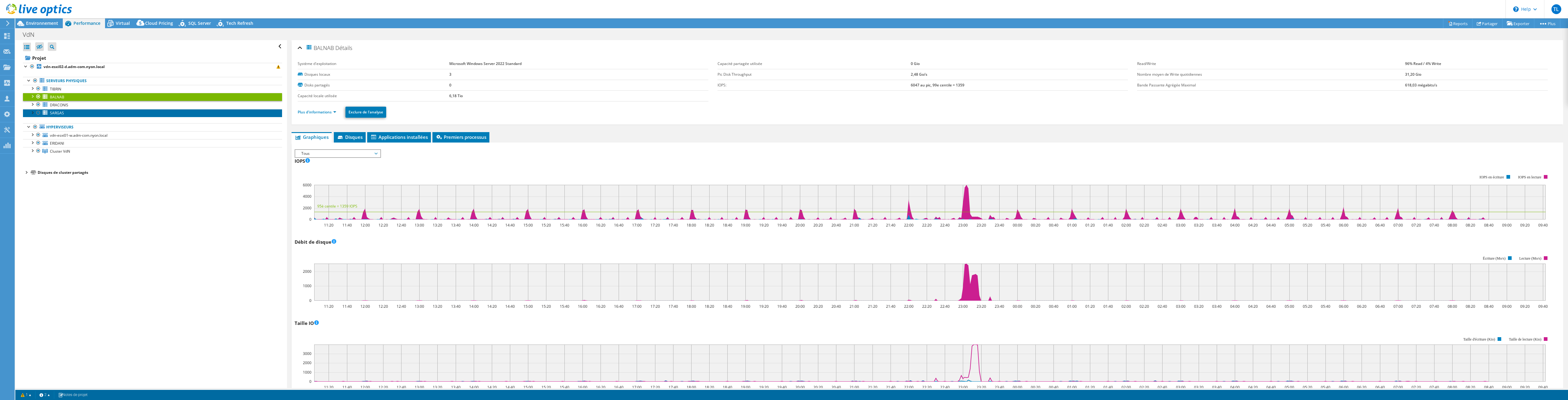
click at [63, 114] on span "SARGAS" at bounding box center [57, 113] width 14 height 5
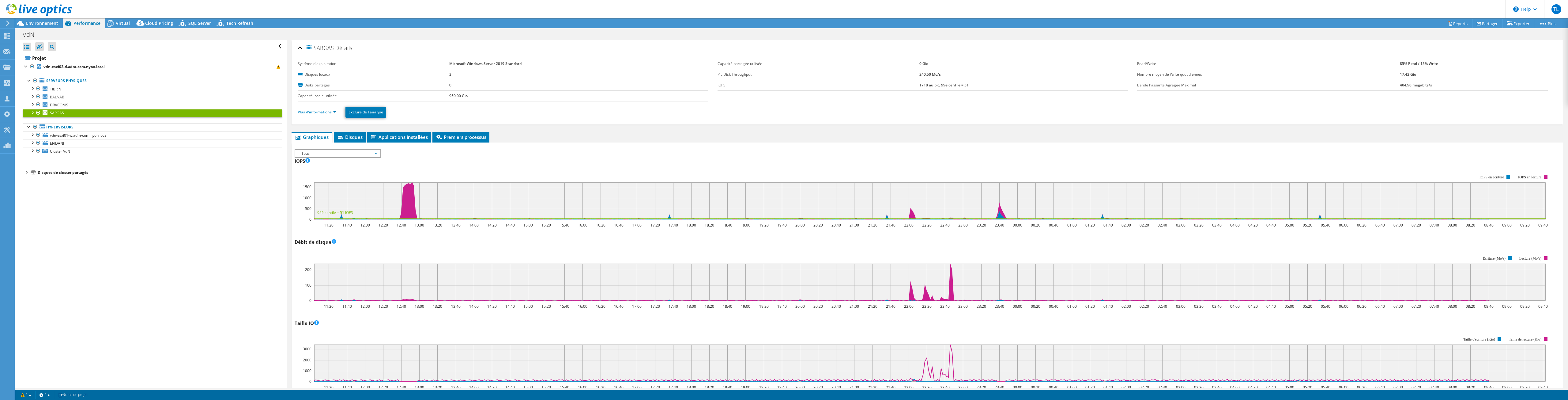
click at [327, 112] on link "Plus d'informations" at bounding box center [317, 112] width 38 height 5
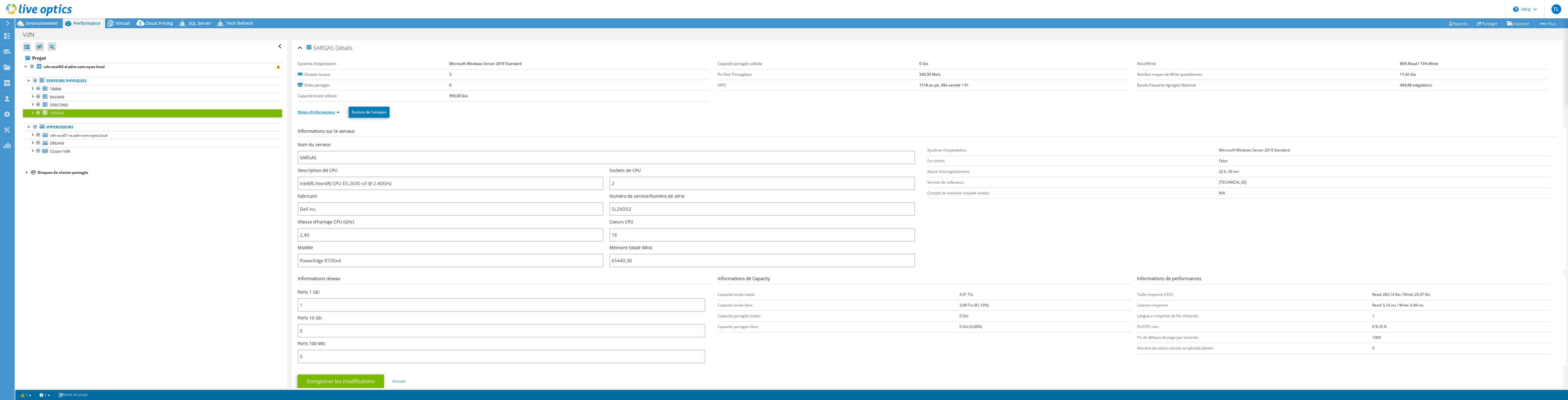
click at [332, 114] on link "Moins d'informations" at bounding box center [318, 112] width 42 height 5
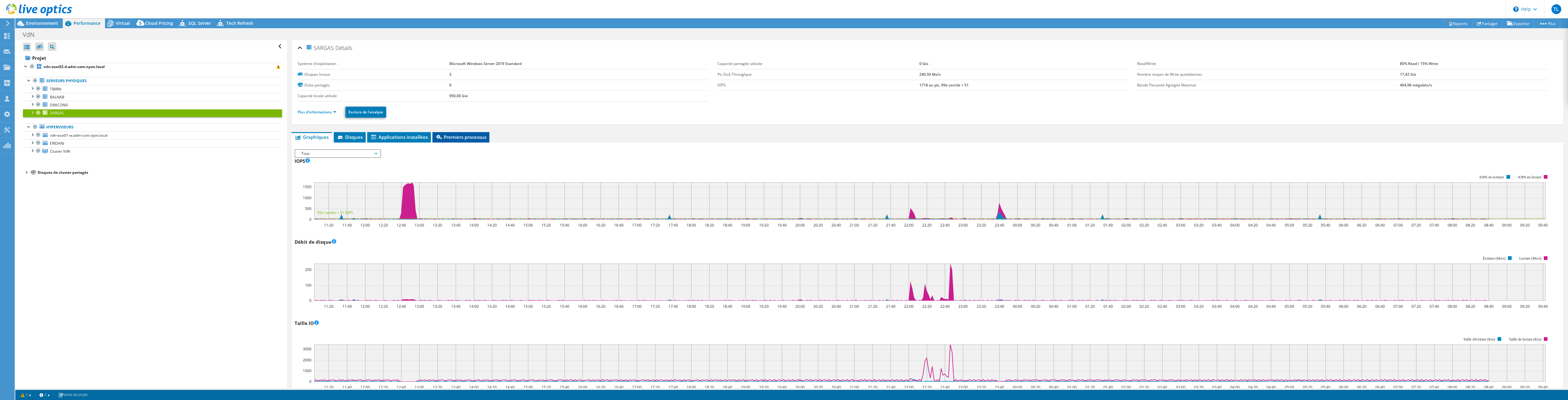
click at [449, 138] on span "Premiers processus" at bounding box center [461, 137] width 51 height 6
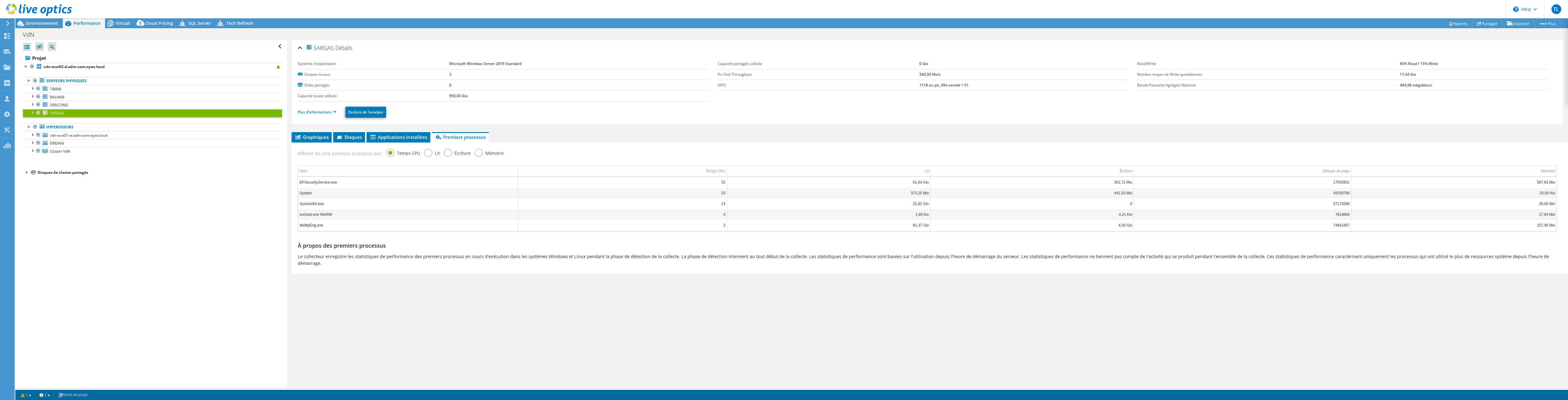
click at [424, 152] on label "Lit" at bounding box center [432, 152] width 16 height 8
click at [0, 0] on input "Lit" at bounding box center [0, 0] width 0 height 0
click at [326, 113] on link "Plus d'informations" at bounding box center [317, 112] width 38 height 5
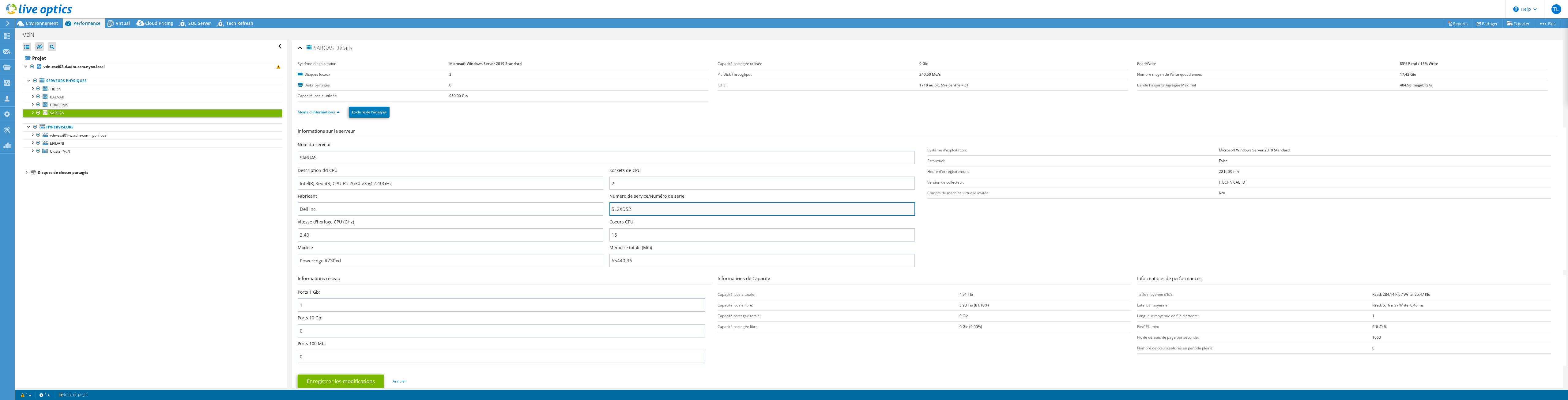
click at [522, 209] on input "5L2XD52" at bounding box center [762, 209] width 306 height 13
drag, startPoint x: 625, startPoint y: 209, endPoint x: 614, endPoint y: 209, distance: 11.0
click at [522, 209] on input "5L2XD52" at bounding box center [762, 209] width 306 height 13
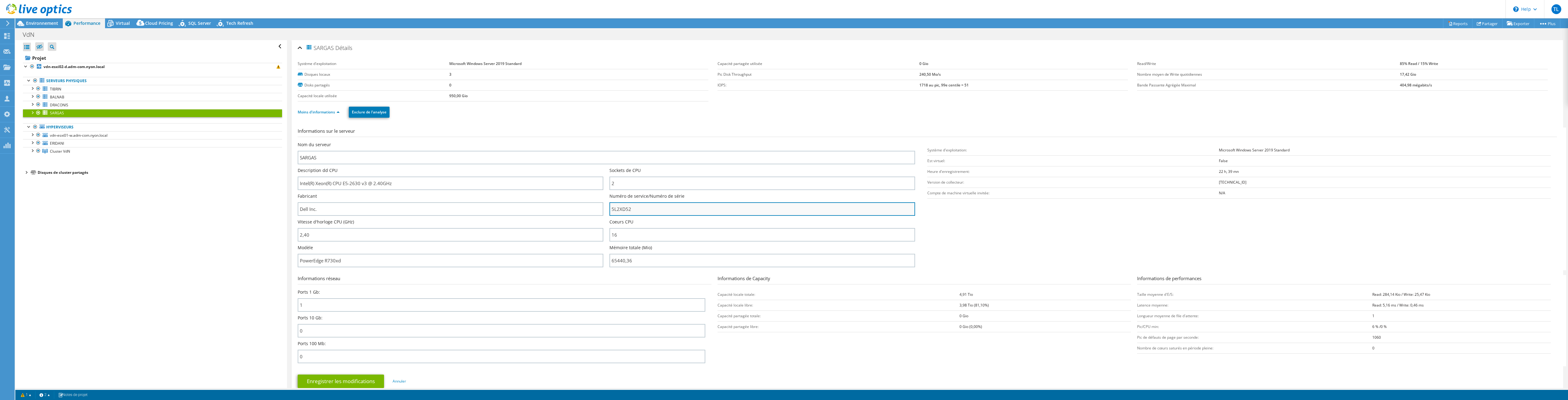
click at [522, 209] on input "5L2XD52" at bounding box center [762, 209] width 306 height 13
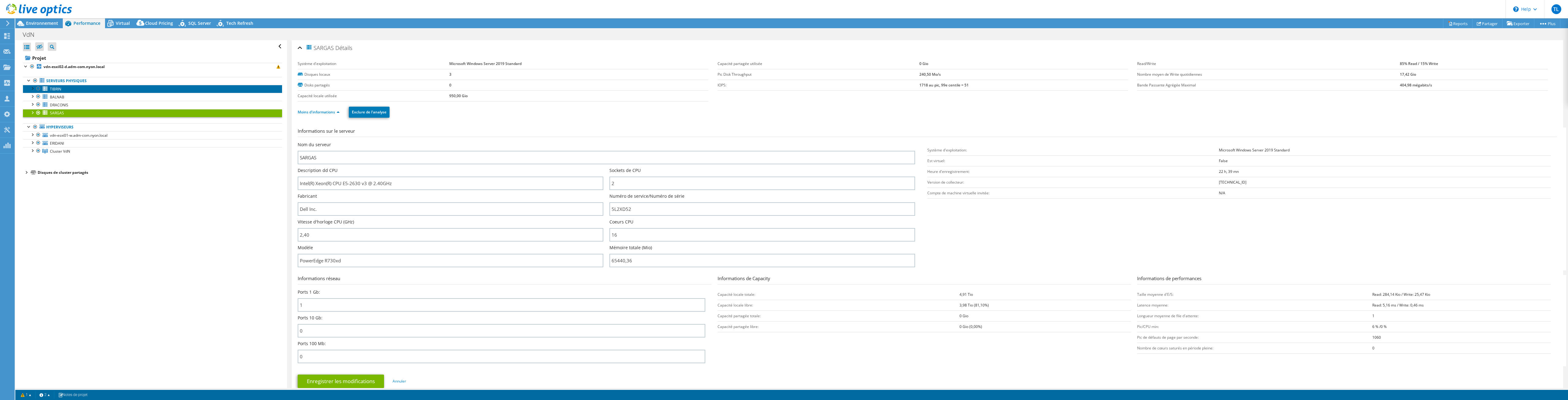
click at [66, 86] on link "TIBRIN" at bounding box center [153, 88] width 259 height 8
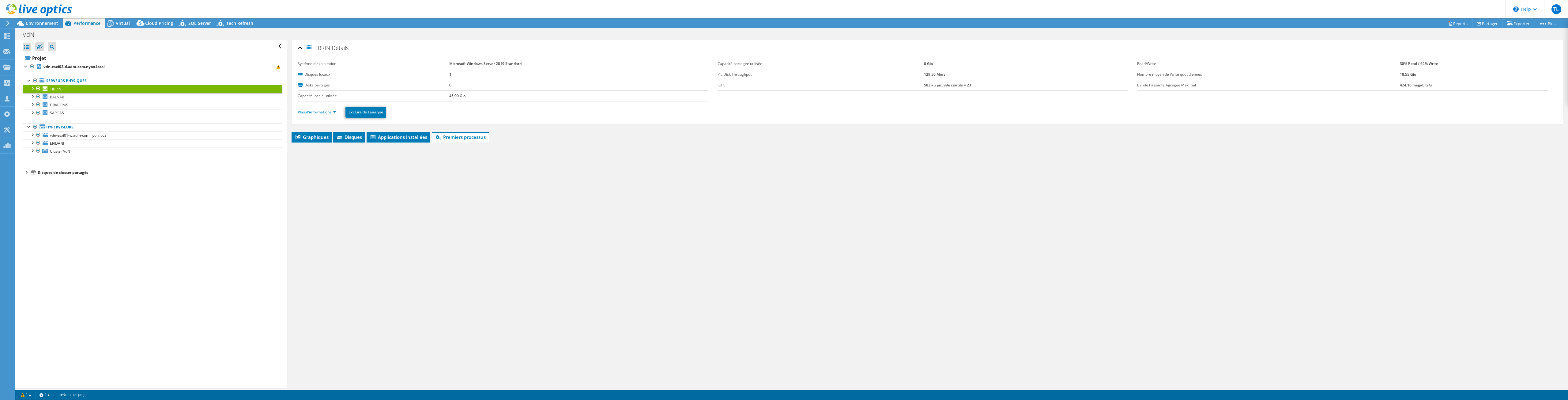
click at [323, 112] on link "Plus d'informations" at bounding box center [317, 112] width 38 height 5
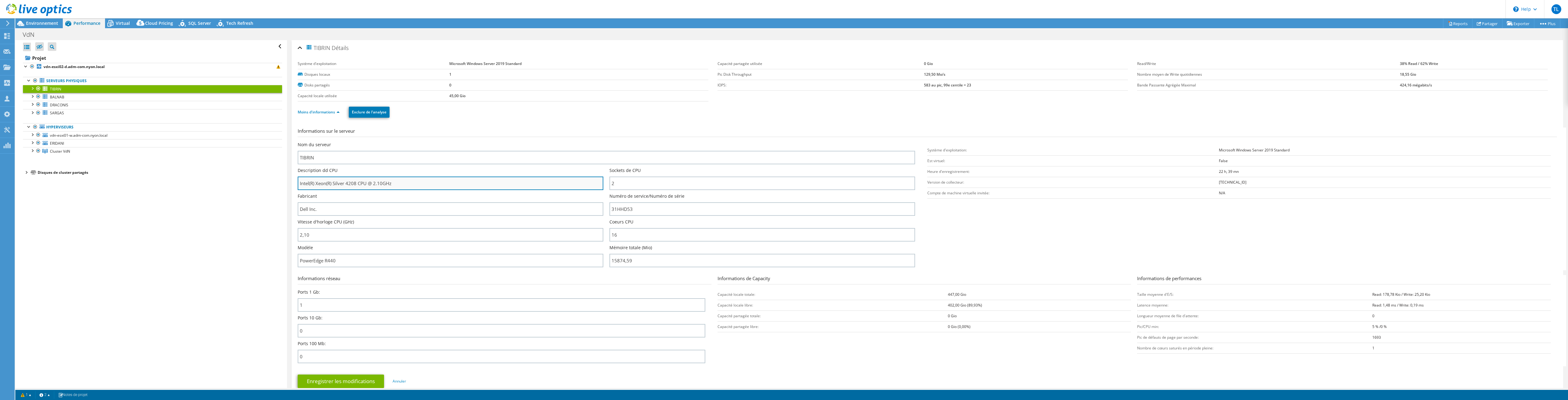
drag, startPoint x: 345, startPoint y: 183, endPoint x: 366, endPoint y: 183, distance: 21.0
click at [366, 183] on input "Intel(R) Xeon(R) Silver 4208 CPU @ 2.10GHz" at bounding box center [450, 183] width 306 height 13
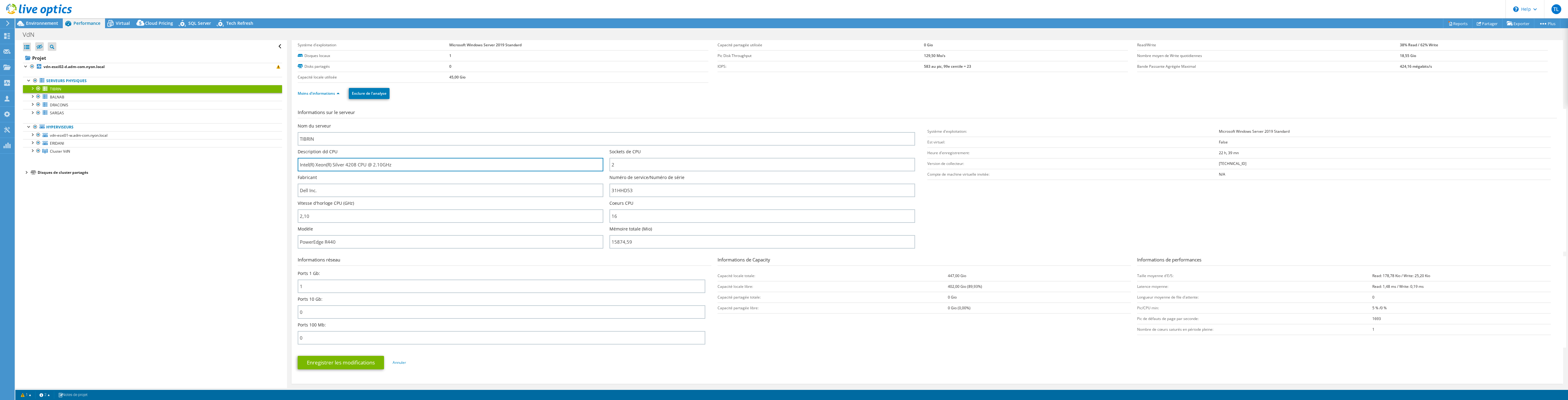
scroll to position [184, 0]
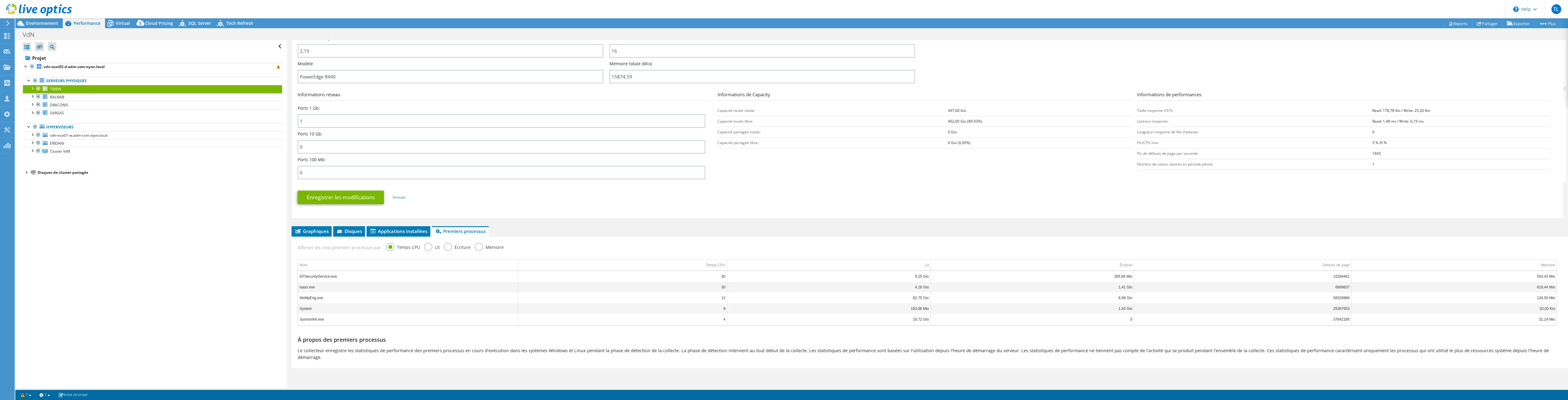
click at [430, 247] on label "Lit" at bounding box center [432, 246] width 16 height 8
click at [0, 0] on input "Lit" at bounding box center [0, 0] width 0 height 0
click at [449, 247] on label "Écriture" at bounding box center [457, 246] width 27 height 8
click at [0, 0] on input "Écriture" at bounding box center [0, 0] width 0 height 0
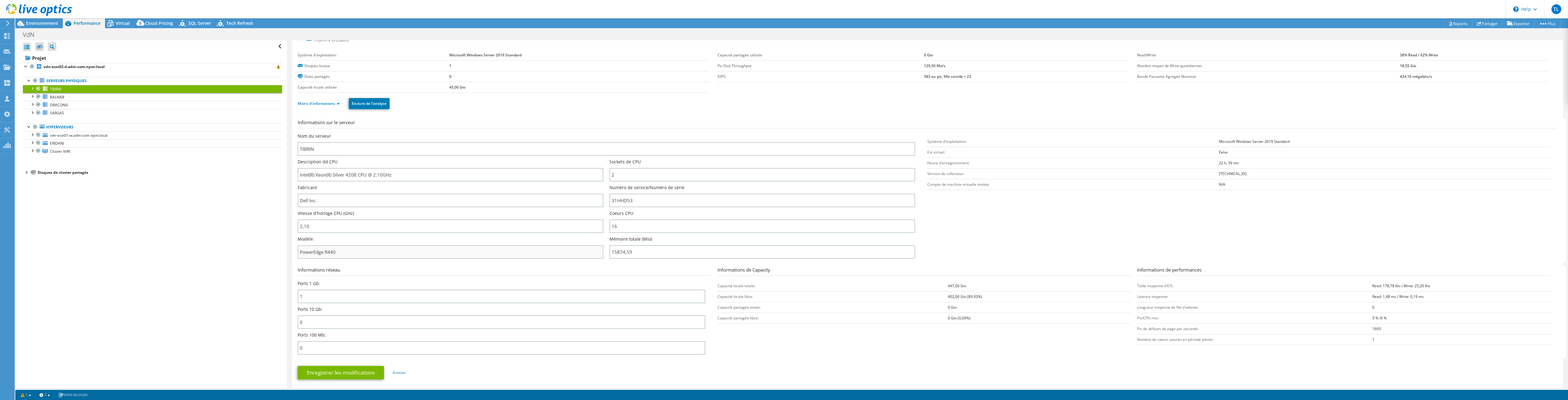
scroll to position [0, 0]
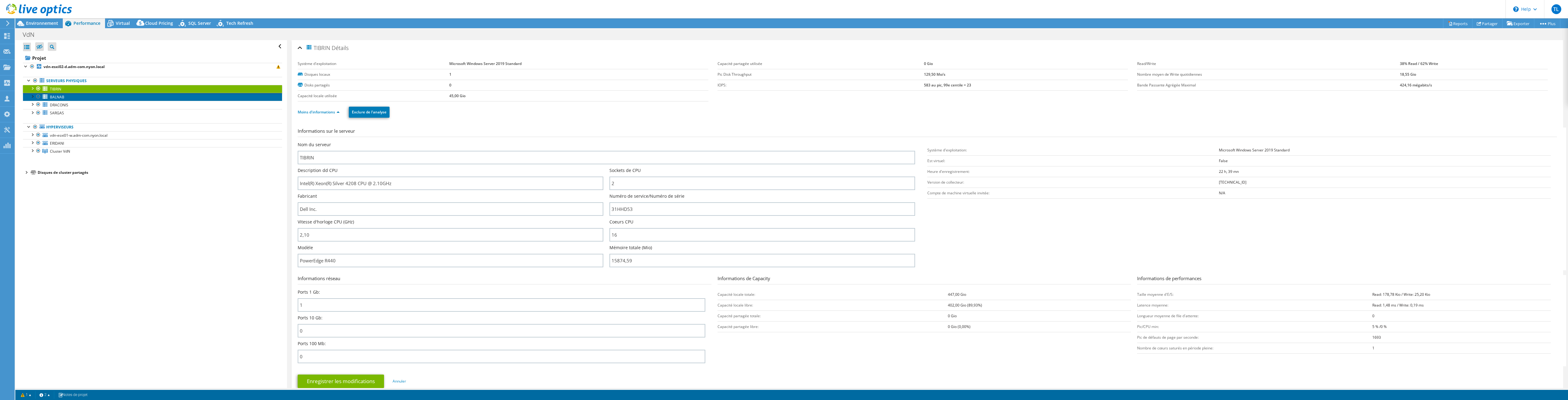
click at [63, 100] on link "BALNAB" at bounding box center [153, 96] width 259 height 8
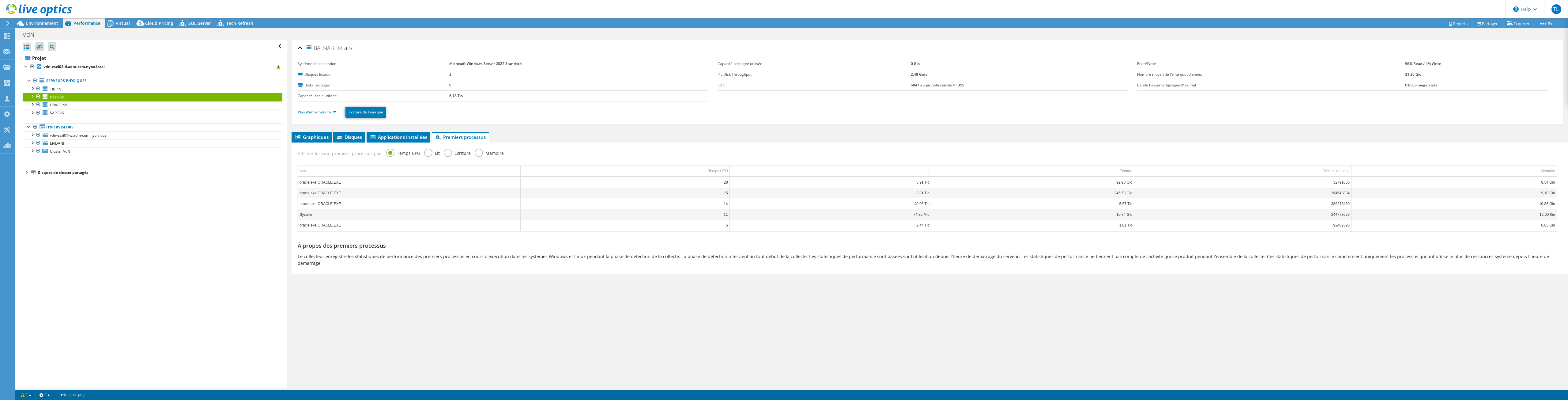
click at [318, 110] on link "Plus d'informations" at bounding box center [317, 112] width 38 height 5
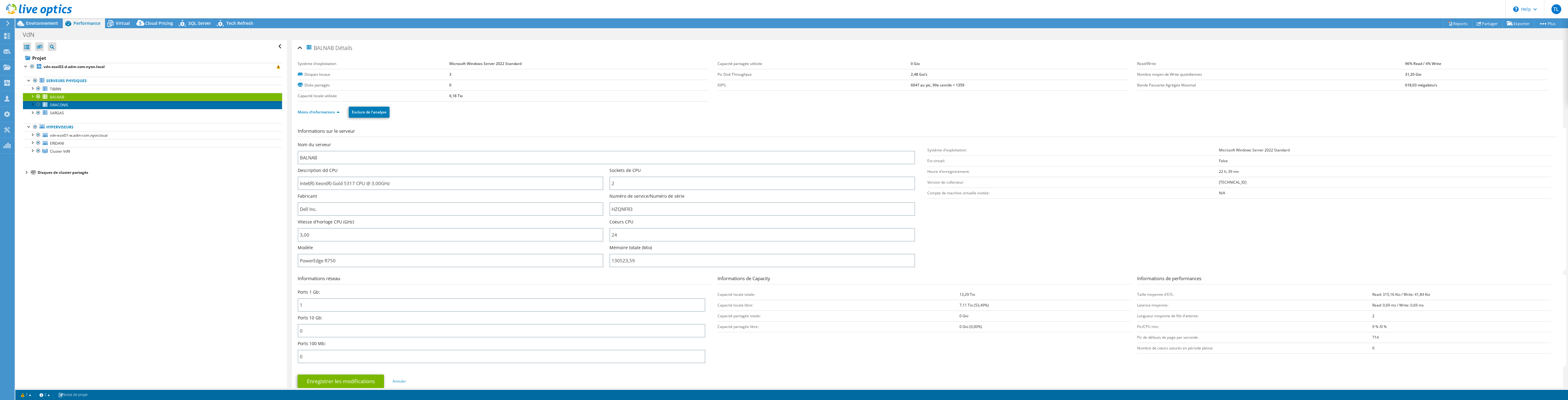
click at [65, 104] on span "DRACONIS" at bounding box center [59, 105] width 18 height 5
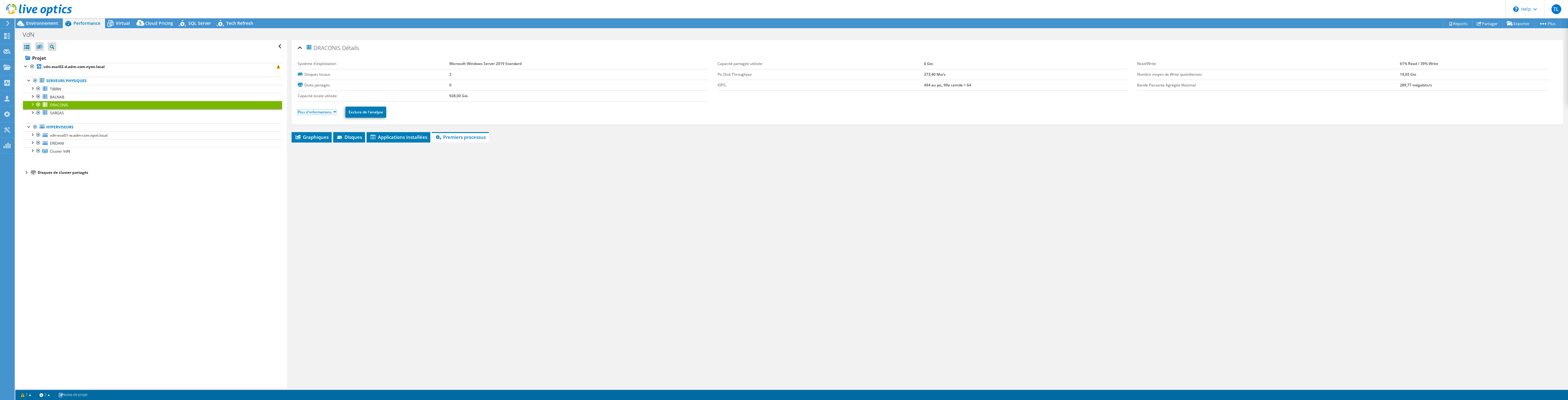
click at [307, 113] on link "Plus d'informations" at bounding box center [317, 112] width 38 height 5
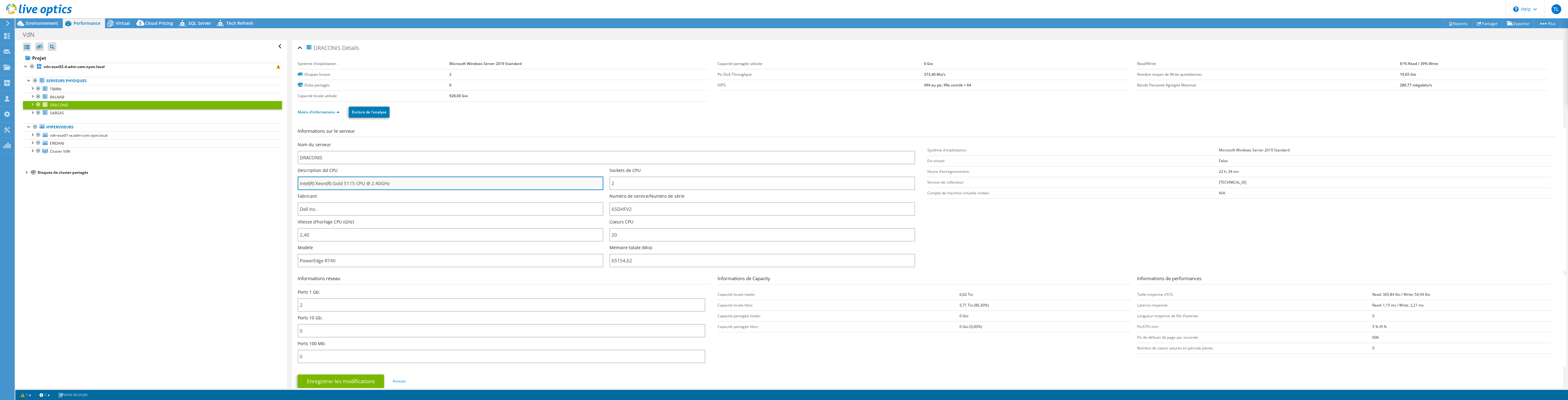
click at [345, 182] on input "Intel(R) Xeon(R) Gold 5115 CPU @ 2.40GHz" at bounding box center [450, 183] width 306 height 13
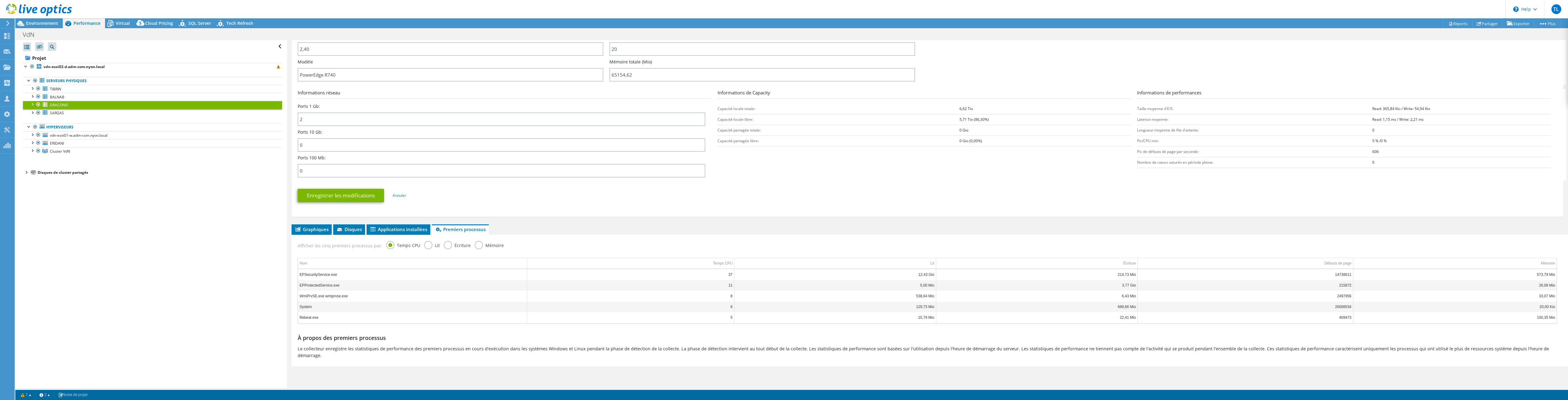
scroll to position [186, 0]
click at [425, 247] on label "Lit" at bounding box center [432, 244] width 16 height 8
click at [0, 0] on input "Lit" at bounding box center [0, 0] width 0 height 0
click at [450, 245] on label "Écriture" at bounding box center [457, 244] width 27 height 8
click at [0, 0] on input "Écriture" at bounding box center [0, 0] width 0 height 0
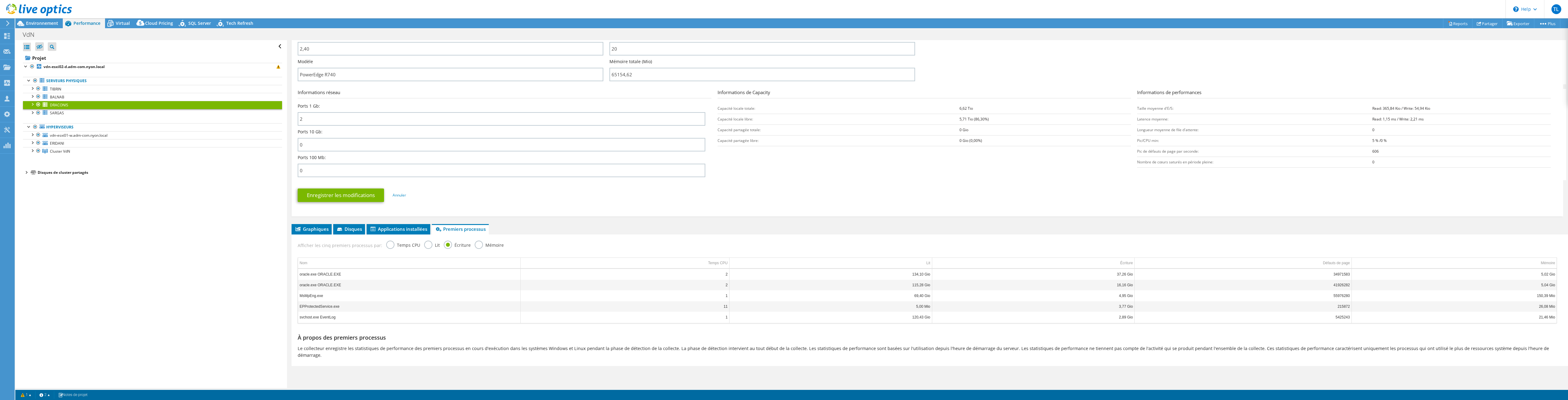
click at [475, 244] on label "Mémoire" at bounding box center [489, 244] width 29 height 8
click at [0, 0] on input "Mémoire" at bounding box center [0, 0] width 0 height 0
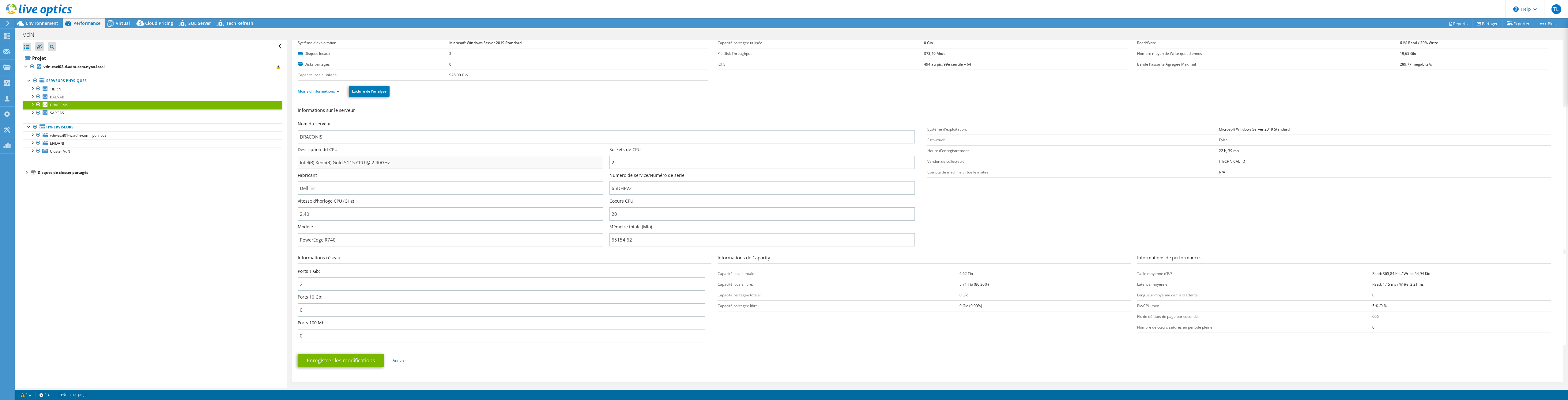
scroll to position [0, 0]
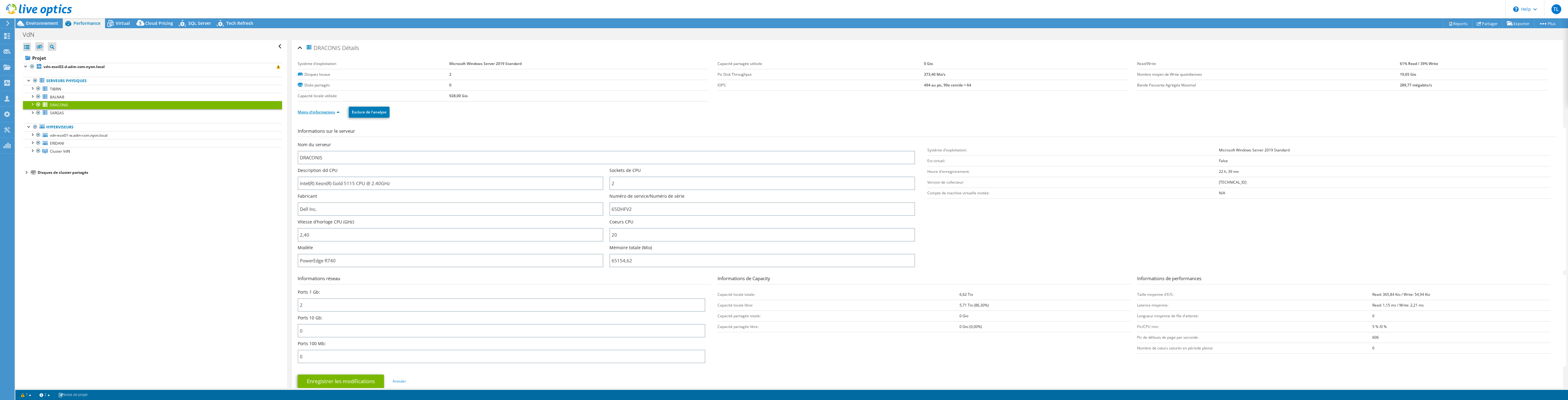
click at [329, 111] on link "Moins d'informations" at bounding box center [318, 112] width 42 height 5
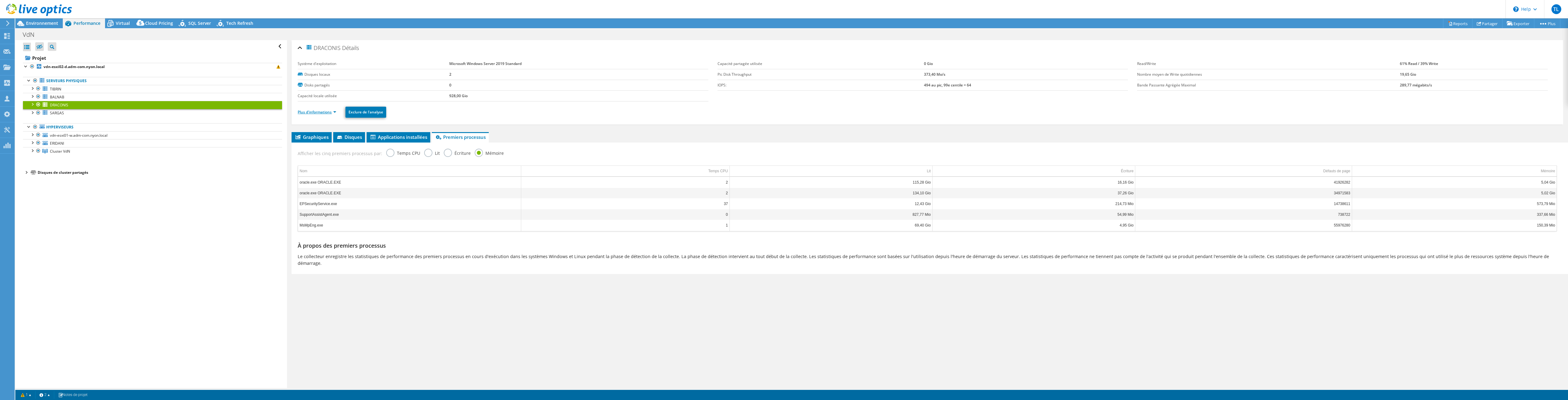
click at [329, 111] on link "Plus d'informations" at bounding box center [317, 112] width 38 height 5
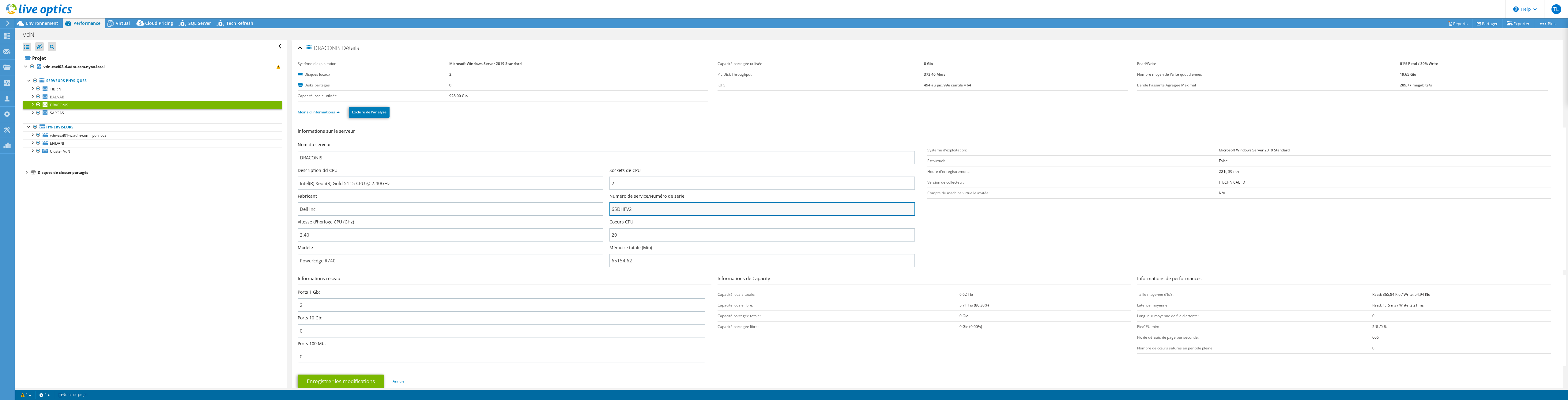
click at [522, 211] on input "65DHFV2" at bounding box center [762, 209] width 306 height 13
drag, startPoint x: 351, startPoint y: 261, endPoint x: 253, endPoint y: 249, distance: 98.7
click at [253, 249] on div "Ouvrir tout Fermer tout Masquer les nœuds exclus Filtre de l'arborescence des p…" at bounding box center [791, 214] width 1553 height 348
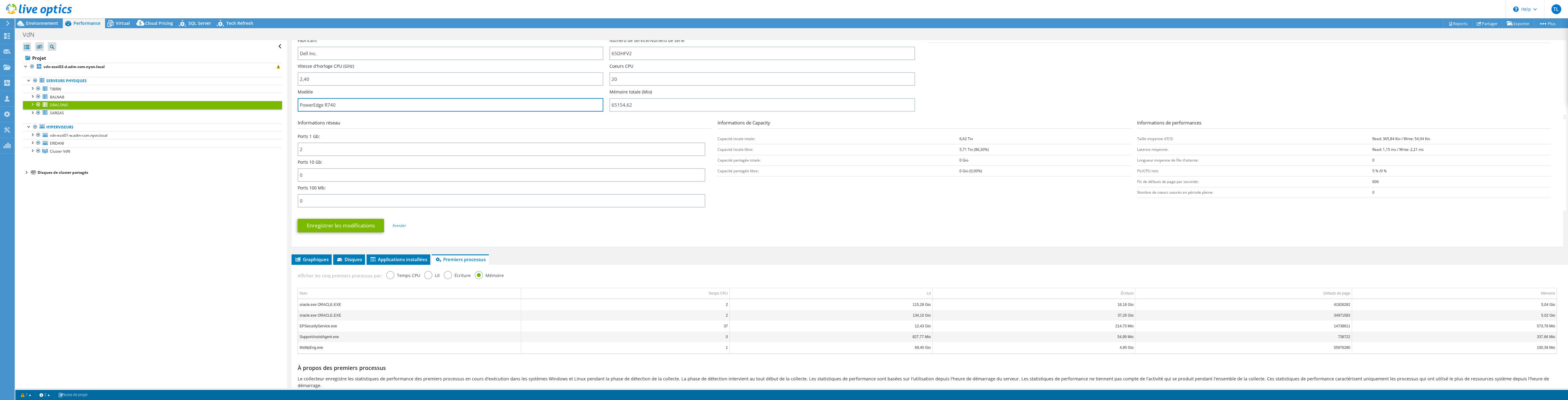
scroll to position [186, 0]
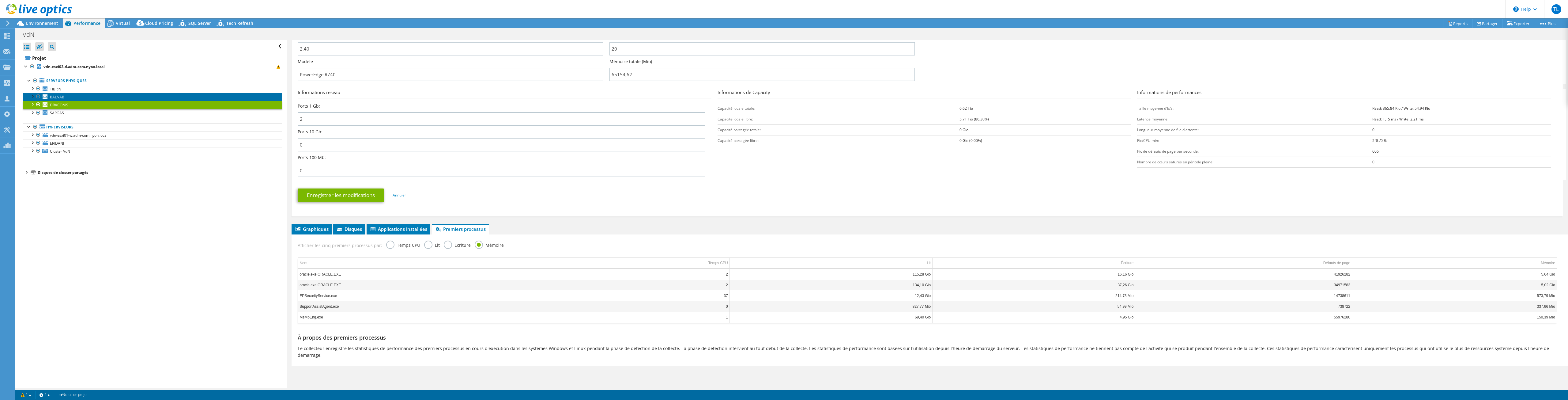
click at [52, 97] on span "BALNAB" at bounding box center [57, 97] width 15 height 5
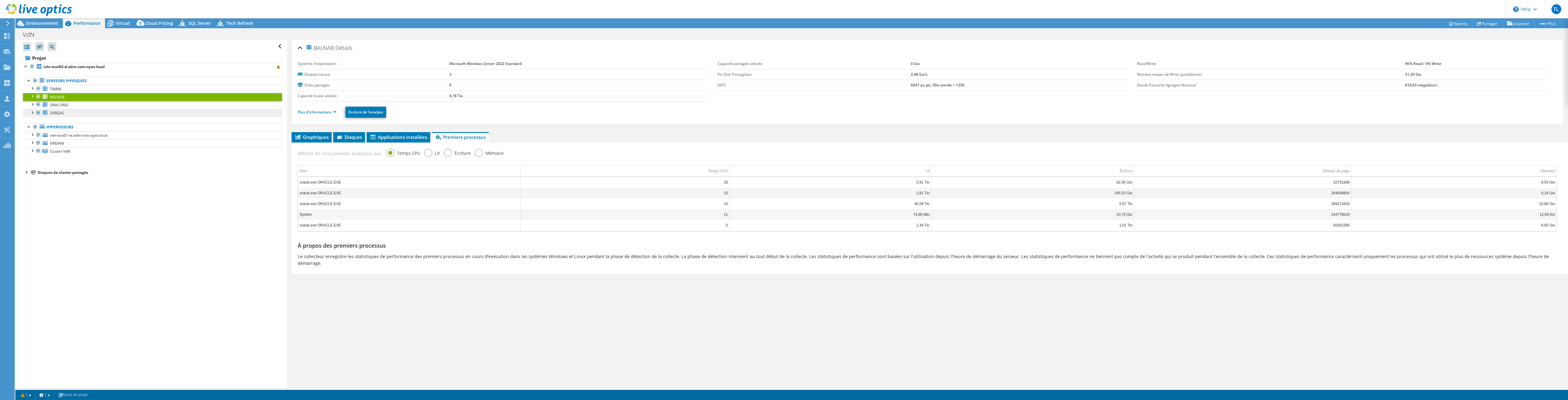
scroll to position [0, 0]
click at [475, 153] on label "Mémoire" at bounding box center [489, 152] width 29 height 8
click at [0, 0] on input "Mémoire" at bounding box center [0, 0] width 0 height 0
click at [54, 107] on span "DRACONIS" at bounding box center [59, 105] width 18 height 5
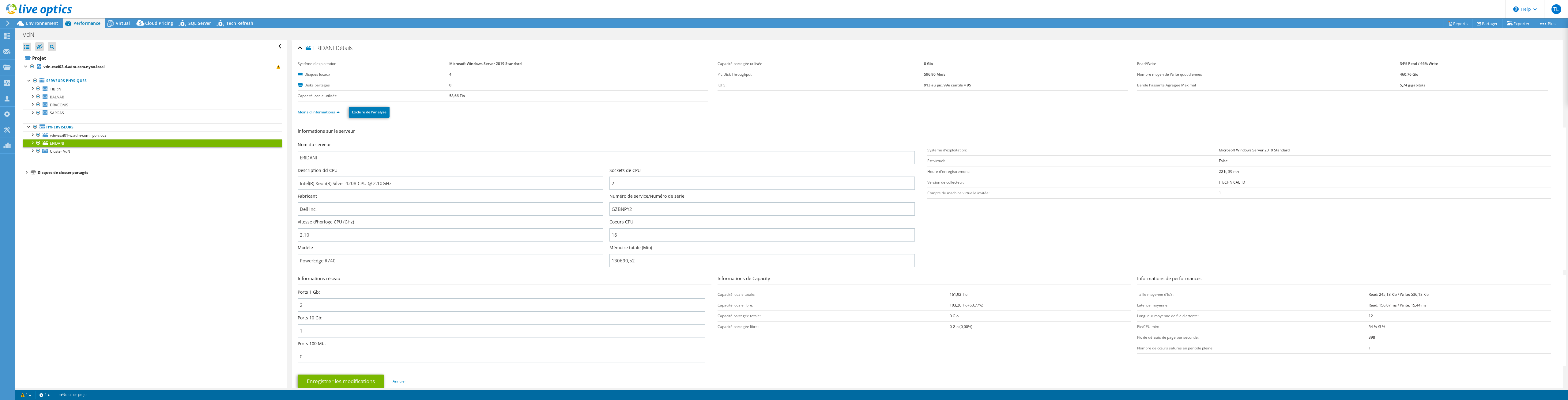
select select "EUFrankfurt"
select select "CHF"
click at [584, 131] on h3 "Informations sur le serveur" at bounding box center [927, 132] width 1259 height 10
click at [54, 88] on span "TIBRIN" at bounding box center [55, 89] width 12 height 5
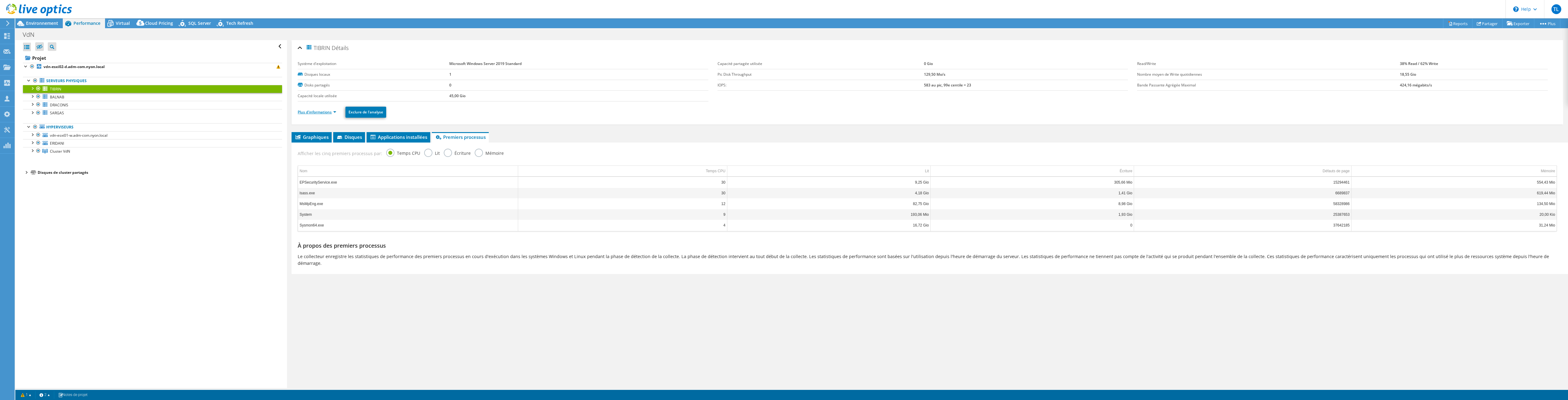
click at [310, 116] on ul "Plus d'informations Exclure de l'analyse" at bounding box center [927, 111] width 1259 height 13
click at [311, 113] on link "Plus d'informations" at bounding box center [317, 112] width 38 height 5
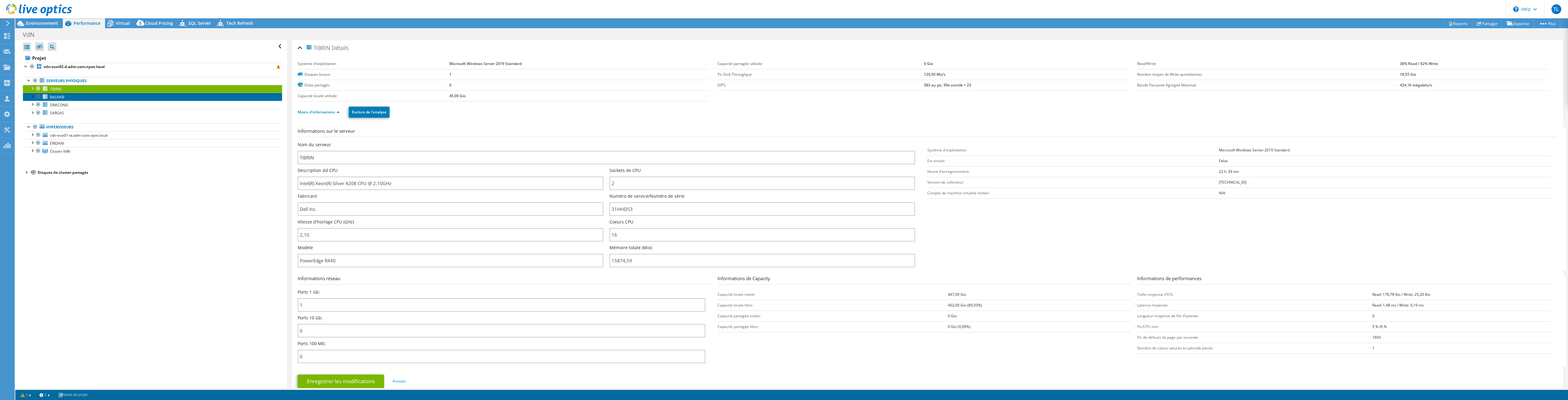
click at [91, 96] on link "BALNAB" at bounding box center [153, 96] width 259 height 8
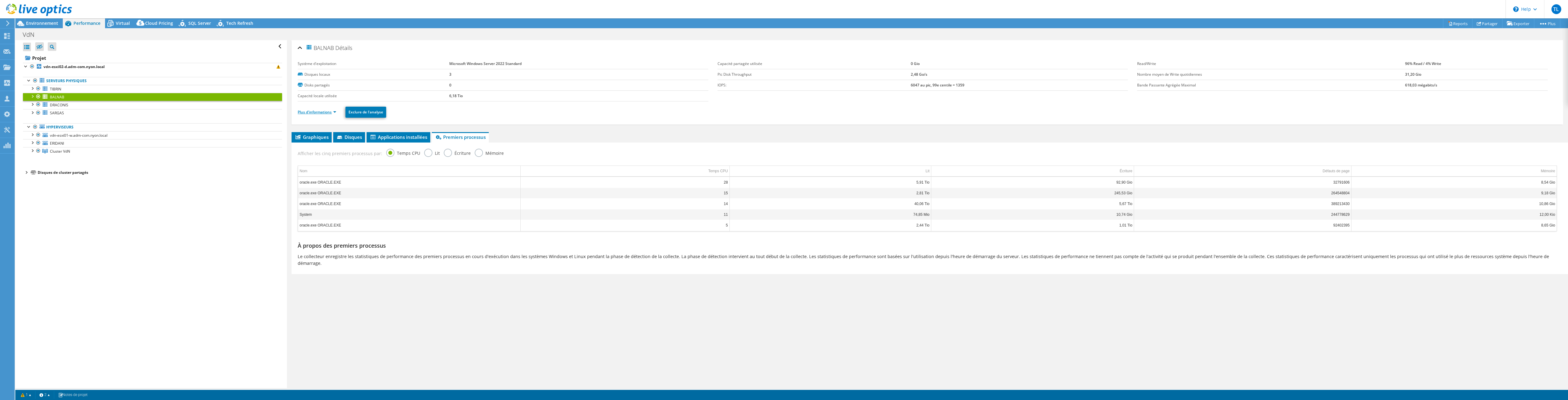
click at [303, 110] on link "Plus d'informations" at bounding box center [317, 112] width 38 height 5
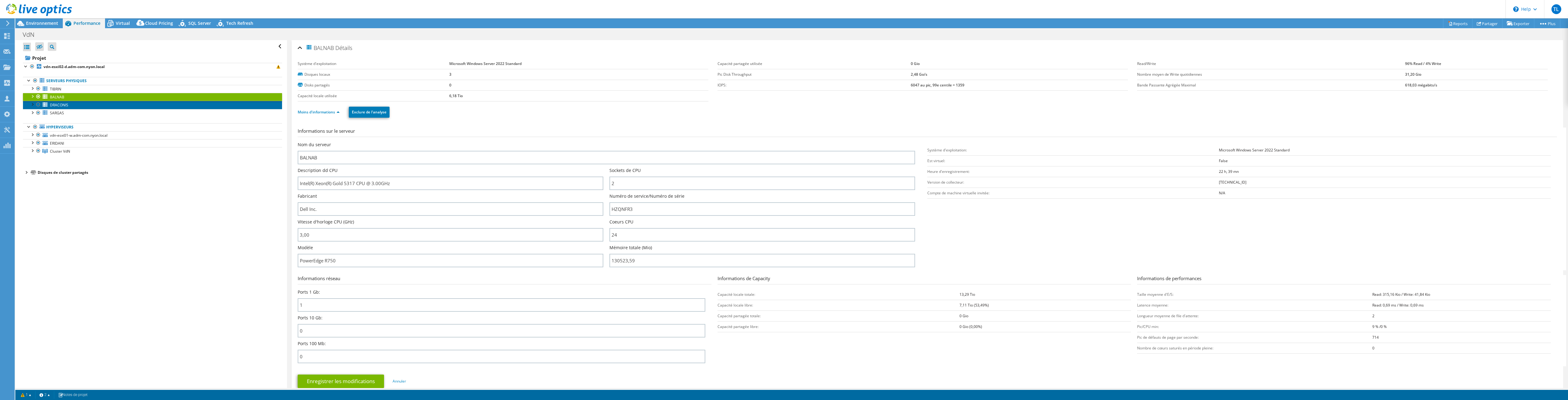
click at [63, 105] on span "DRACONIS" at bounding box center [59, 105] width 18 height 5
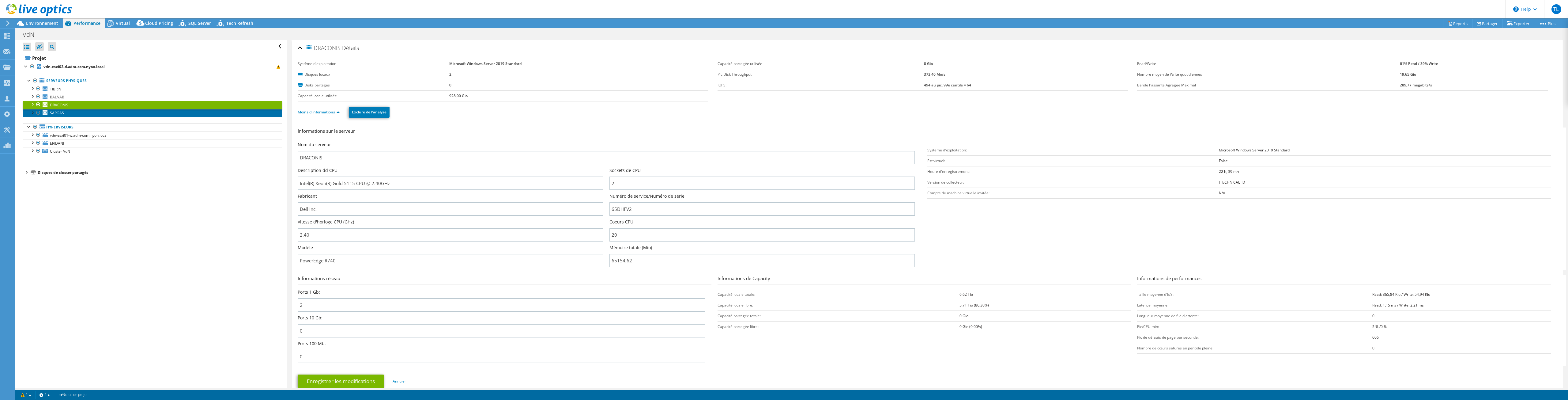
click at [57, 110] on link "SARGAS" at bounding box center [153, 113] width 259 height 8
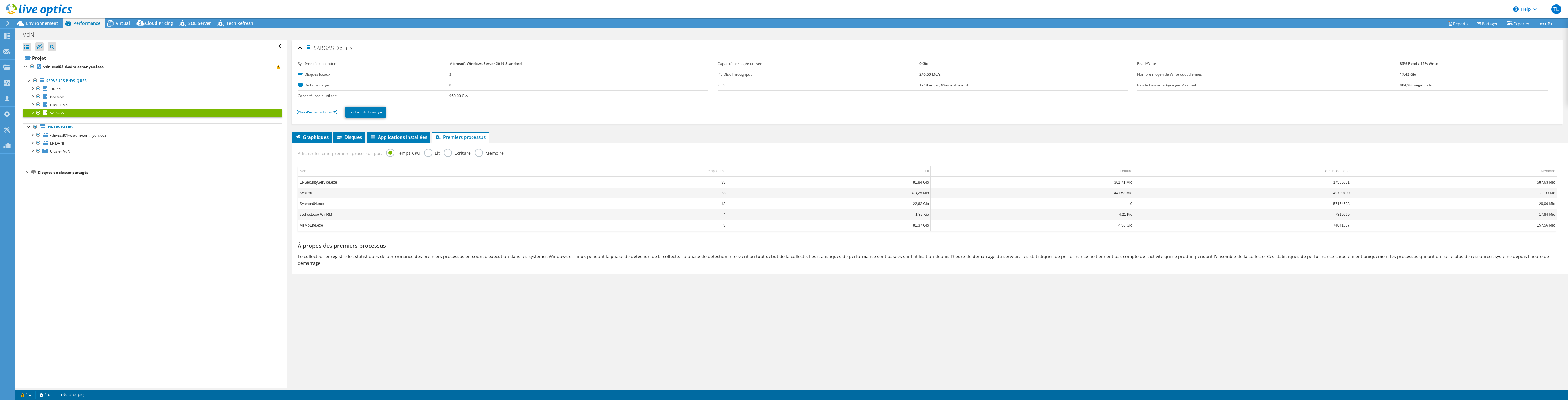
click at [322, 112] on link "Plus d'informations" at bounding box center [317, 112] width 38 height 5
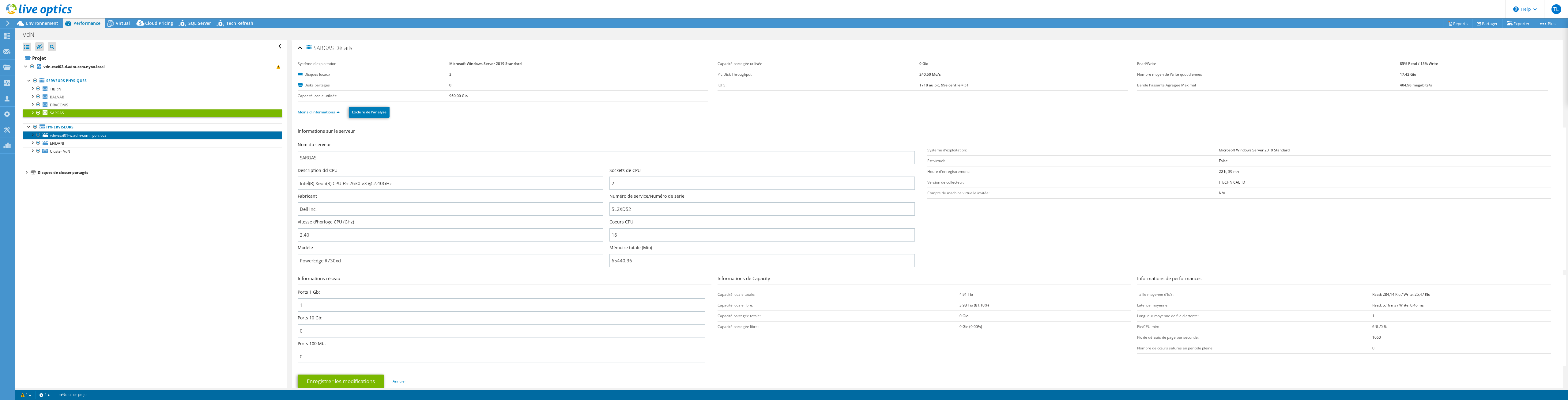
click at [63, 133] on span "vdn-esxi01-w.adm-com.nyon.local" at bounding box center [79, 135] width 58 height 5
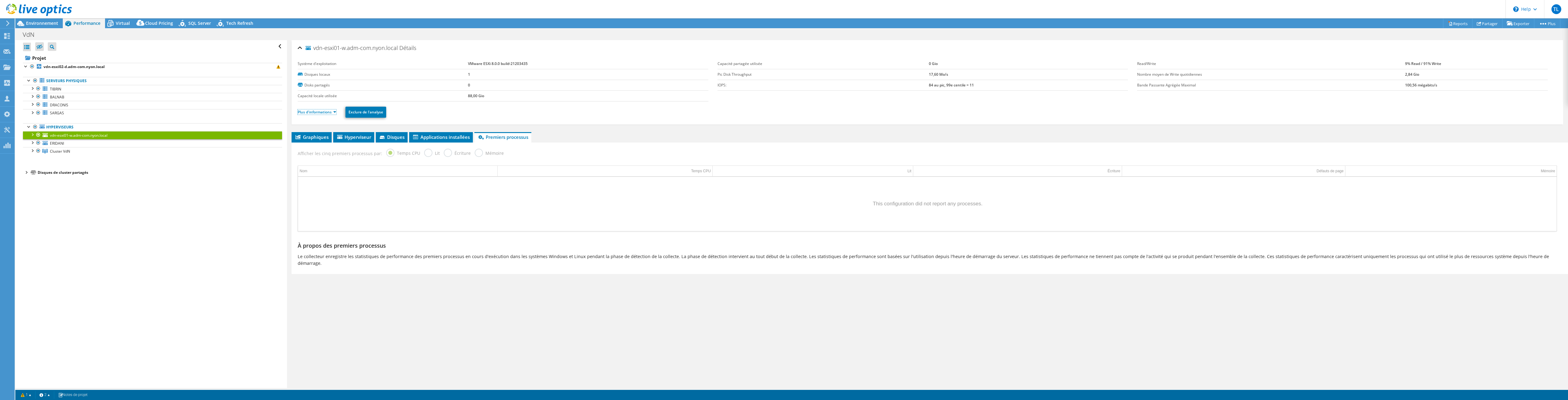
click at [318, 113] on link "Plus d'informations" at bounding box center [317, 112] width 38 height 5
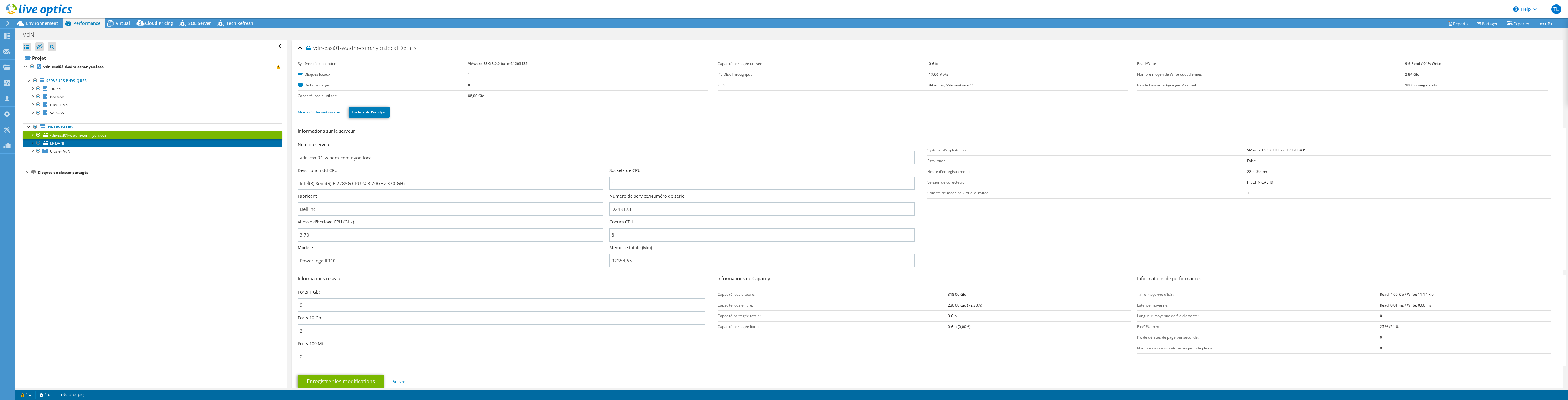
click at [77, 142] on link "ERIDANI" at bounding box center [153, 142] width 259 height 8
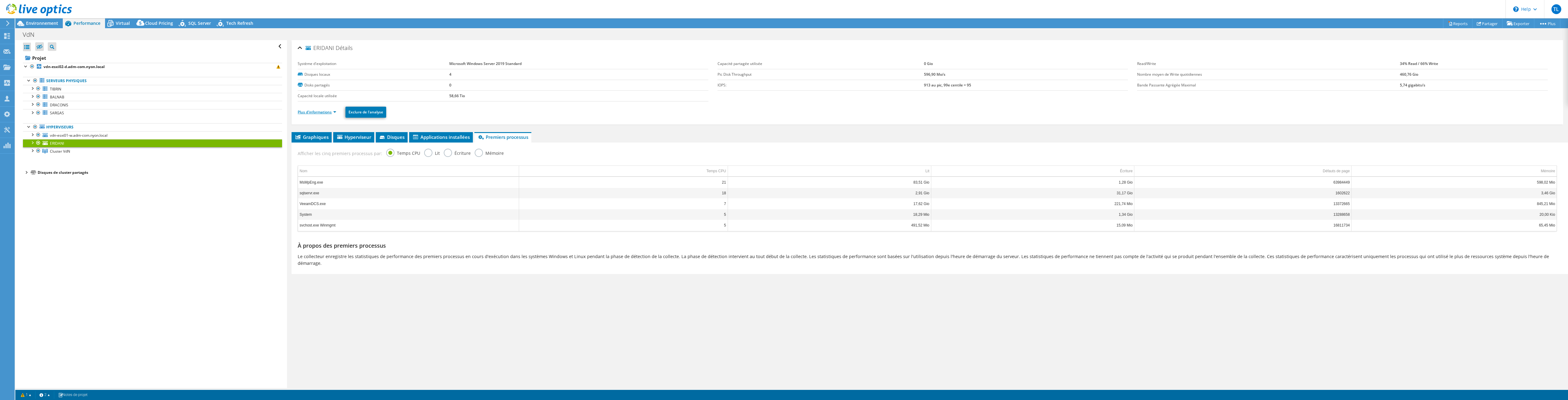
click at [310, 110] on link "Plus d'informations" at bounding box center [317, 112] width 38 height 5
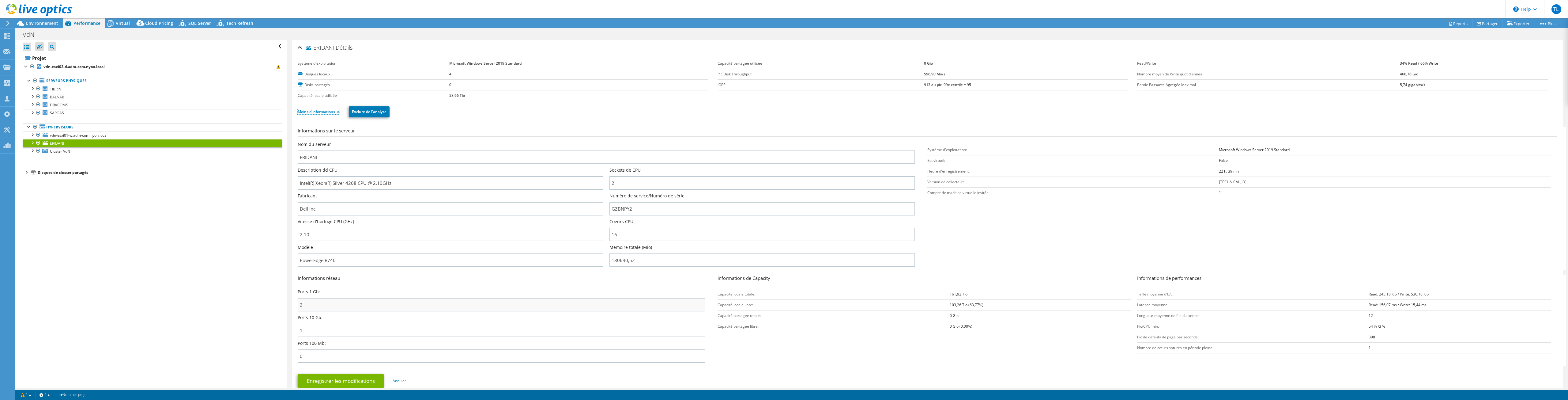
scroll to position [0, 0]
